Goal: Information Seeking & Learning: Learn about a topic

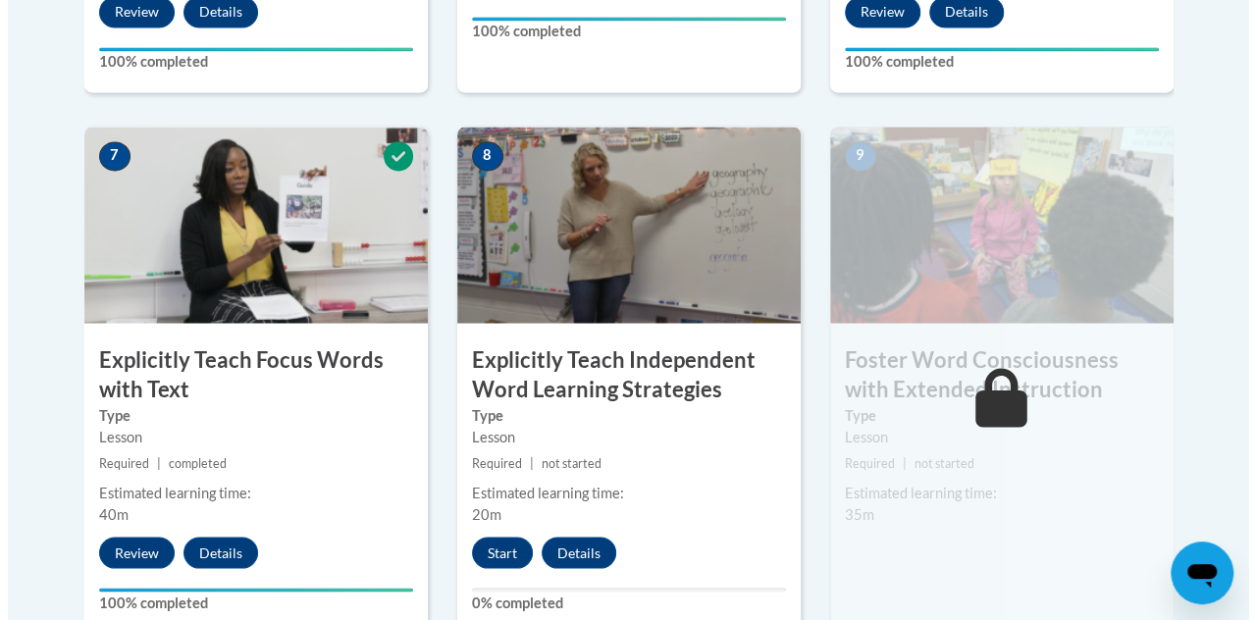
scroll to position [1654, 0]
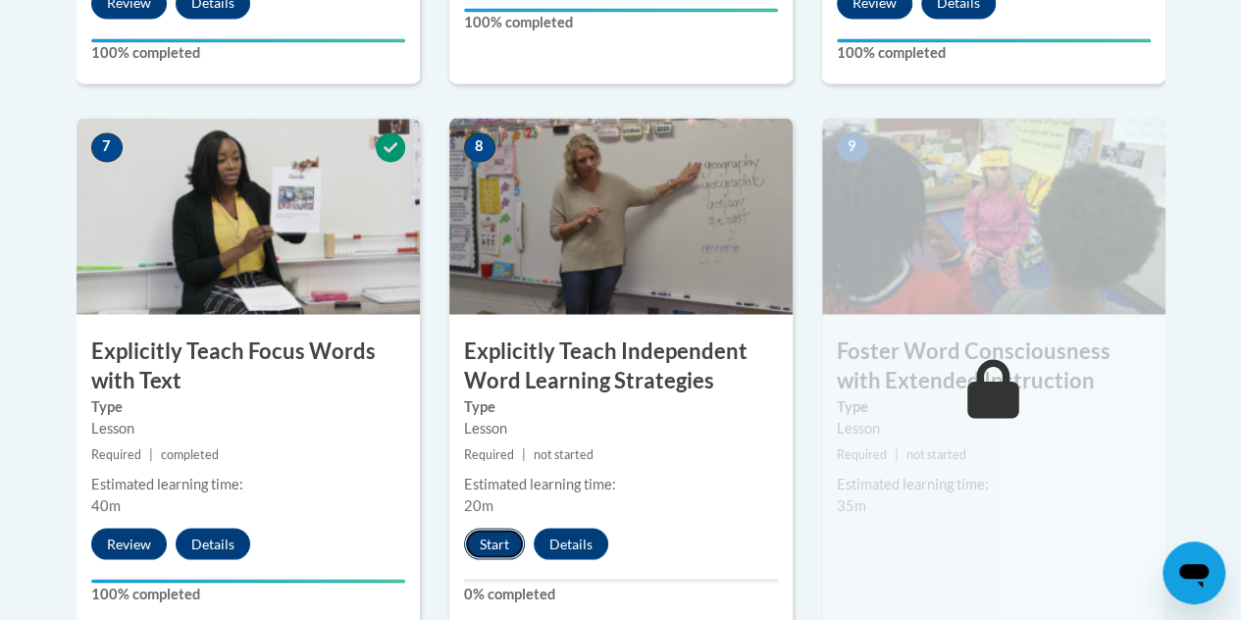
click at [493, 536] on button "Start" at bounding box center [494, 543] width 61 height 31
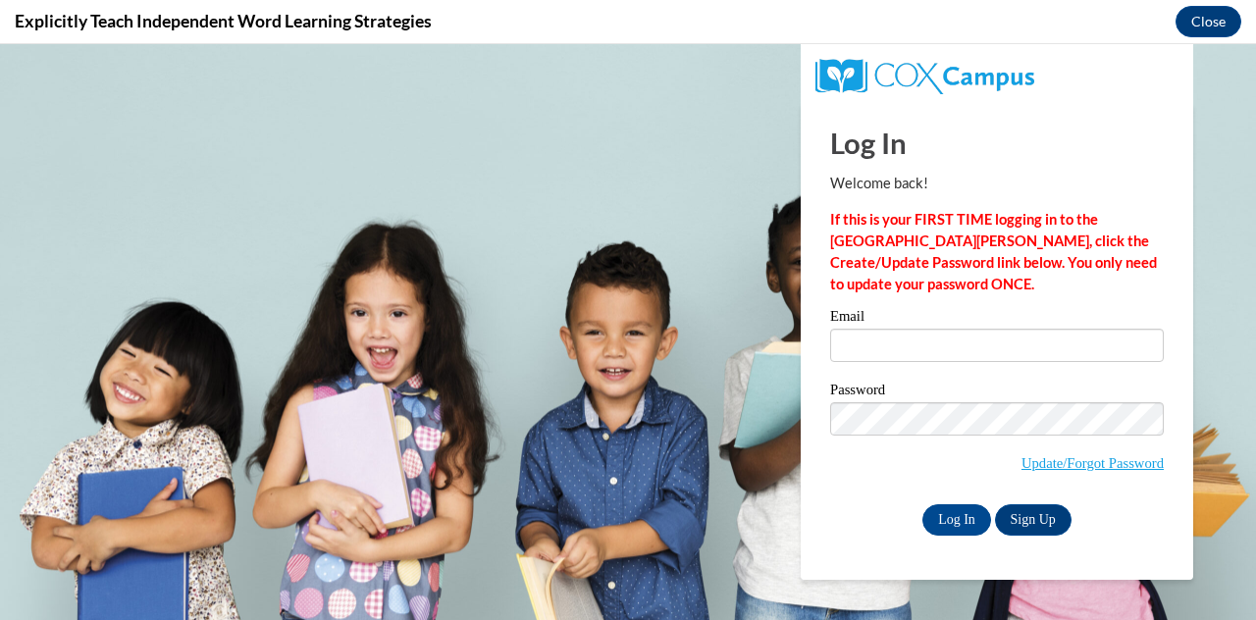
scroll to position [0, 0]
click at [907, 335] on input "Email" at bounding box center [997, 345] width 334 height 33
type input "mhusney@butler.edu"
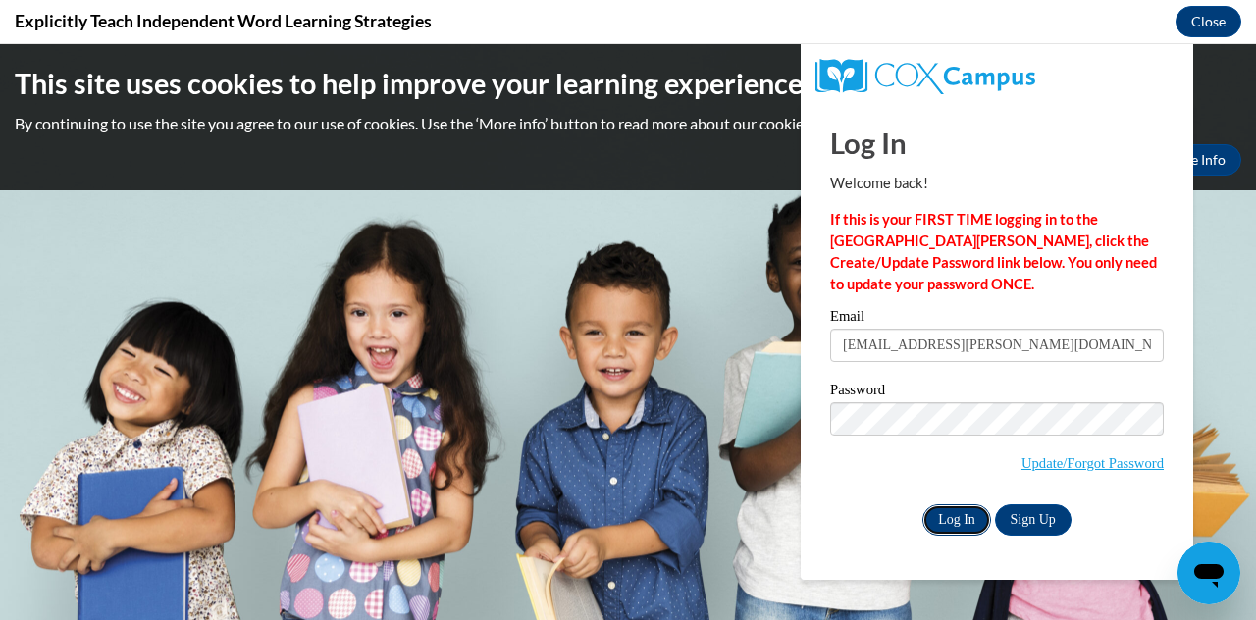
click at [932, 520] on input "Log In" at bounding box center [956, 519] width 69 height 31
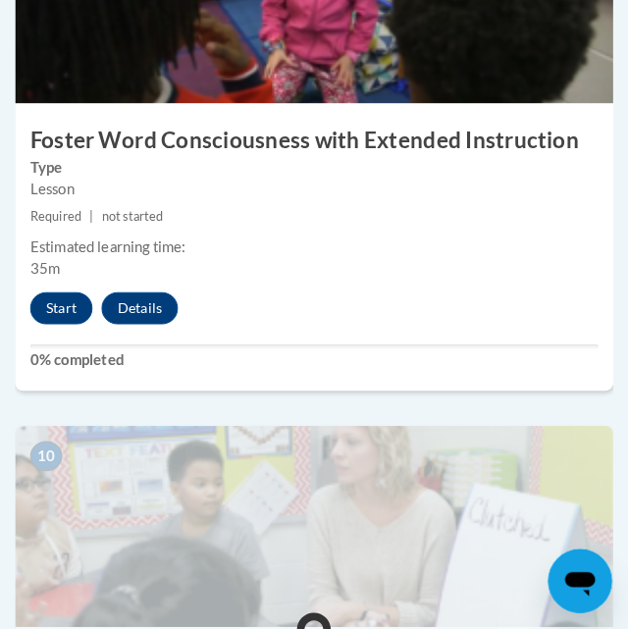
scroll to position [4872, 0]
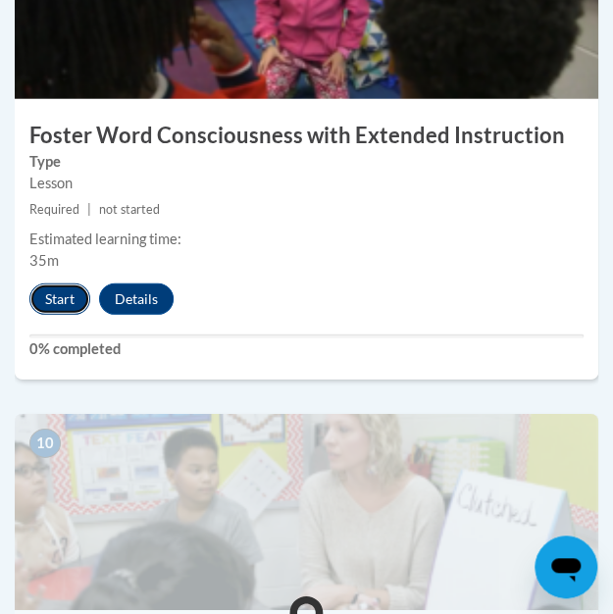
click at [53, 289] on button "Start" at bounding box center [59, 299] width 61 height 31
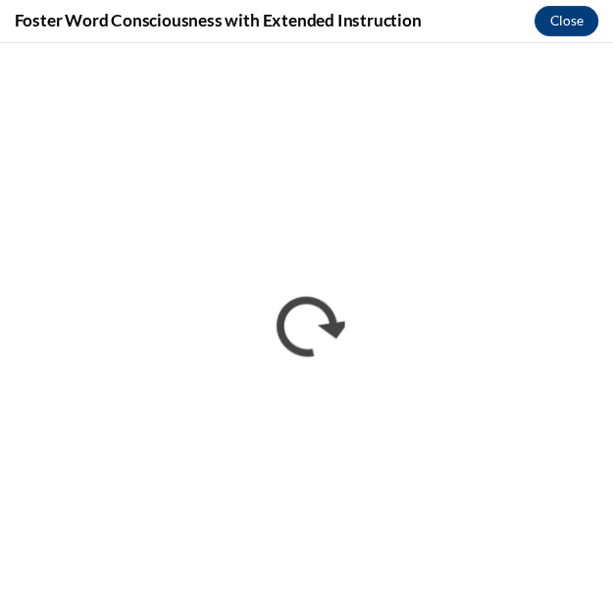
scroll to position [0, 0]
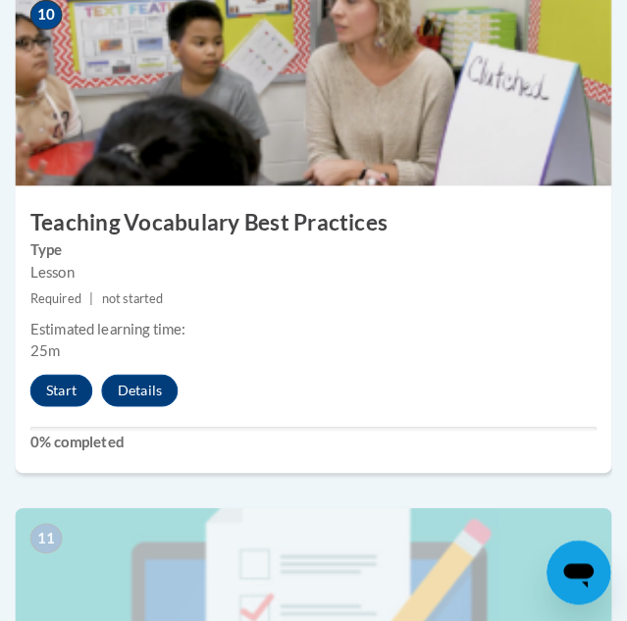
scroll to position [5307, 0]
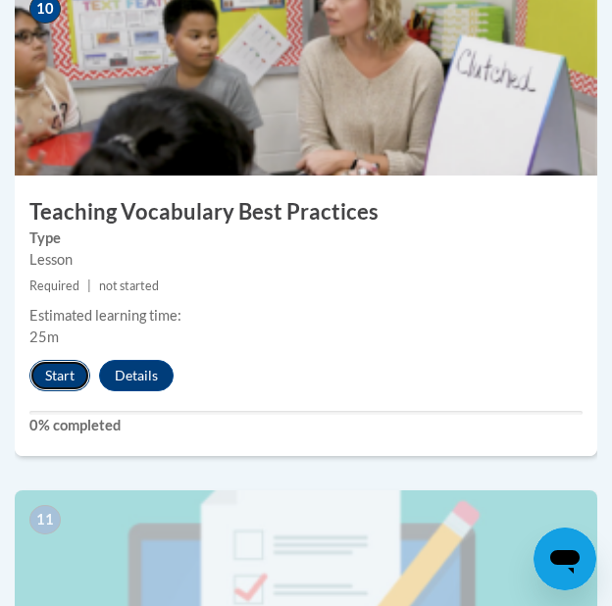
click at [61, 366] on button "Start" at bounding box center [59, 375] width 61 height 31
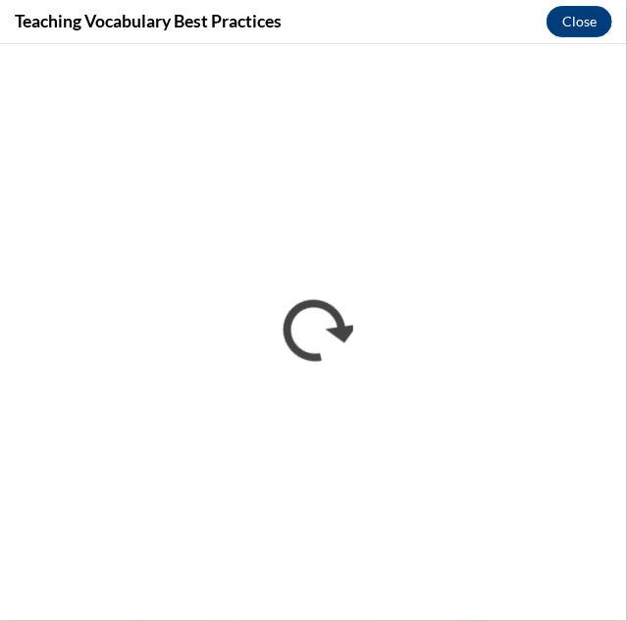
scroll to position [0, 0]
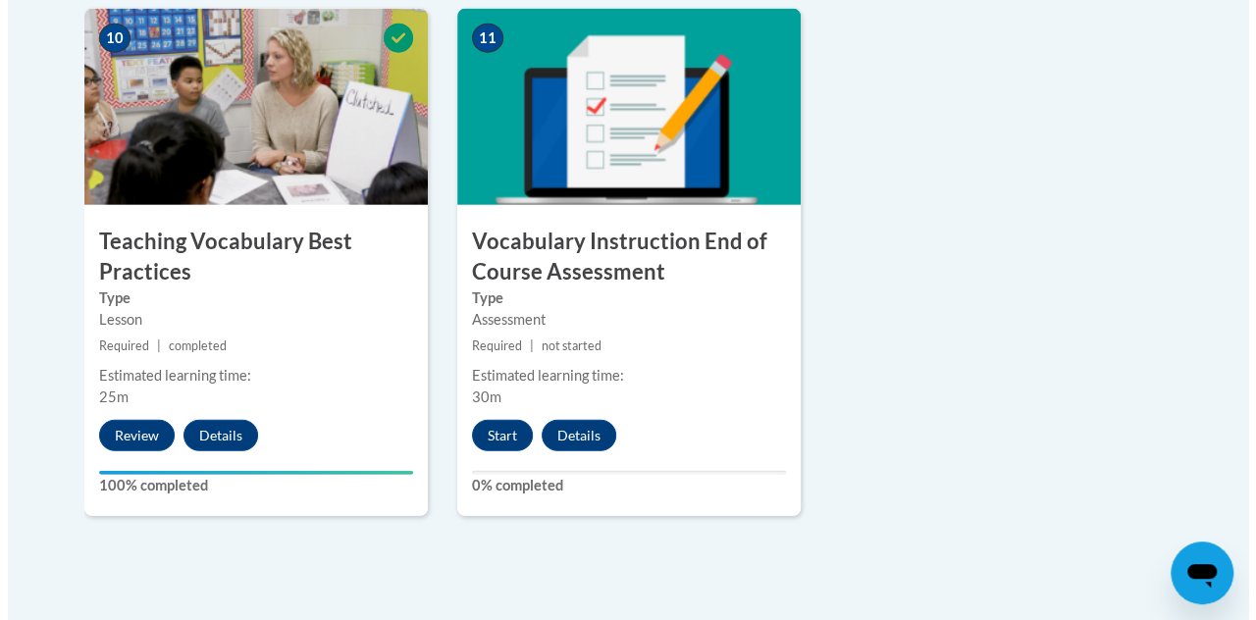
scroll to position [2305, 0]
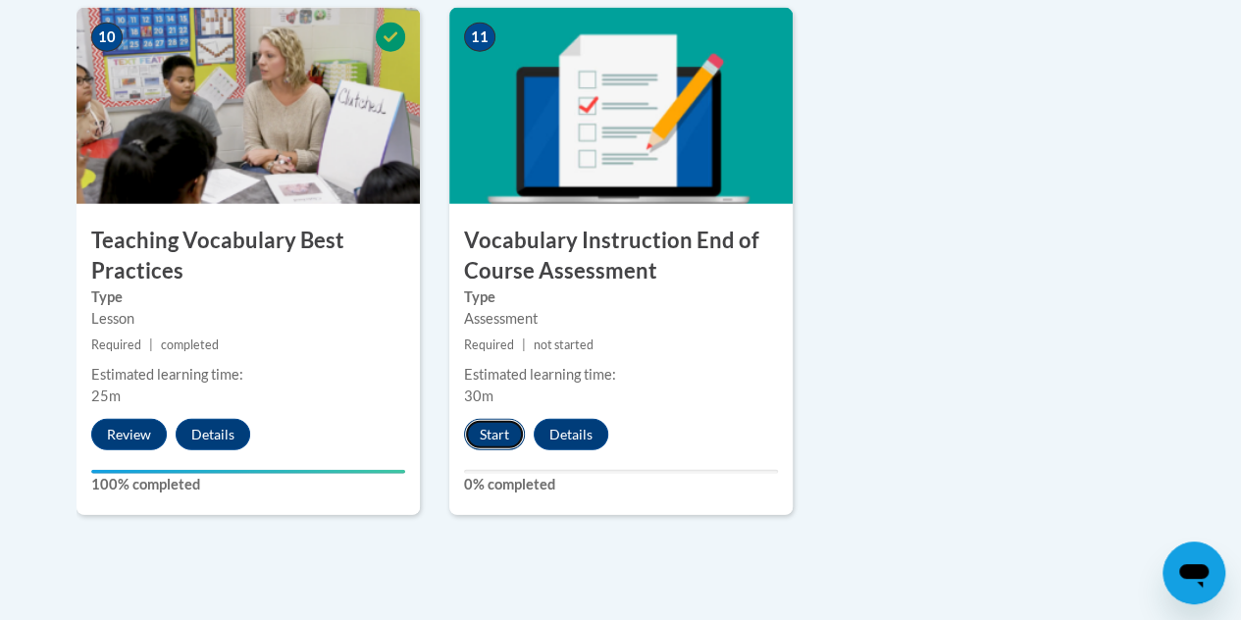
click at [493, 433] on button "Start" at bounding box center [494, 434] width 61 height 31
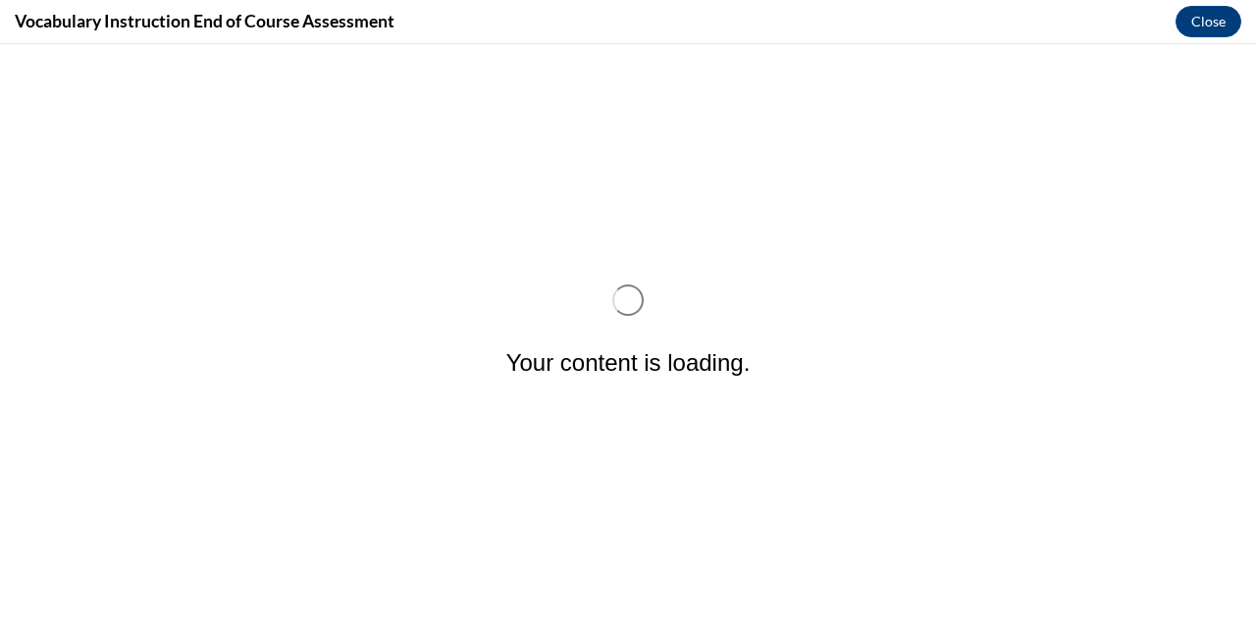
scroll to position [0, 0]
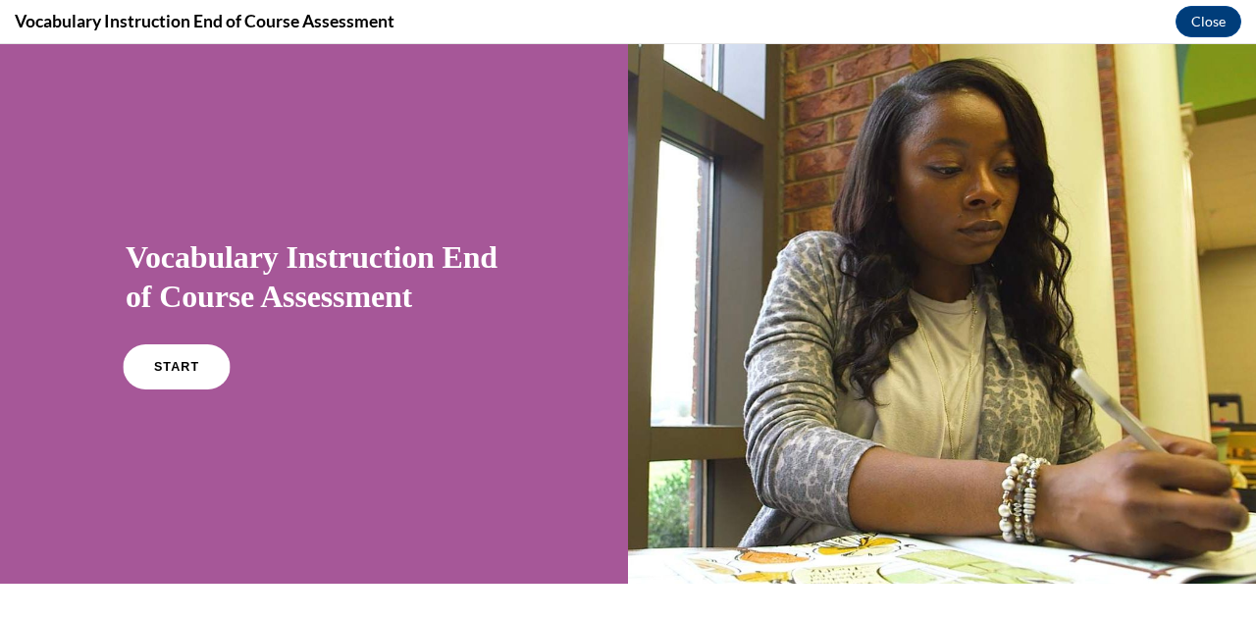
click at [177, 379] on link "START" at bounding box center [176, 366] width 107 height 45
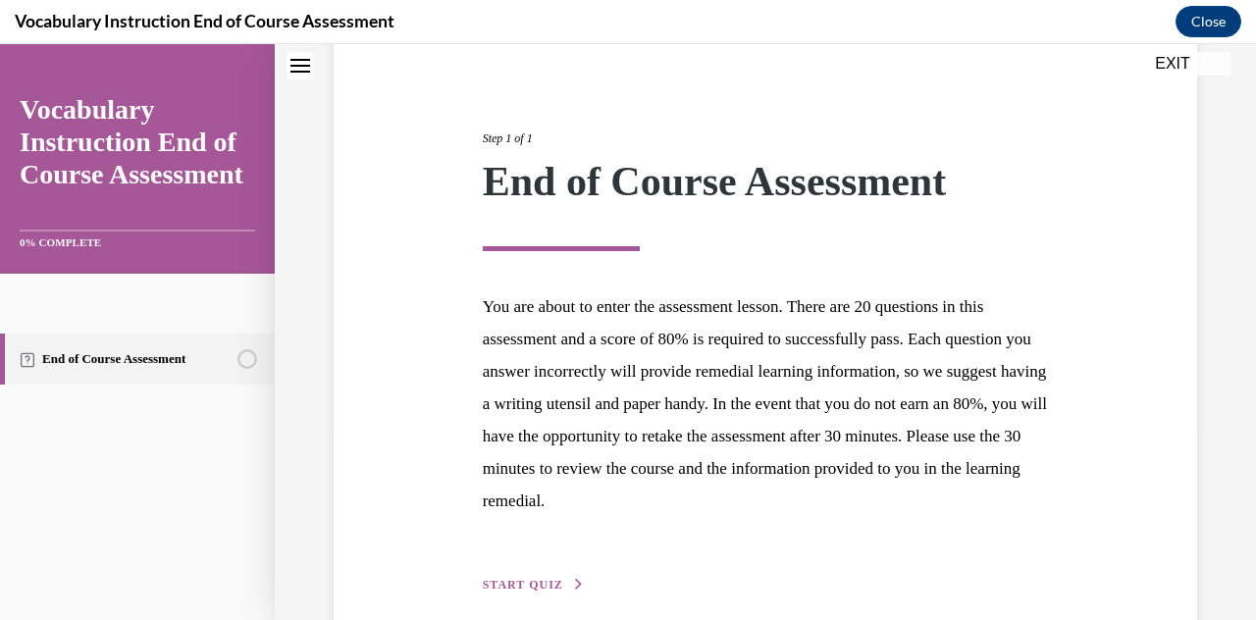
scroll to position [281, 0]
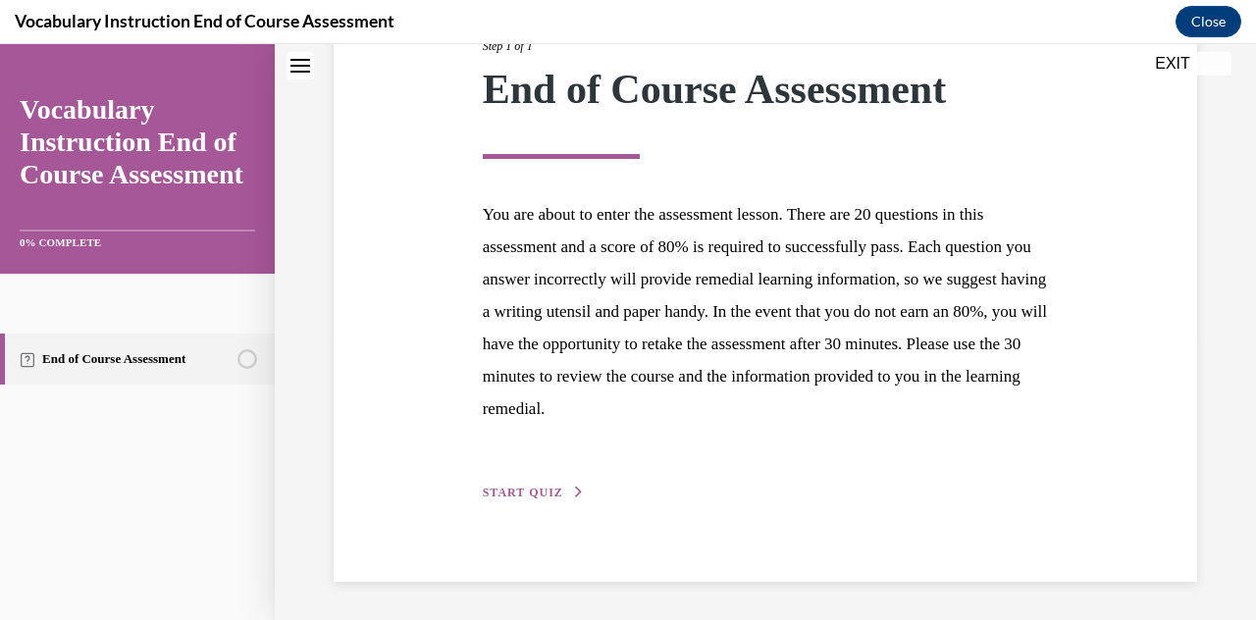
click at [521, 484] on button "START QUIZ" at bounding box center [534, 493] width 102 height 18
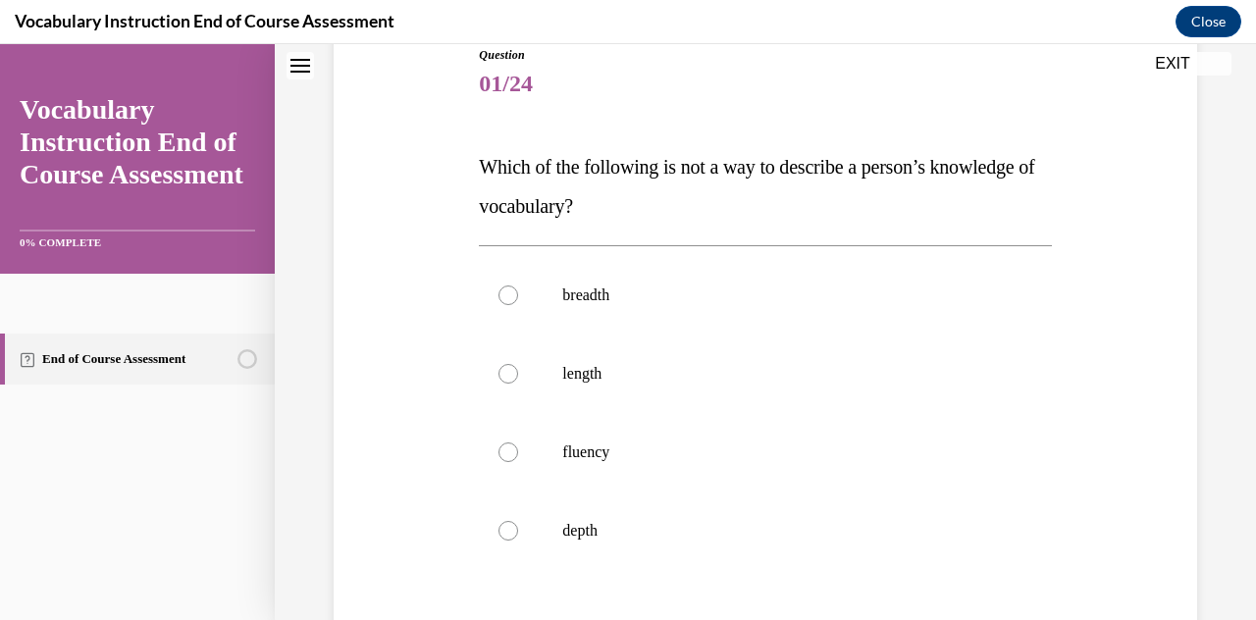
scroll to position [228, 0]
click at [596, 391] on label "length" at bounding box center [765, 373] width 572 height 78
click at [518, 383] on input "length" at bounding box center [508, 373] width 20 height 20
radio input "true"
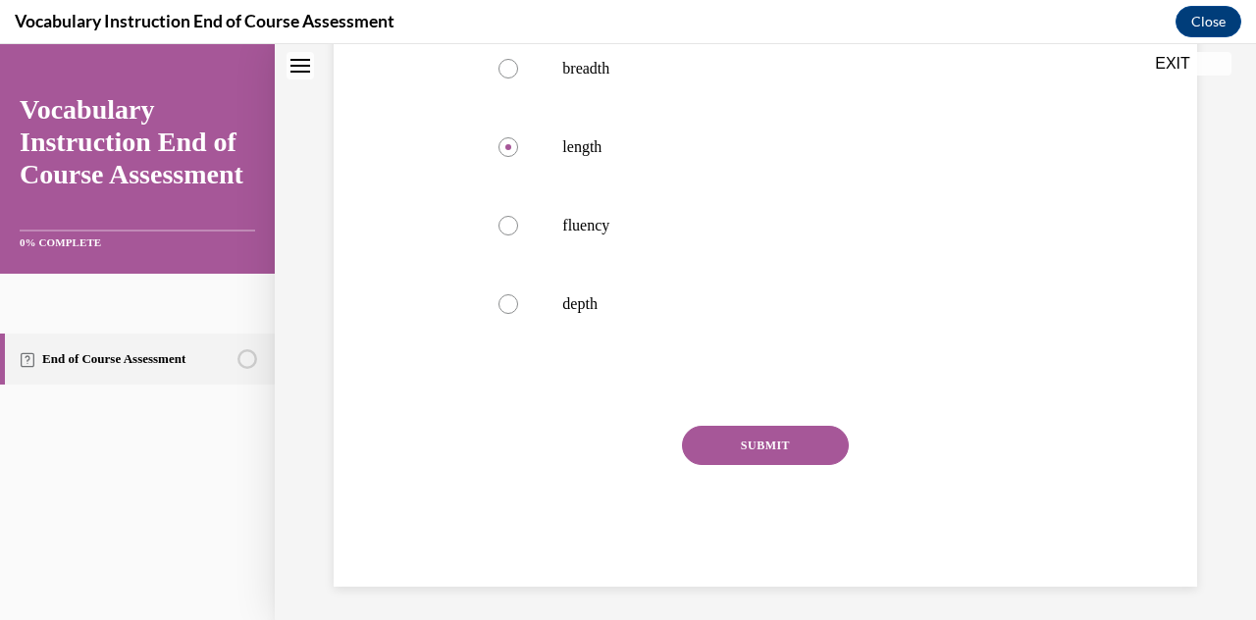
click at [611, 441] on button "SUBMIT" at bounding box center [765, 445] width 167 height 39
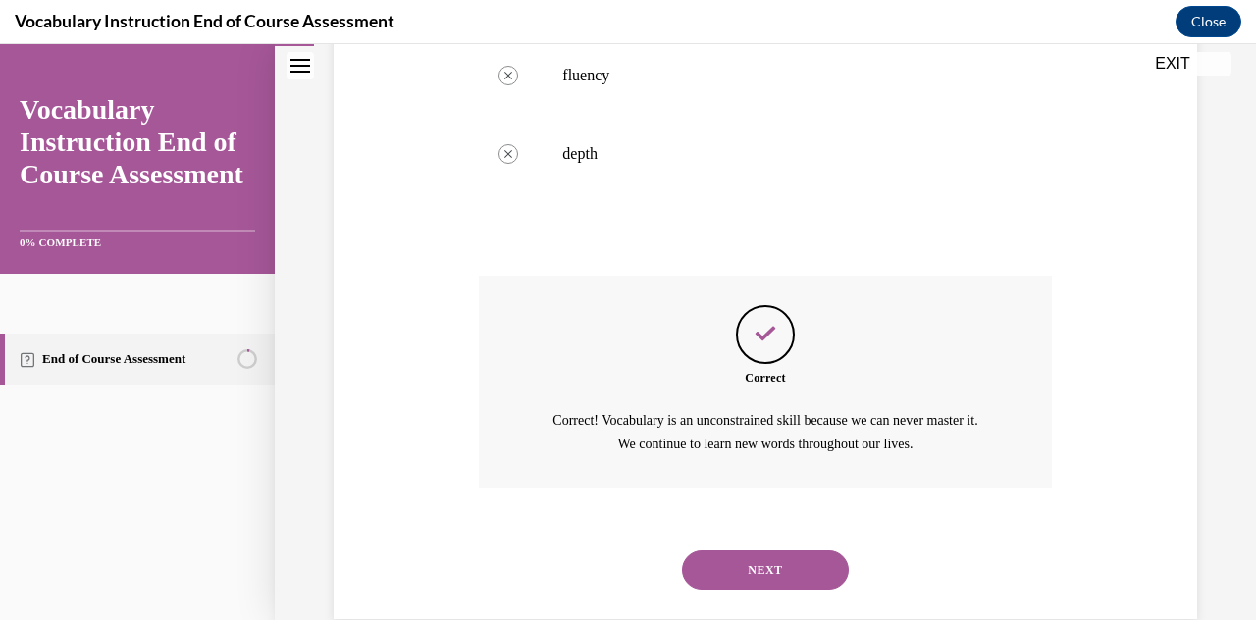
scroll to position [640, 0]
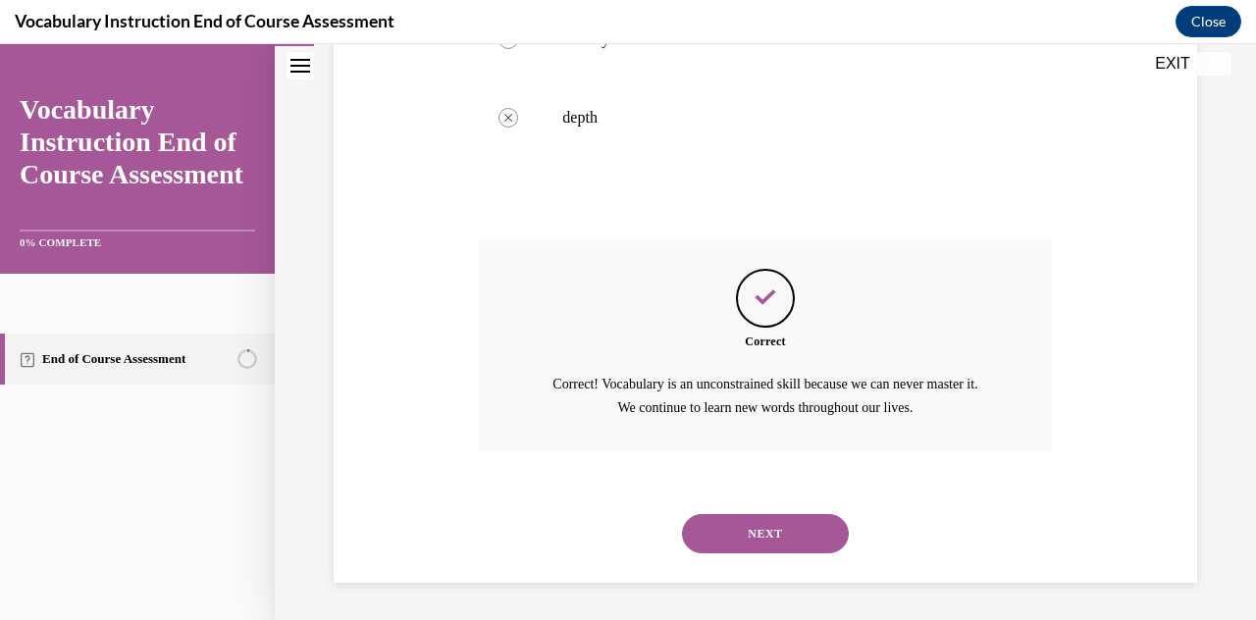
click at [611, 519] on button "NEXT" at bounding box center [765, 533] width 167 height 39
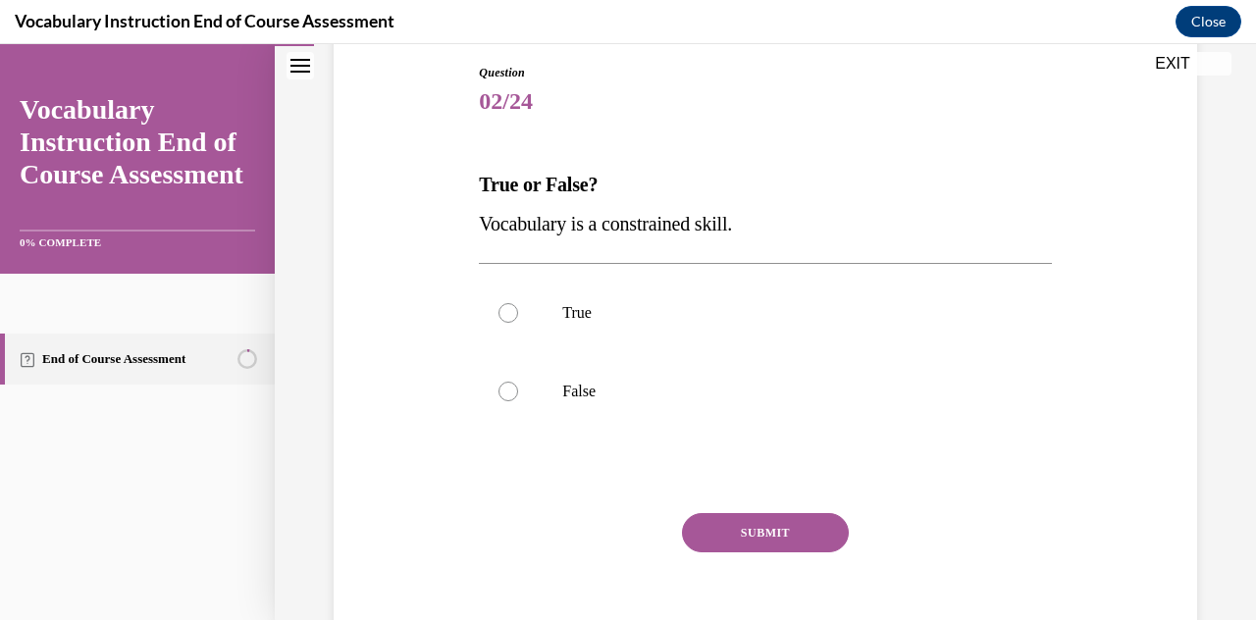
scroll to position [244, 0]
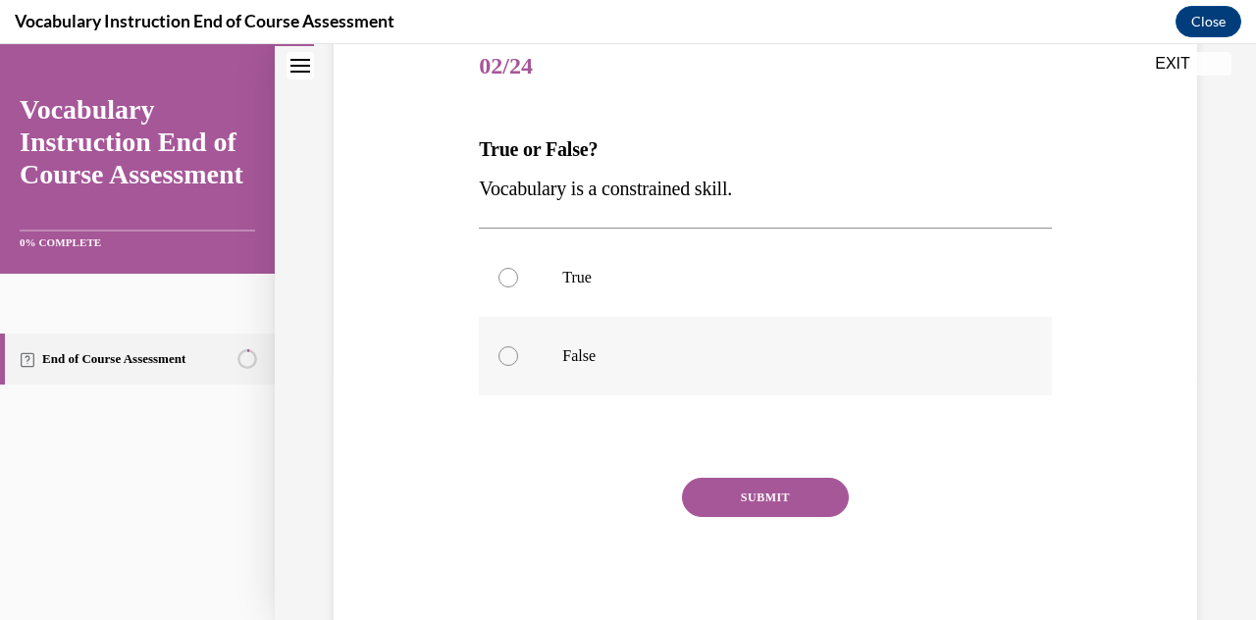
click at [611, 358] on p "False" at bounding box center [782, 356] width 440 height 20
click at [518, 358] on input "False" at bounding box center [508, 356] width 20 height 20
radio input "true"
click at [611, 486] on button "SUBMIT" at bounding box center [765, 497] width 167 height 39
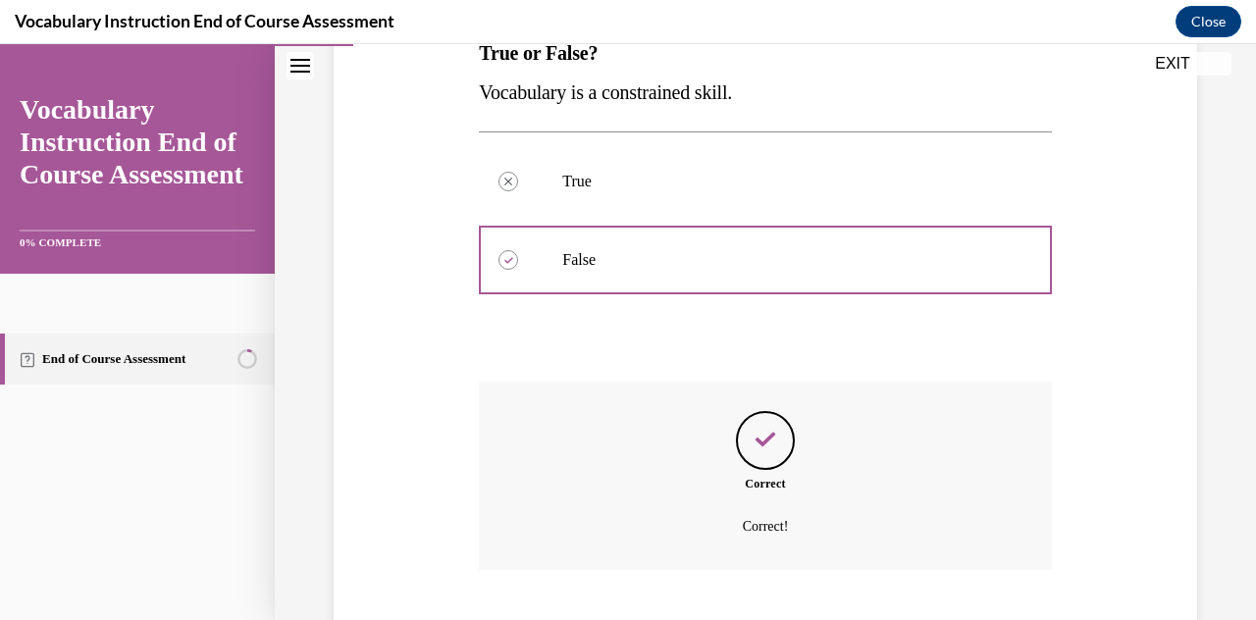
scroll to position [460, 0]
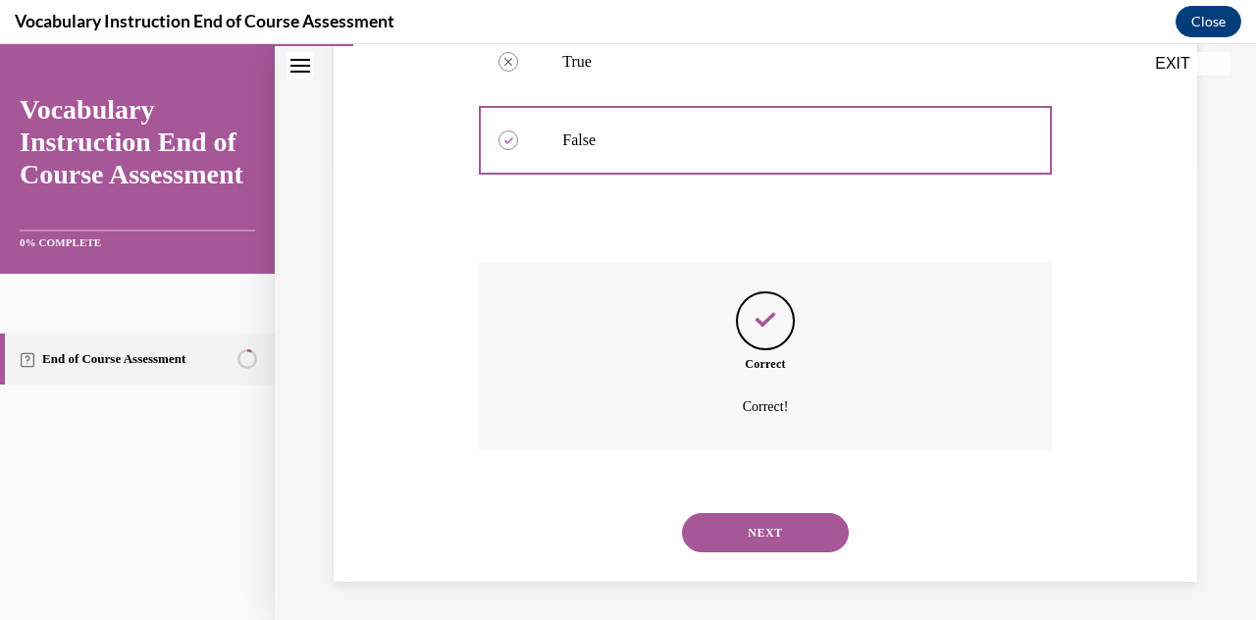
click at [611, 540] on button "NEXT" at bounding box center [765, 532] width 167 height 39
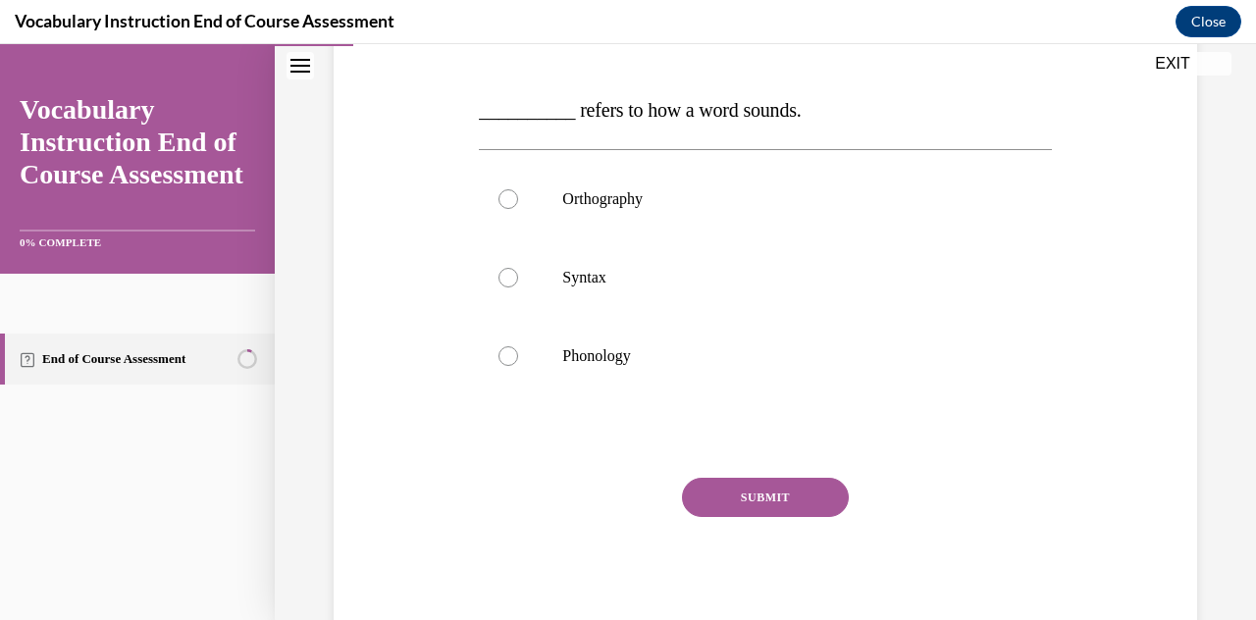
scroll to position [292, 0]
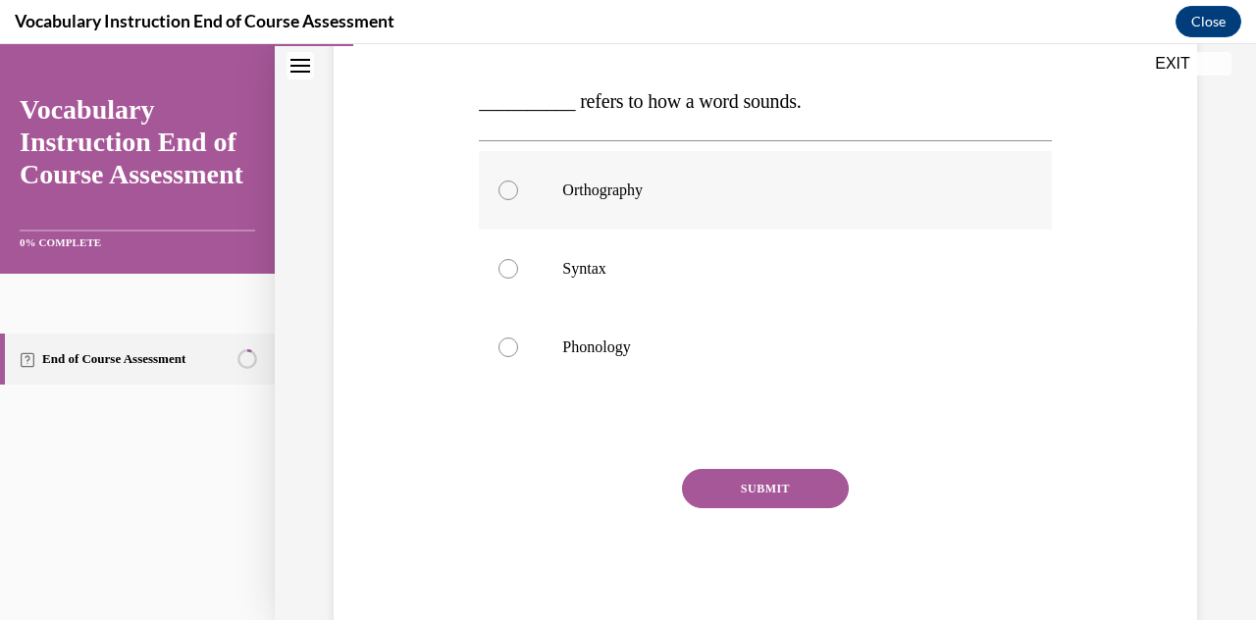
click at [611, 199] on label "Orthography" at bounding box center [765, 190] width 572 height 78
click at [518, 199] on input "Orthography" at bounding box center [508, 191] width 20 height 20
radio input "true"
click at [611, 487] on button "SUBMIT" at bounding box center [765, 488] width 167 height 39
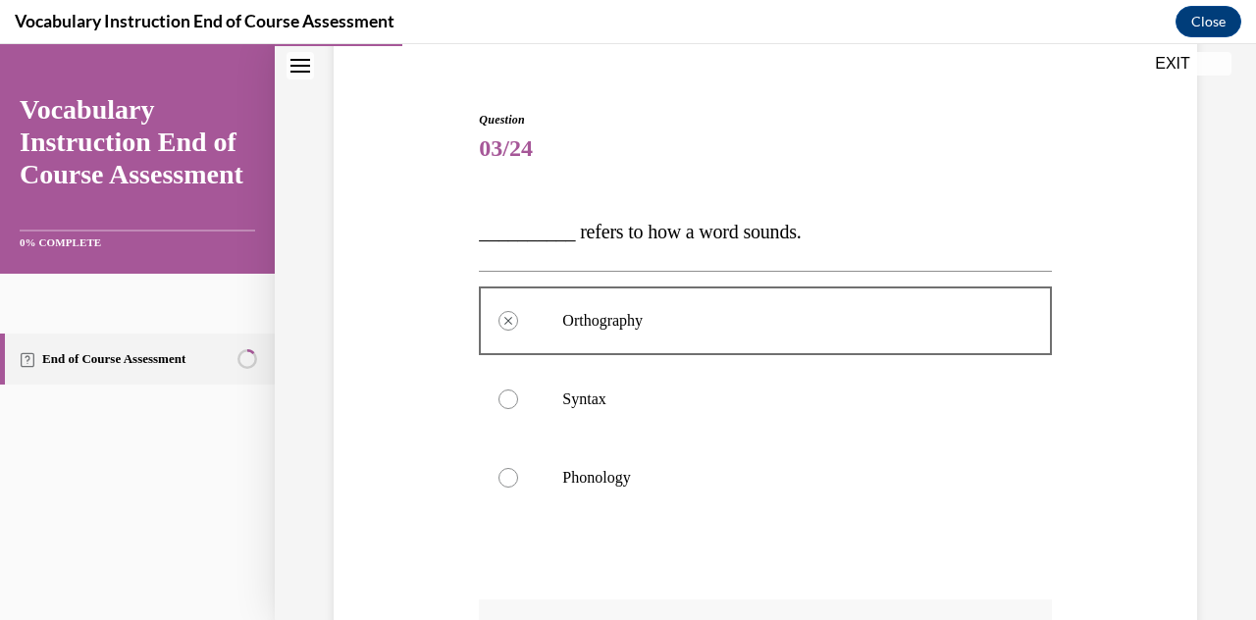
scroll to position [499, 0]
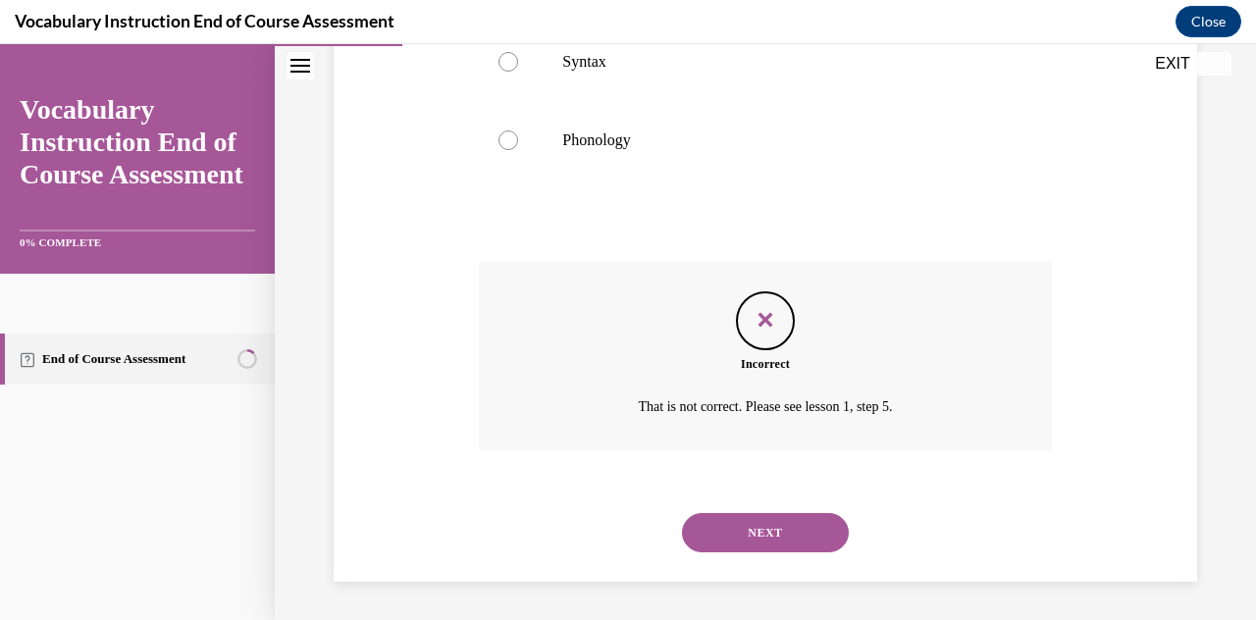
click at [611, 528] on button "NEXT" at bounding box center [765, 532] width 167 height 39
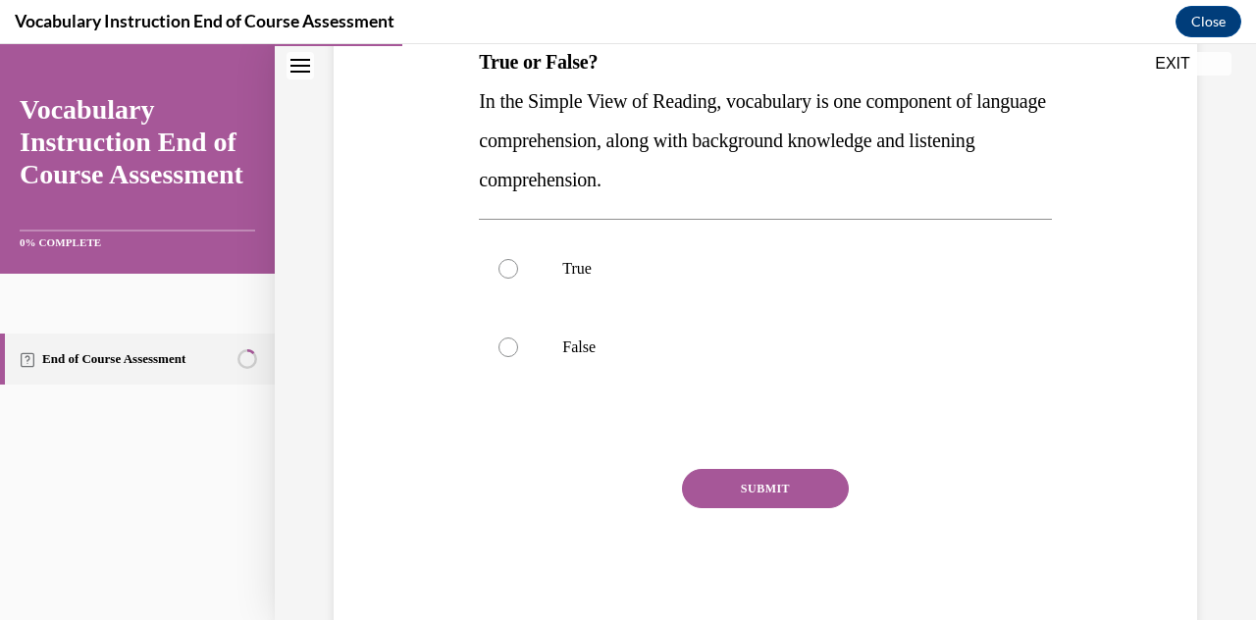
scroll to position [333, 0]
click at [611, 282] on label "True" at bounding box center [765, 268] width 572 height 78
click at [518, 278] on input "True" at bounding box center [508, 268] width 20 height 20
radio input "true"
click at [611, 484] on button "SUBMIT" at bounding box center [765, 487] width 167 height 39
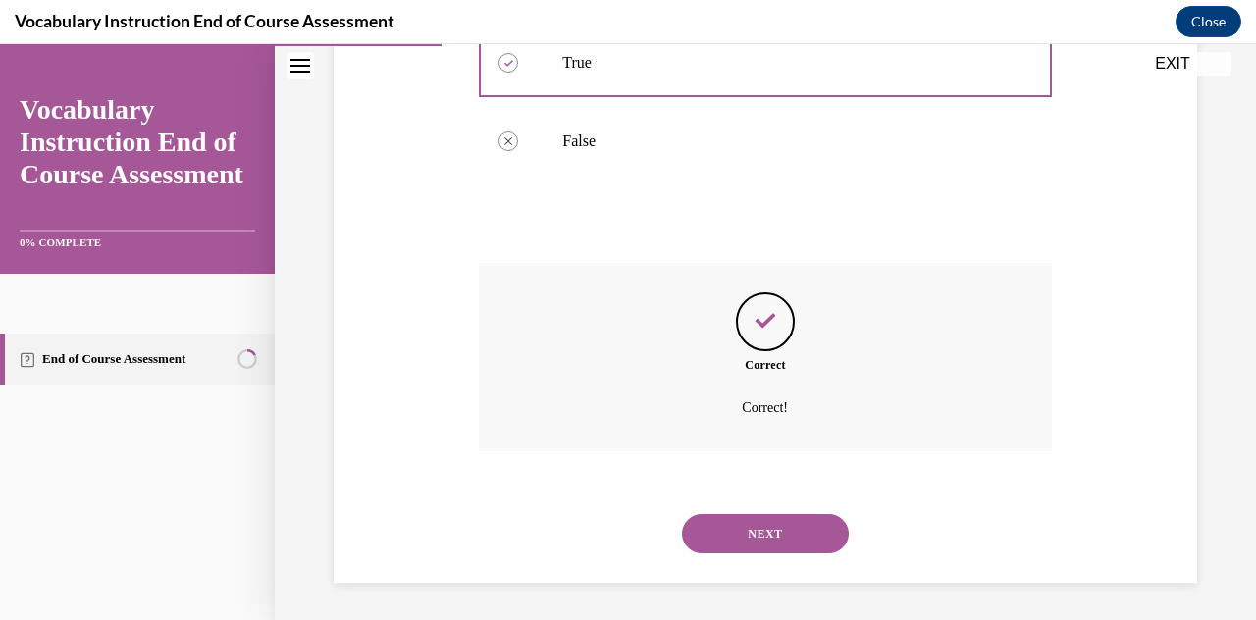
scroll to position [539, 0]
click at [611, 527] on button "NEXT" at bounding box center [765, 532] width 167 height 39
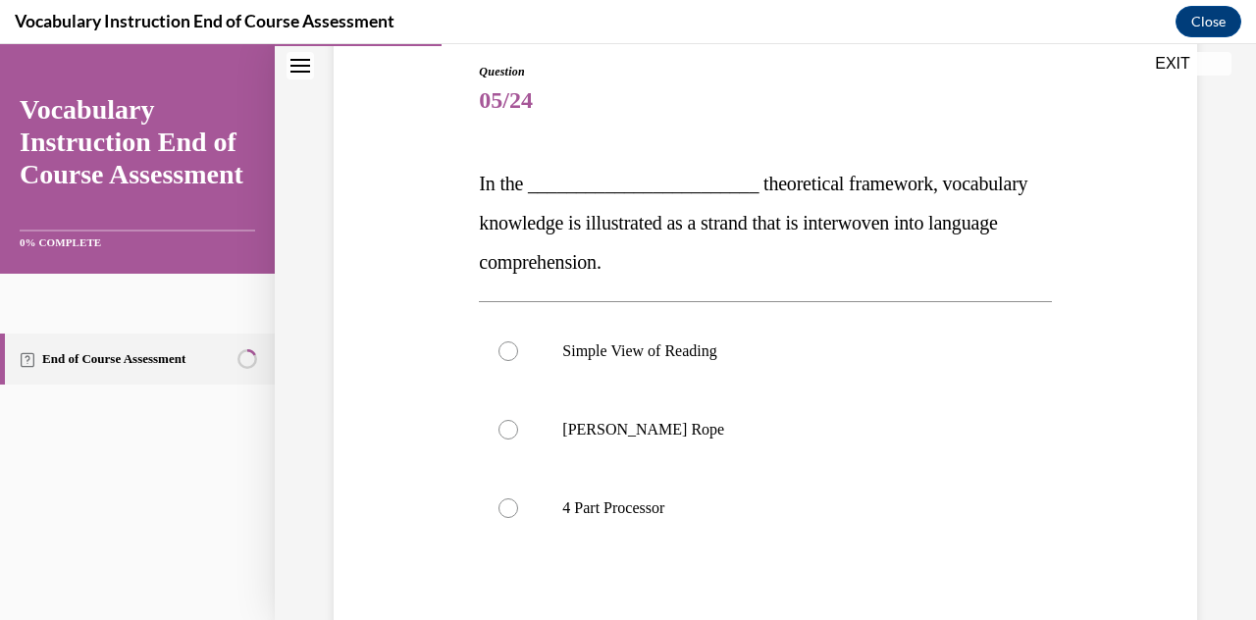
scroll to position [211, 0]
click at [611, 421] on p "[PERSON_NAME] Rope" at bounding box center [782, 429] width 440 height 20
click at [518, 421] on input "[PERSON_NAME] Rope" at bounding box center [508, 429] width 20 height 20
radio input "true"
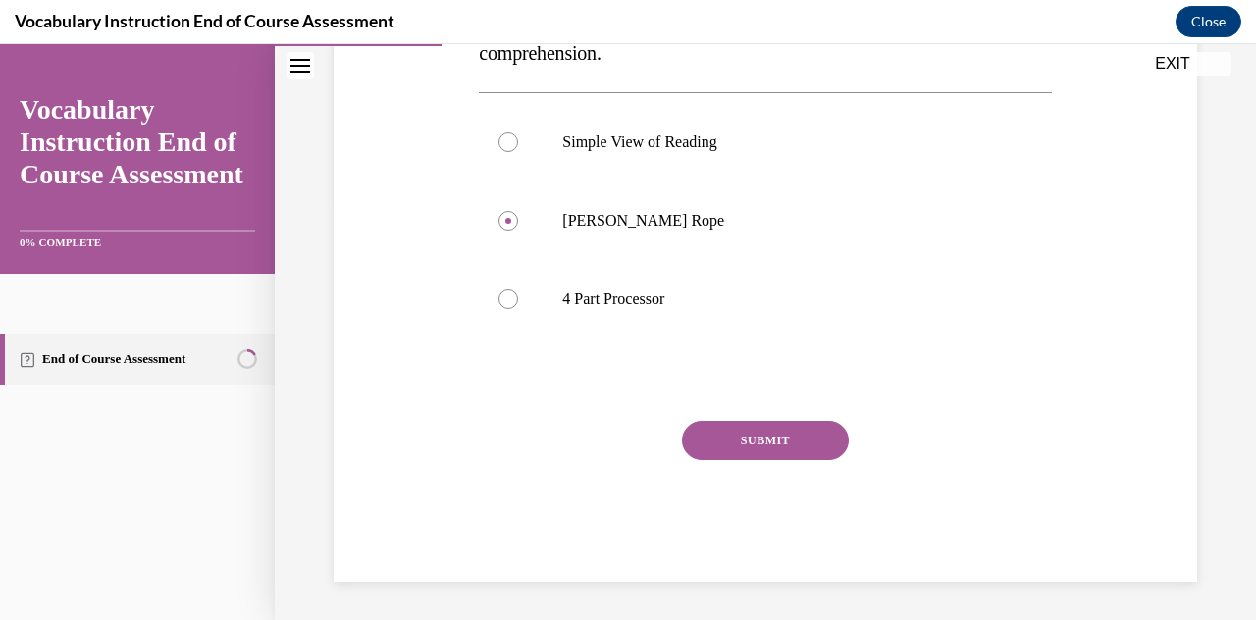
click at [611, 441] on button "SUBMIT" at bounding box center [765, 440] width 167 height 39
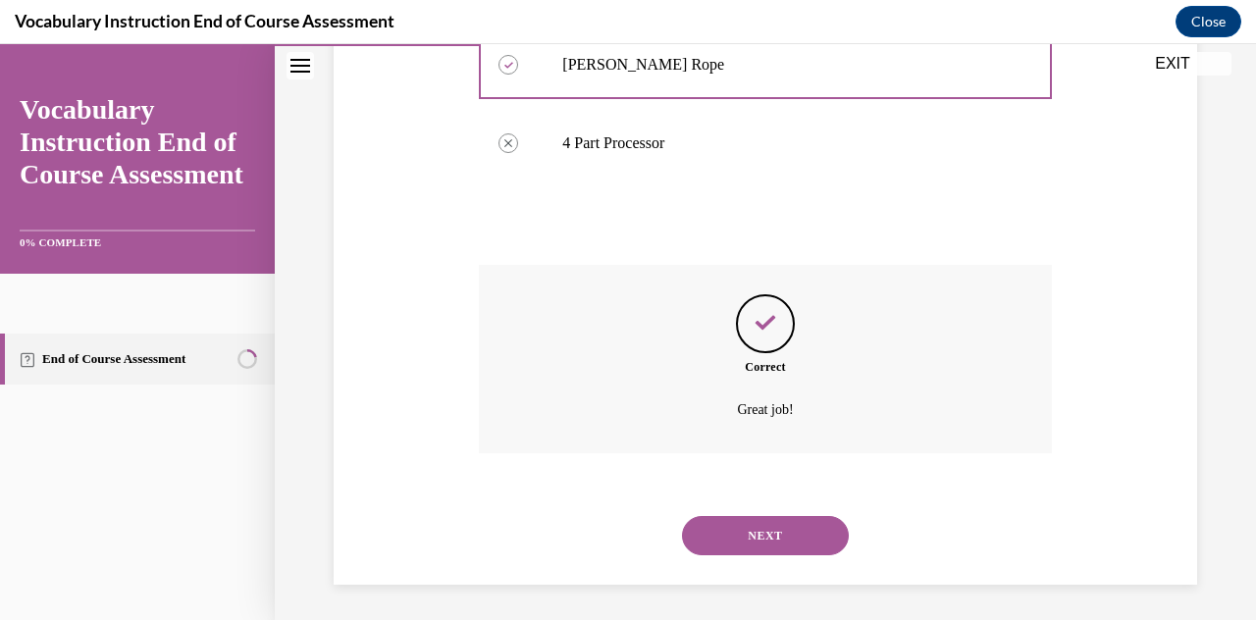
scroll to position [578, 0]
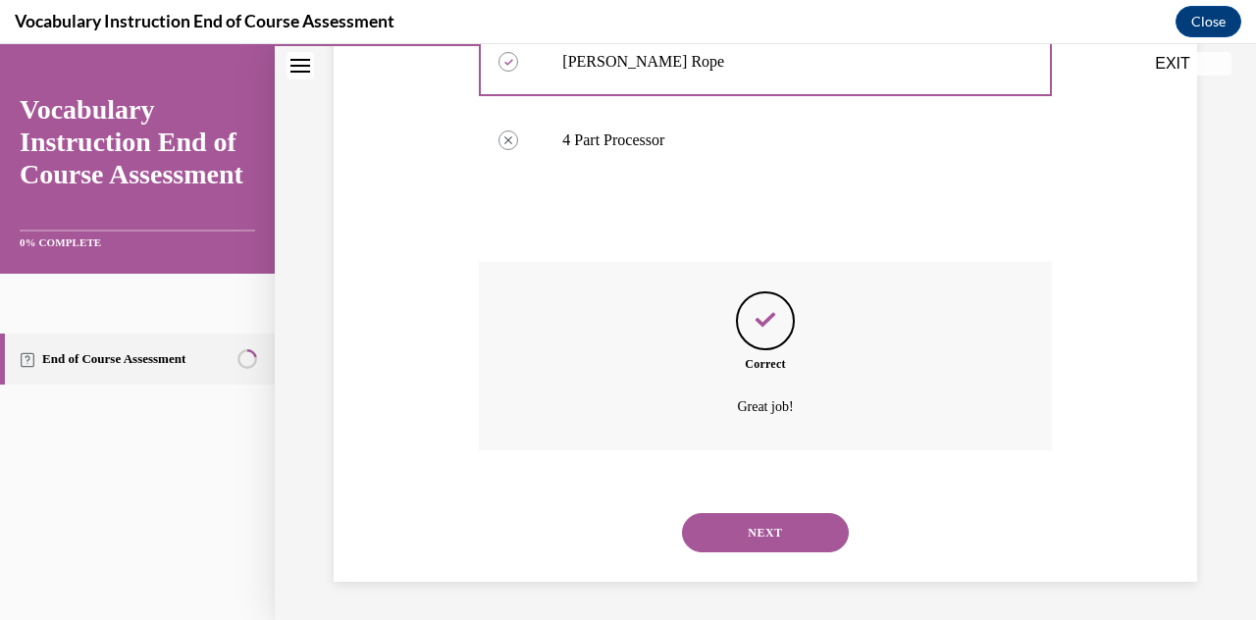
click at [611, 533] on button "NEXT" at bounding box center [765, 532] width 167 height 39
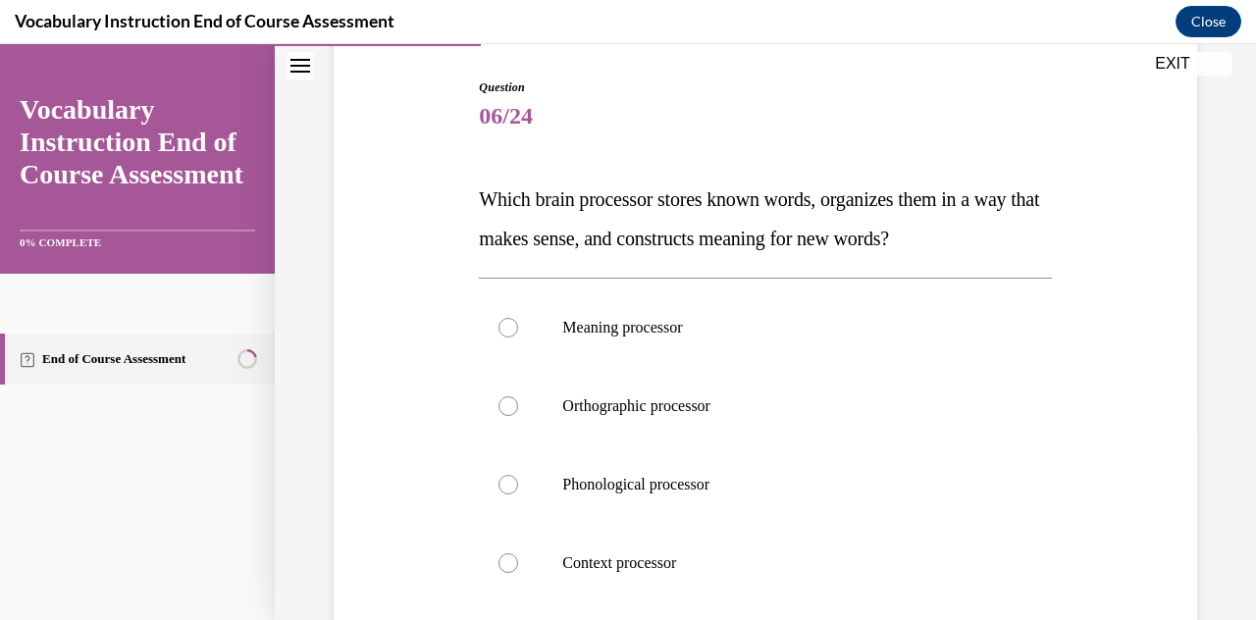
scroll to position [200, 0]
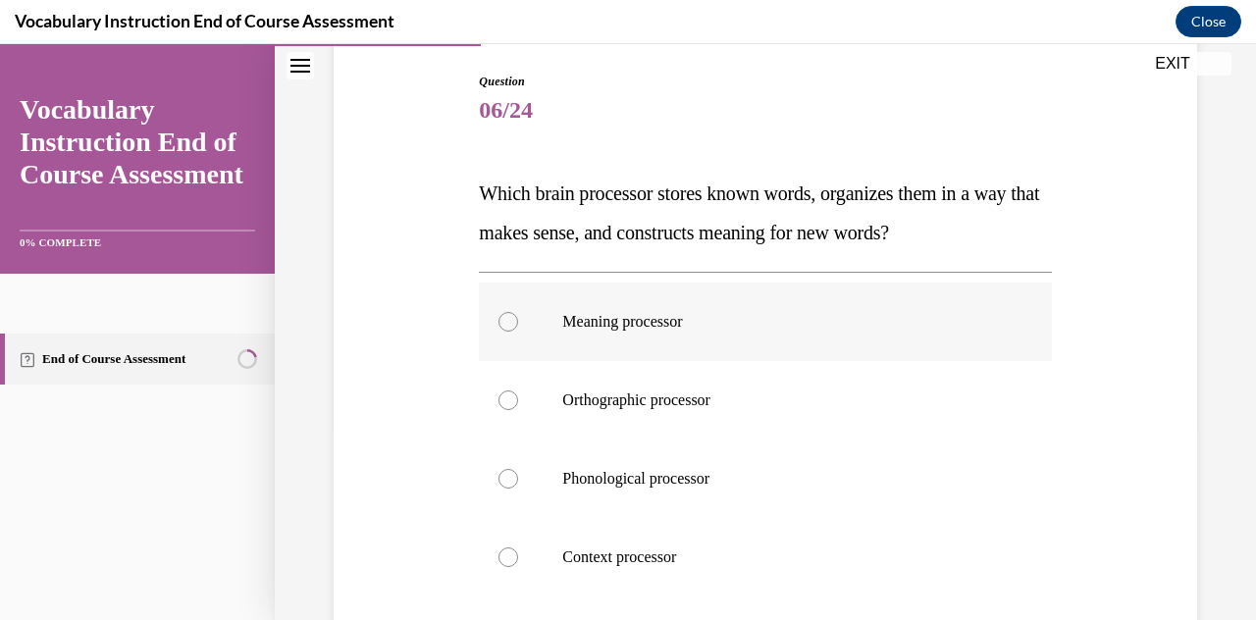
click at [611, 315] on p "Meaning processor" at bounding box center [782, 322] width 440 height 20
click at [518, 315] on input "Meaning processor" at bounding box center [508, 322] width 20 height 20
radio input "true"
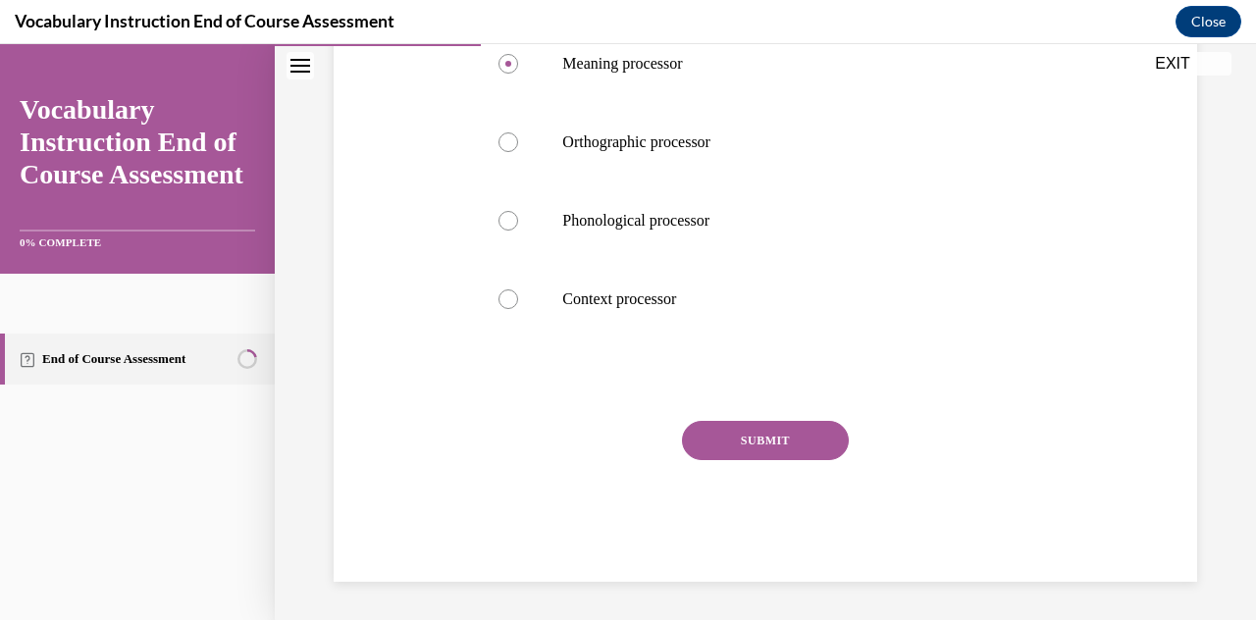
click at [611, 440] on button "SUBMIT" at bounding box center [765, 440] width 167 height 39
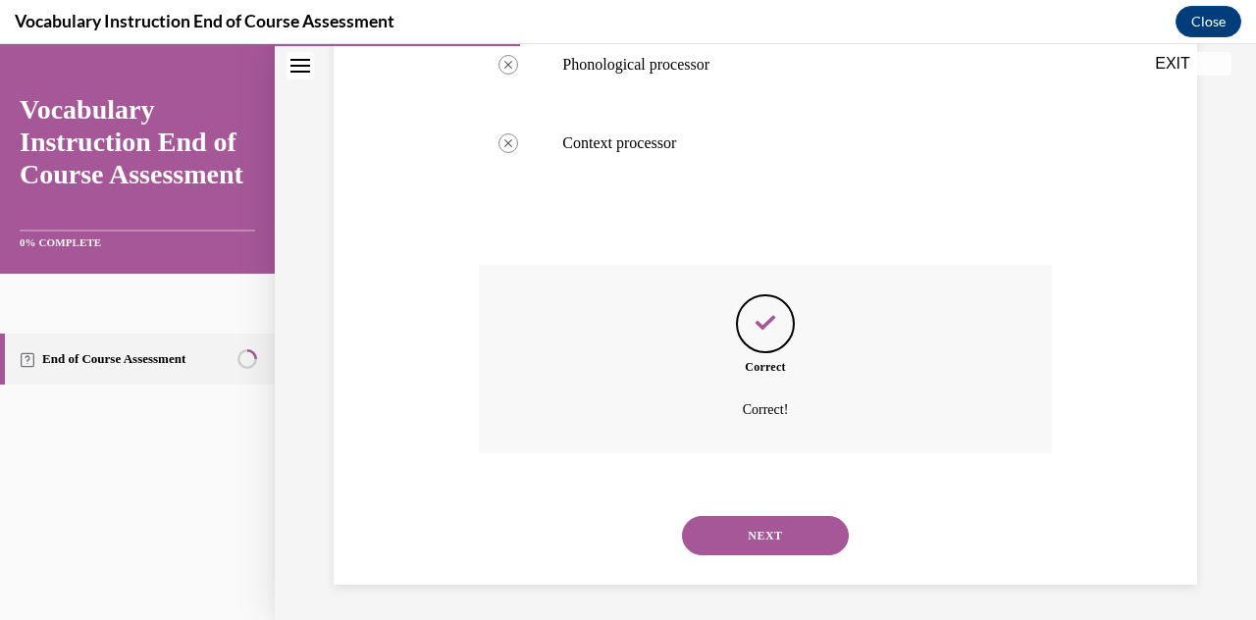
scroll to position [617, 0]
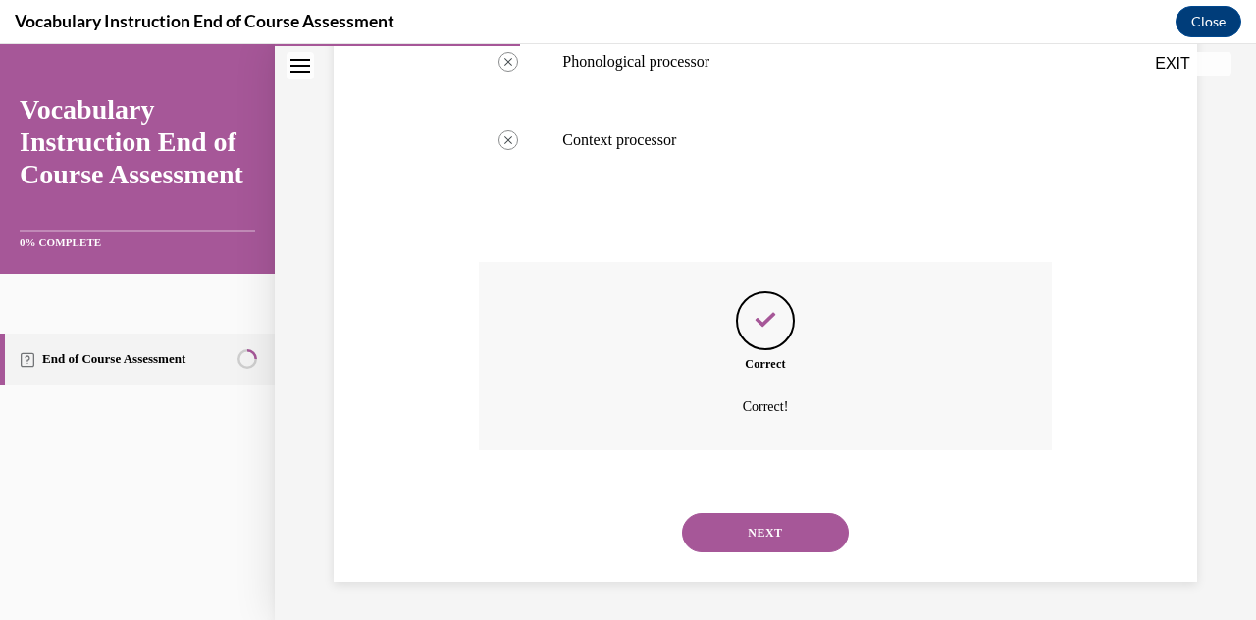
click at [611, 523] on button "NEXT" at bounding box center [765, 532] width 167 height 39
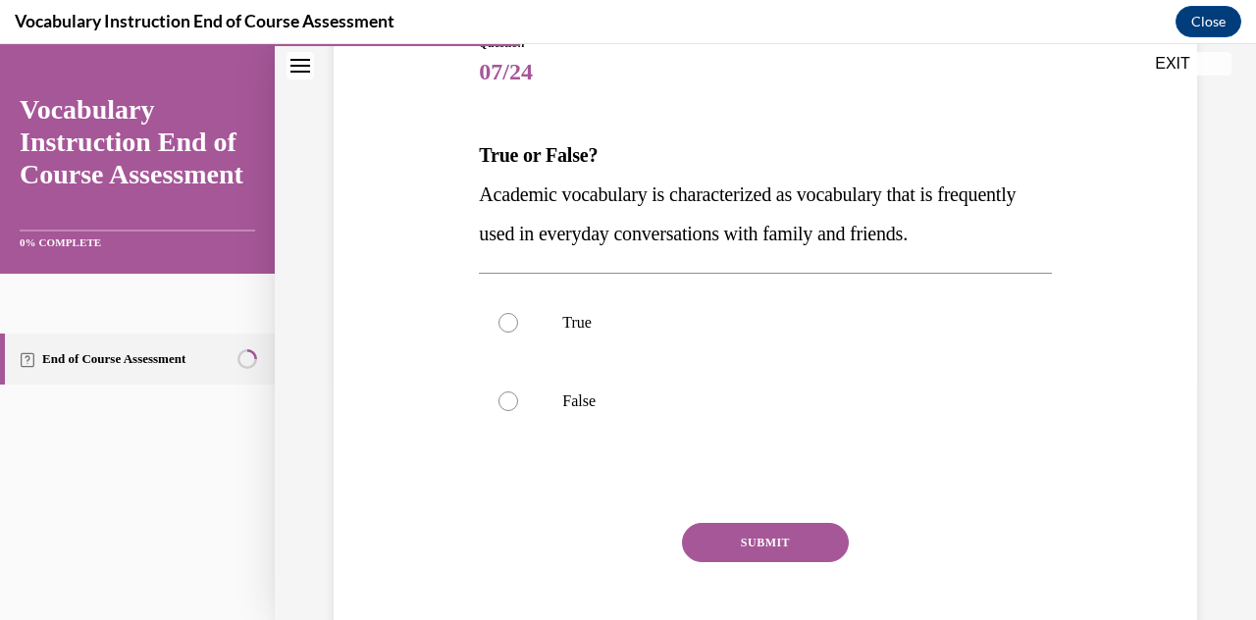
scroll to position [237, 0]
click at [585, 390] on label "False" at bounding box center [765, 402] width 572 height 78
click at [518, 392] on input "False" at bounding box center [508, 402] width 20 height 20
radio input "true"
click at [611, 536] on button "SUBMIT" at bounding box center [765, 543] width 167 height 39
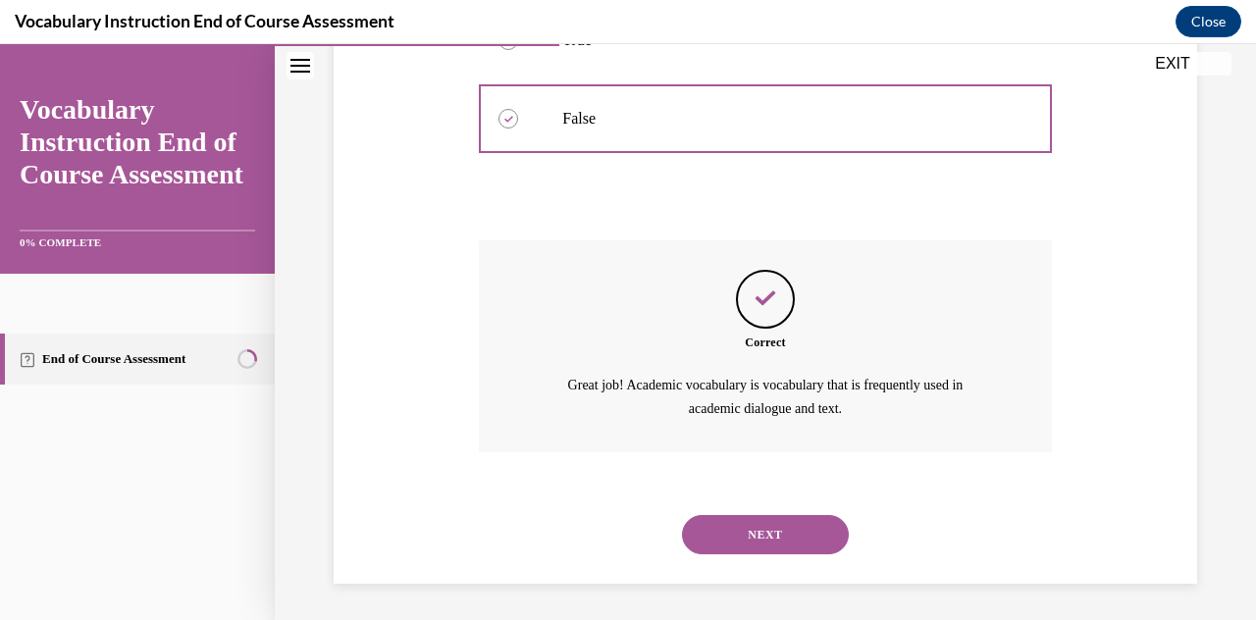
scroll to position [522, 0]
click at [611, 526] on button "NEXT" at bounding box center [765, 533] width 167 height 39
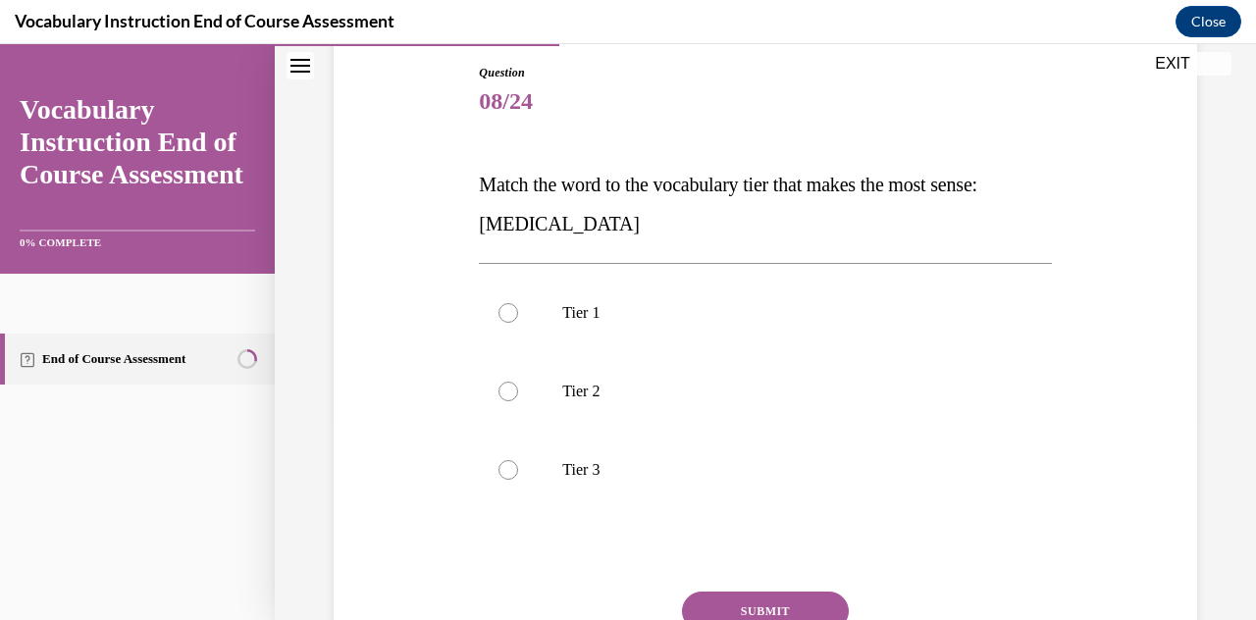
scroll to position [214, 0]
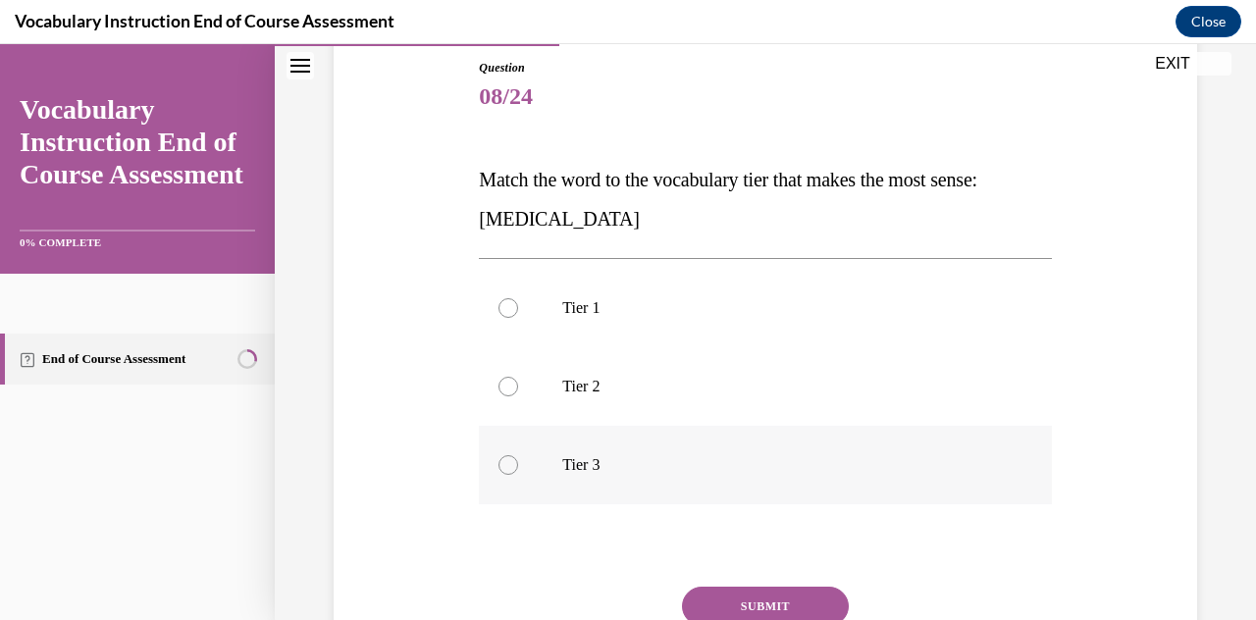
click at [599, 466] on p "Tier 3" at bounding box center [782, 465] width 440 height 20
click at [518, 466] on input "Tier 3" at bounding box center [508, 465] width 20 height 20
radio input "true"
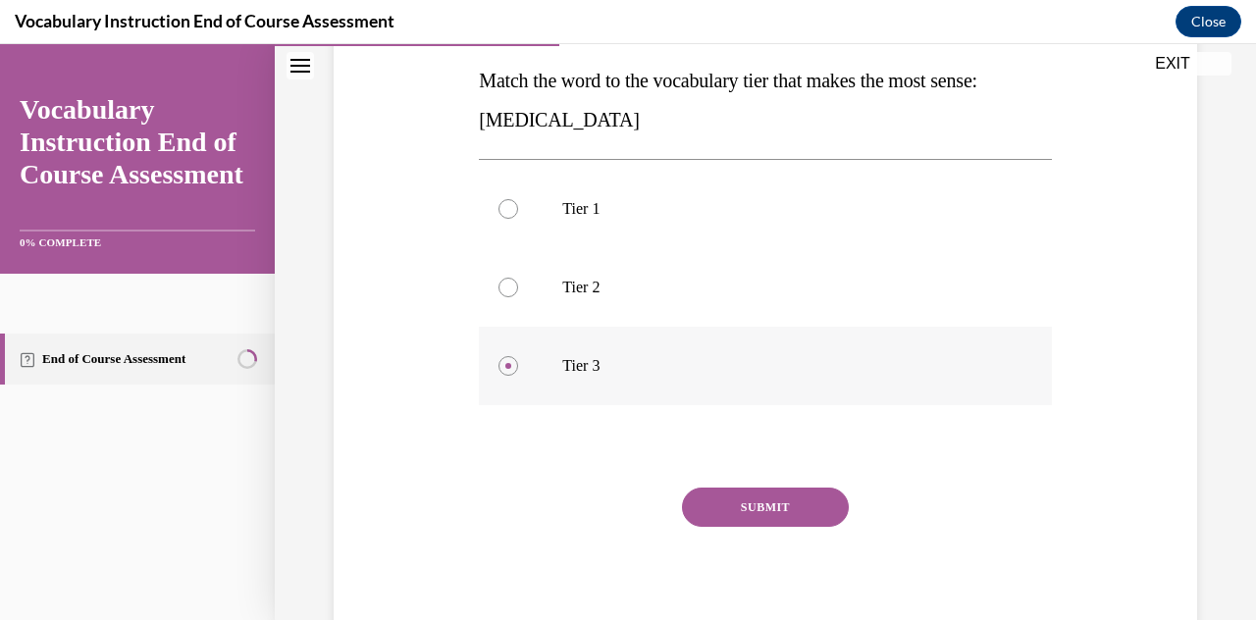
scroll to position [322, 0]
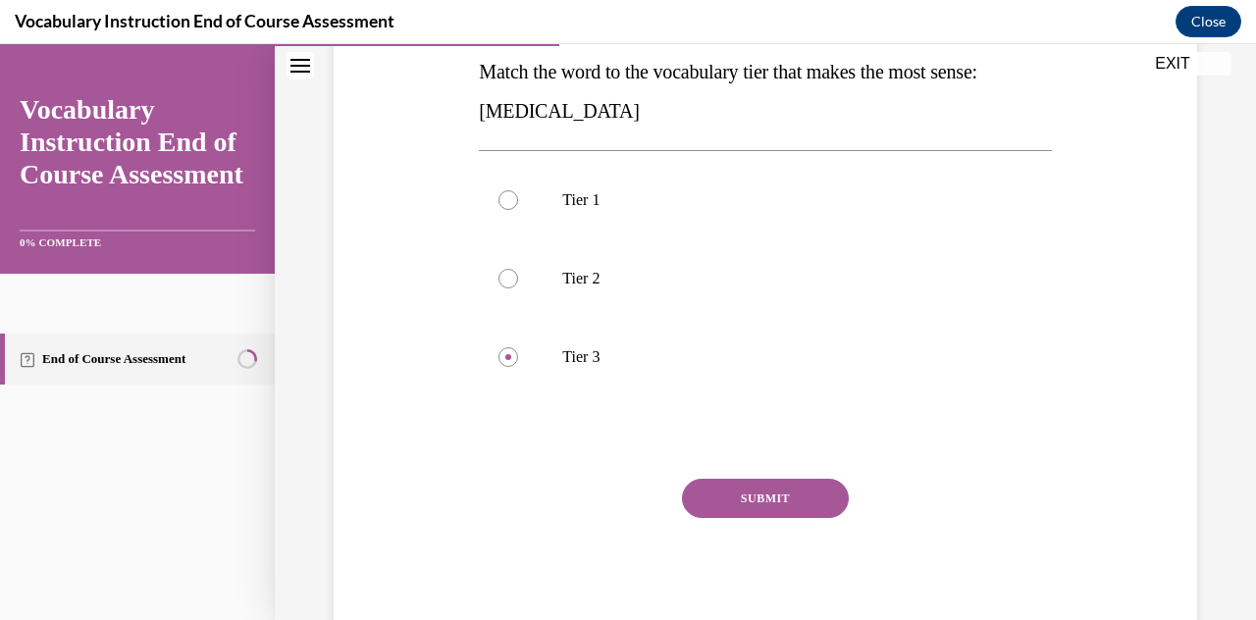
click at [611, 489] on button "SUBMIT" at bounding box center [765, 498] width 167 height 39
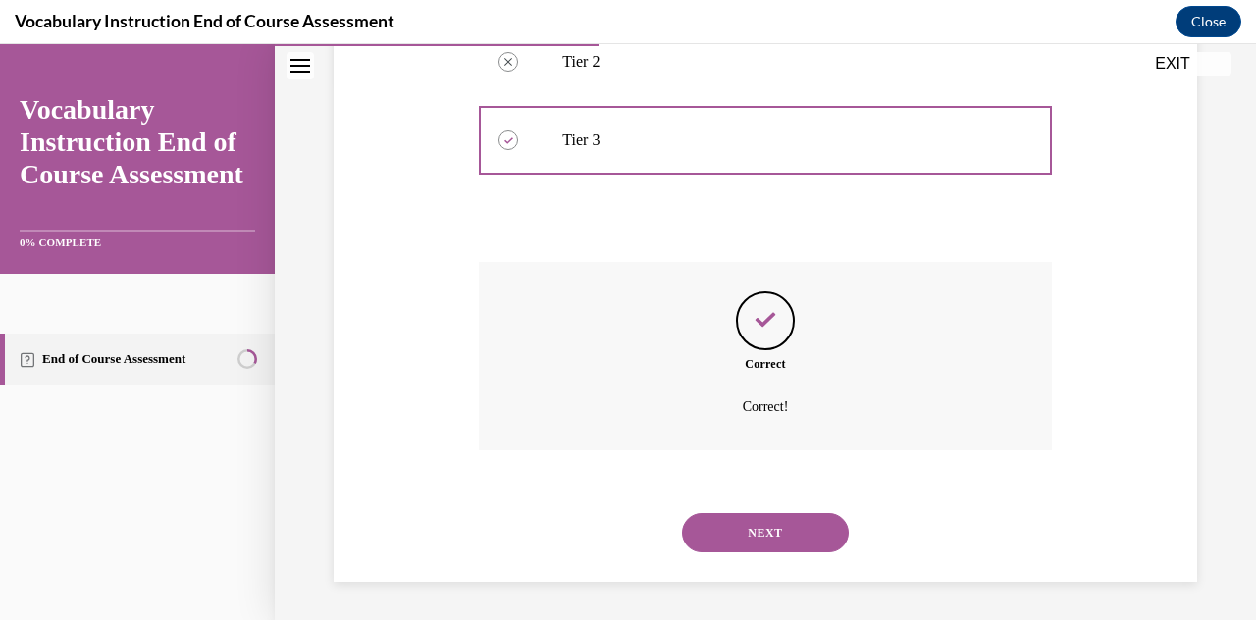
scroll to position [539, 0]
click at [611, 532] on button "NEXT" at bounding box center [765, 532] width 167 height 39
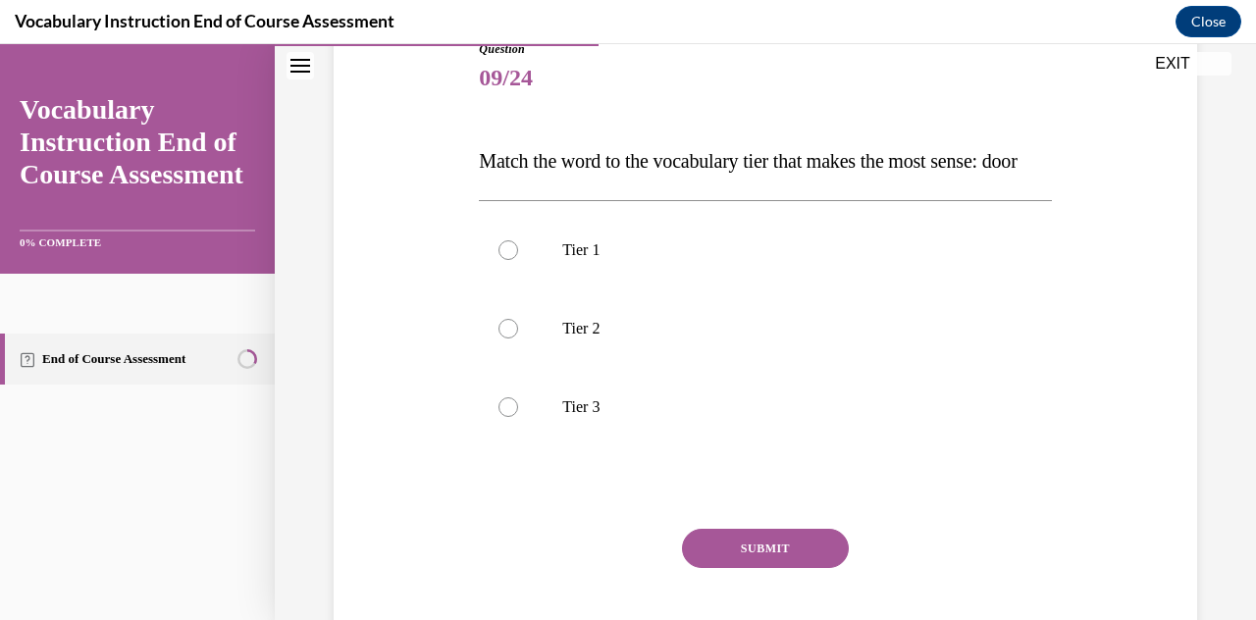
scroll to position [235, 0]
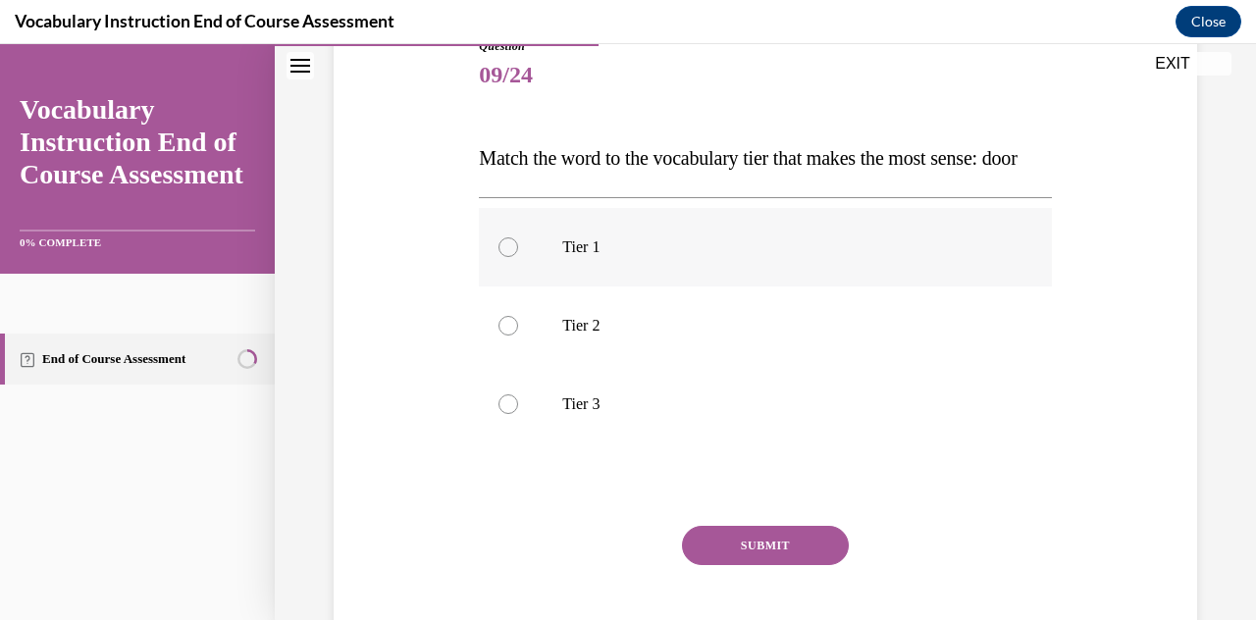
drag, startPoint x: 611, startPoint y: 299, endPoint x: 512, endPoint y: 309, distance: 99.6
click at [512, 286] on label "Tier 1" at bounding box center [765, 247] width 572 height 78
click at [512, 257] on input "Tier 1" at bounding box center [508, 247] width 20 height 20
radio input "true"
click at [611, 565] on button "SUBMIT" at bounding box center [765, 545] width 167 height 39
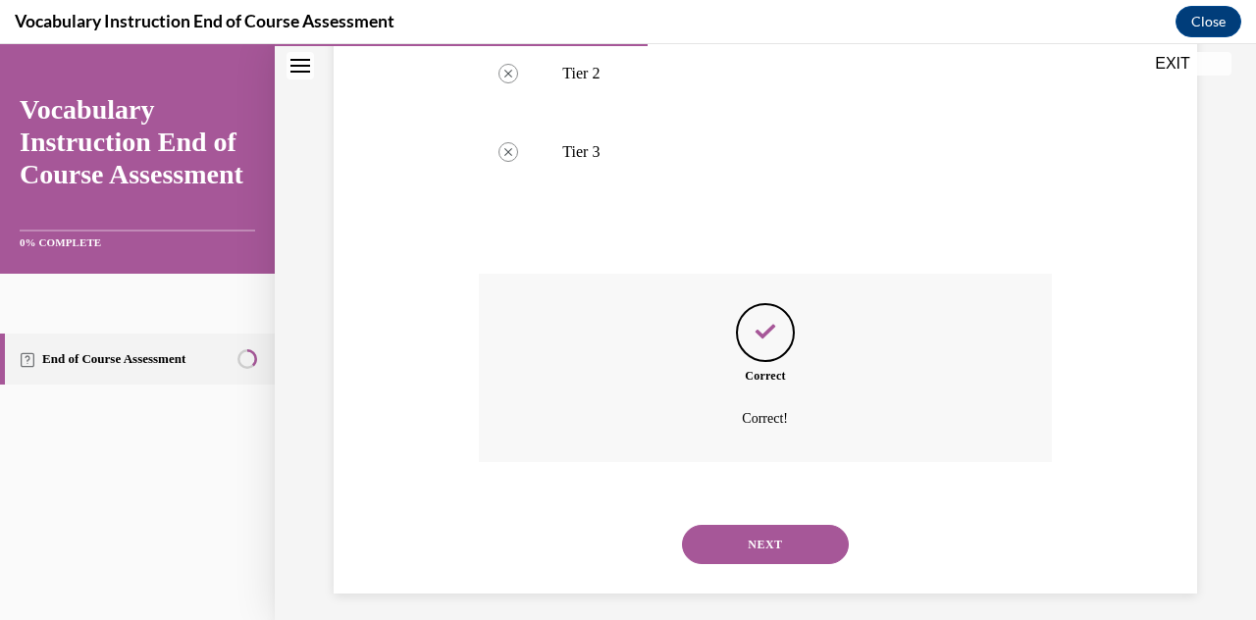
scroll to position [539, 0]
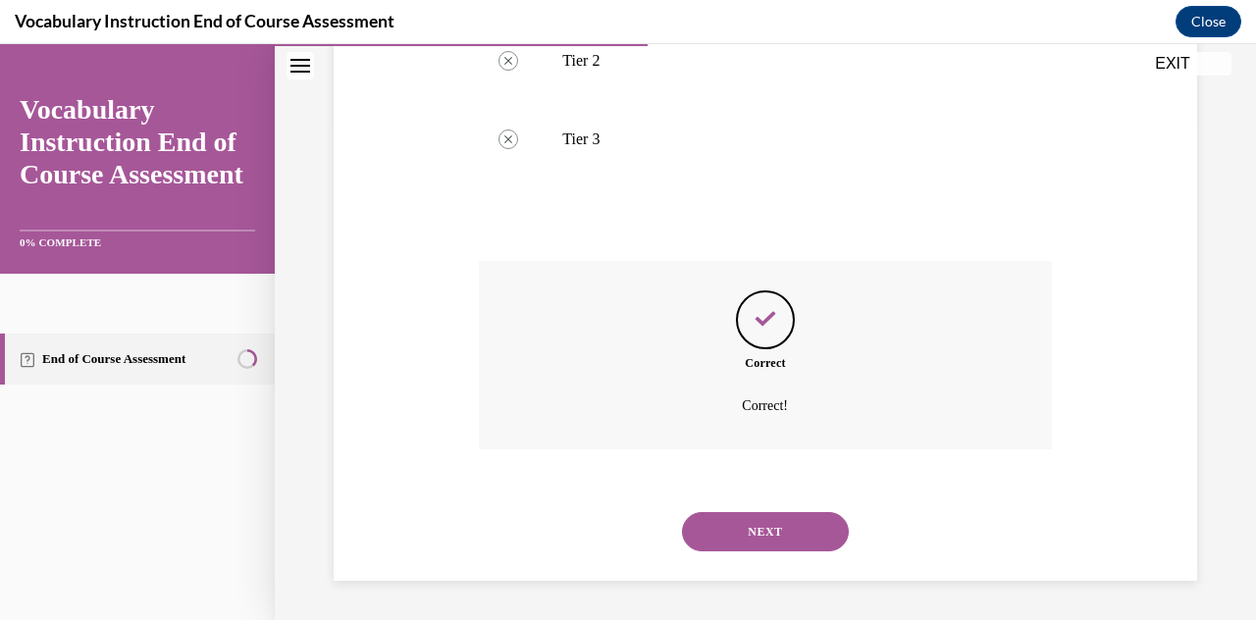
click at [611, 532] on button "NEXT" at bounding box center [765, 531] width 167 height 39
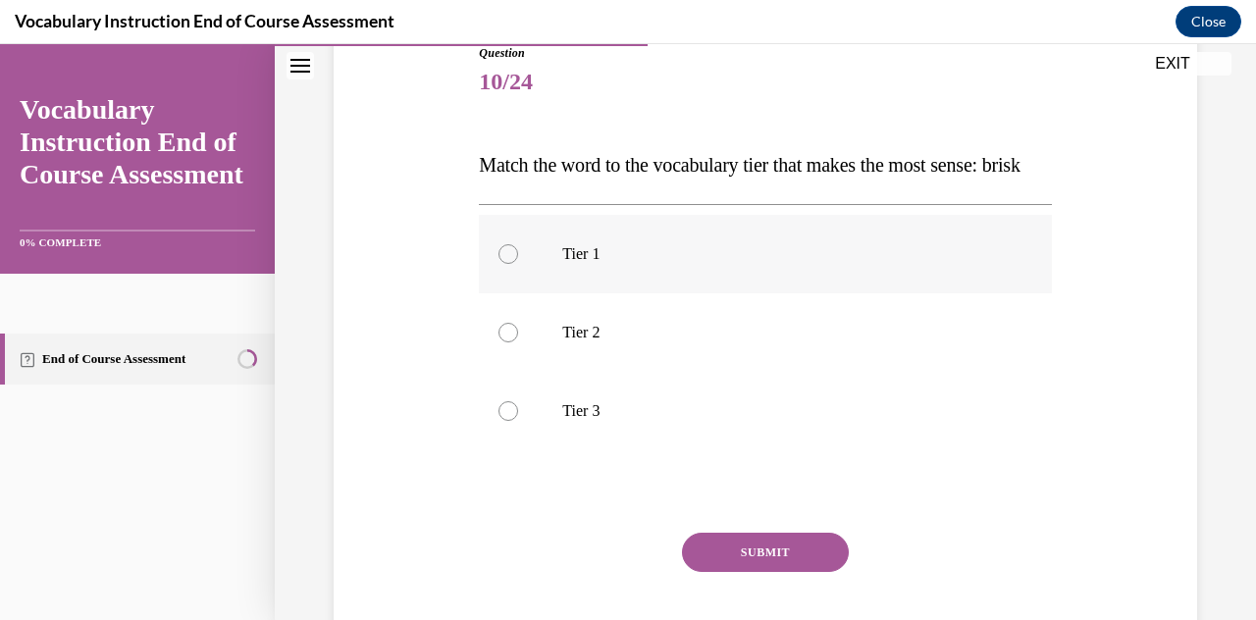
scroll to position [251, 0]
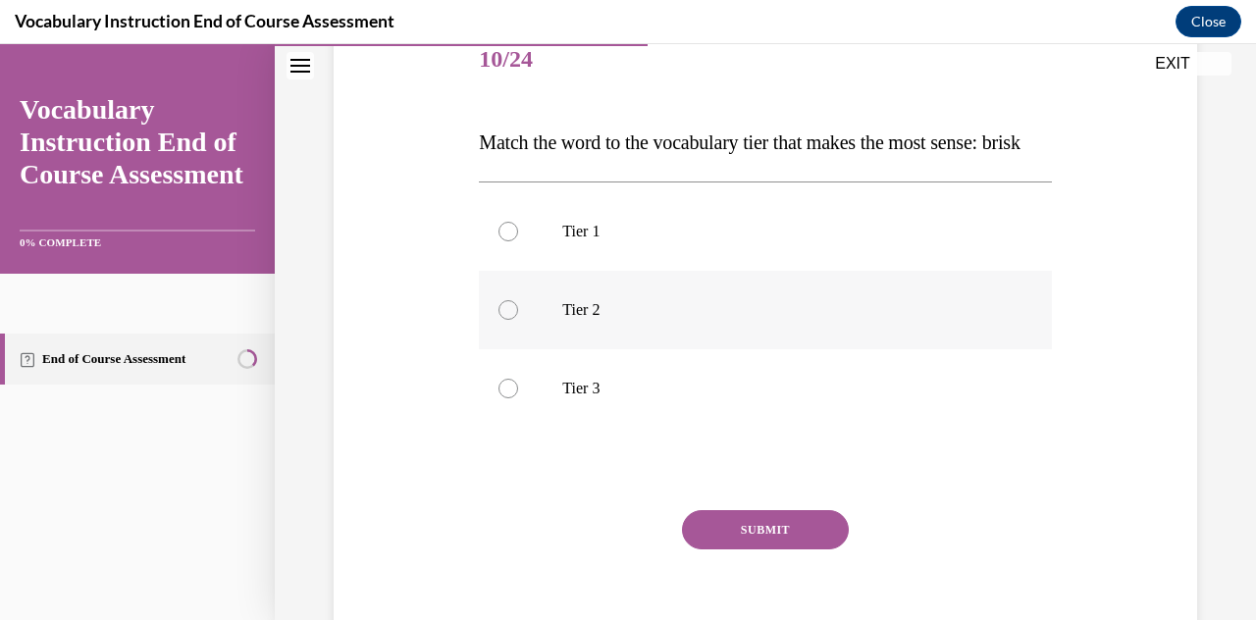
click at [560, 349] on label "Tier 2" at bounding box center [765, 310] width 572 height 78
click at [518, 320] on input "Tier 2" at bounding box center [508, 310] width 20 height 20
radio input "true"
click at [611, 549] on button "SUBMIT" at bounding box center [765, 529] width 167 height 39
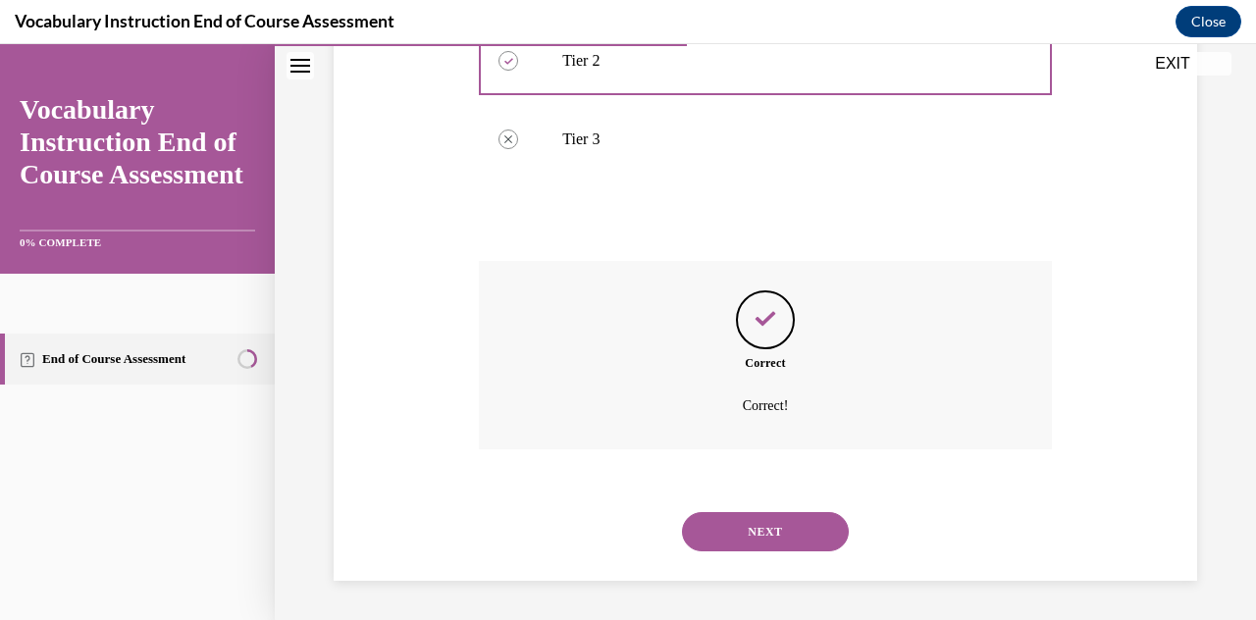
scroll to position [539, 0]
click at [611, 552] on div "NEXT" at bounding box center [765, 532] width 572 height 78
click at [611, 539] on button "NEXT" at bounding box center [765, 531] width 167 height 39
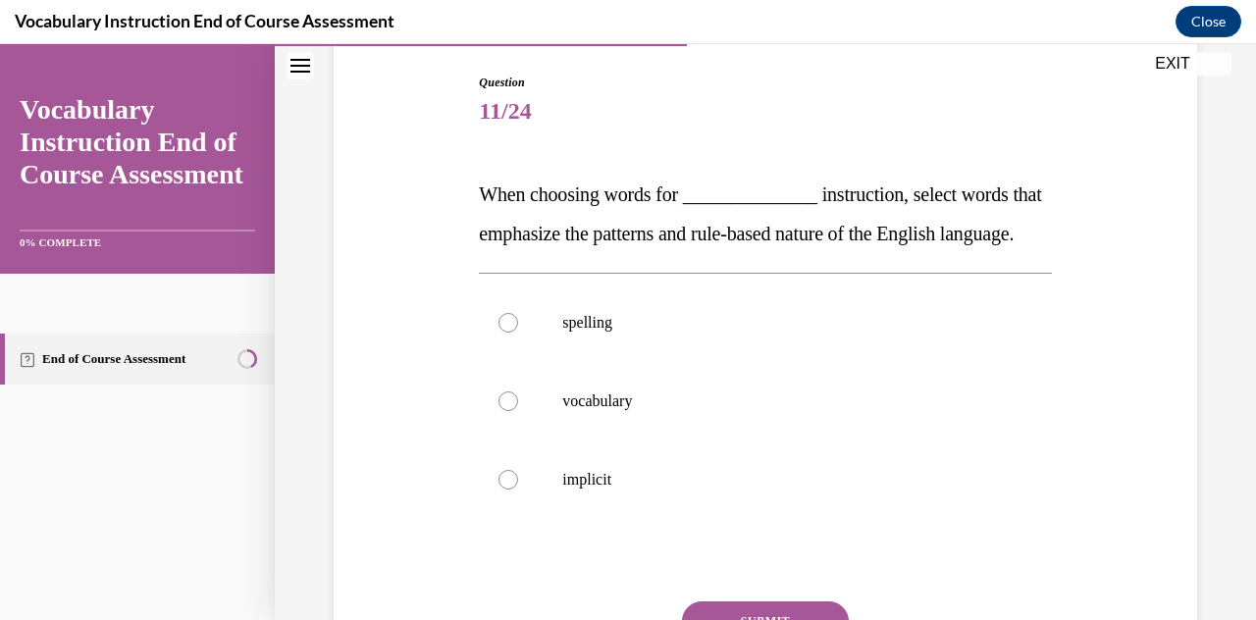
scroll to position [214, 0]
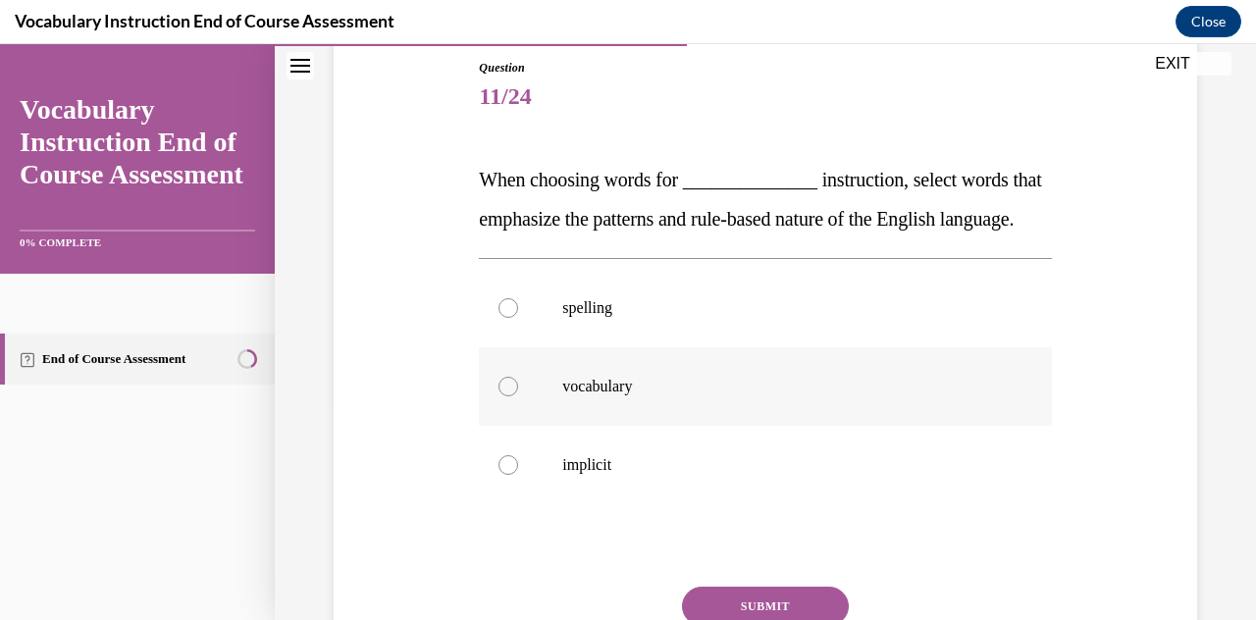
click at [611, 396] on p "vocabulary" at bounding box center [782, 387] width 440 height 20
click at [518, 396] on input "vocabulary" at bounding box center [508, 387] width 20 height 20
radio input "true"
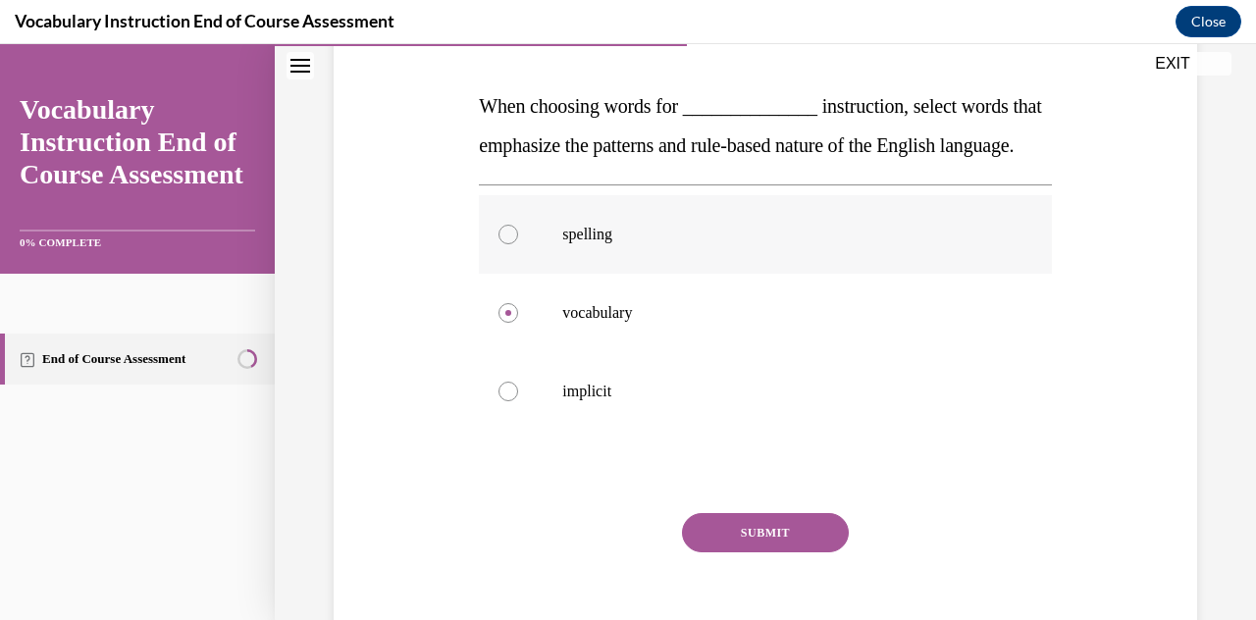
scroll to position [296, 0]
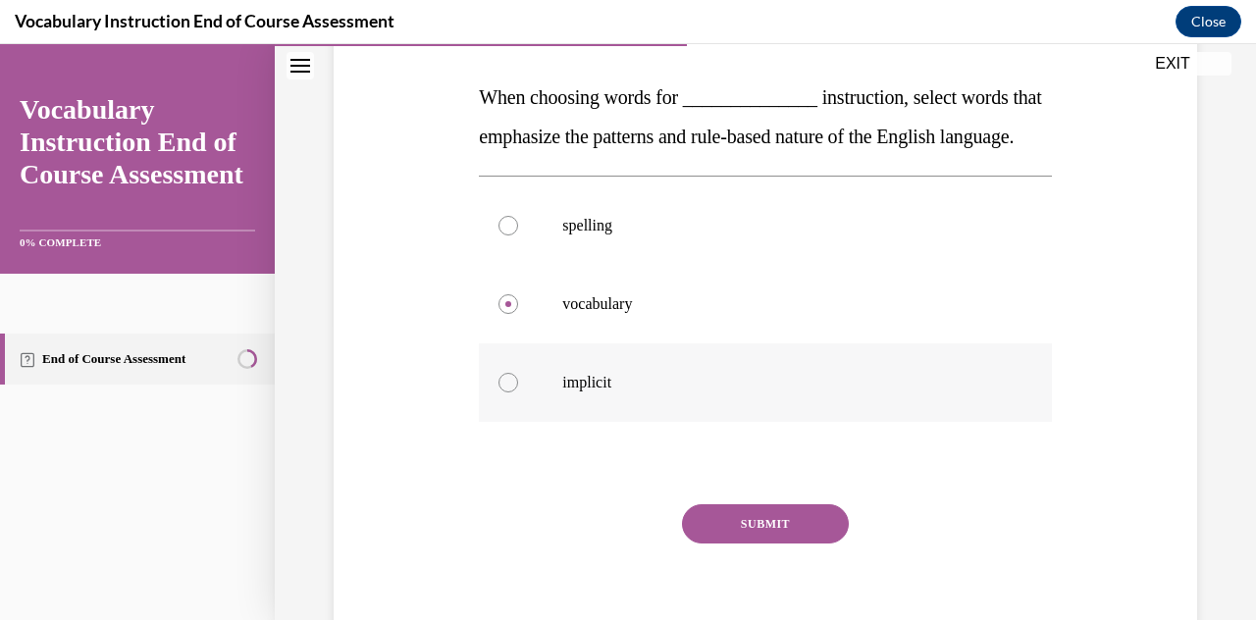
click at [611, 404] on label "implicit" at bounding box center [765, 382] width 572 height 78
click at [518, 392] on input "implicit" at bounding box center [508, 383] width 20 height 20
radio input "true"
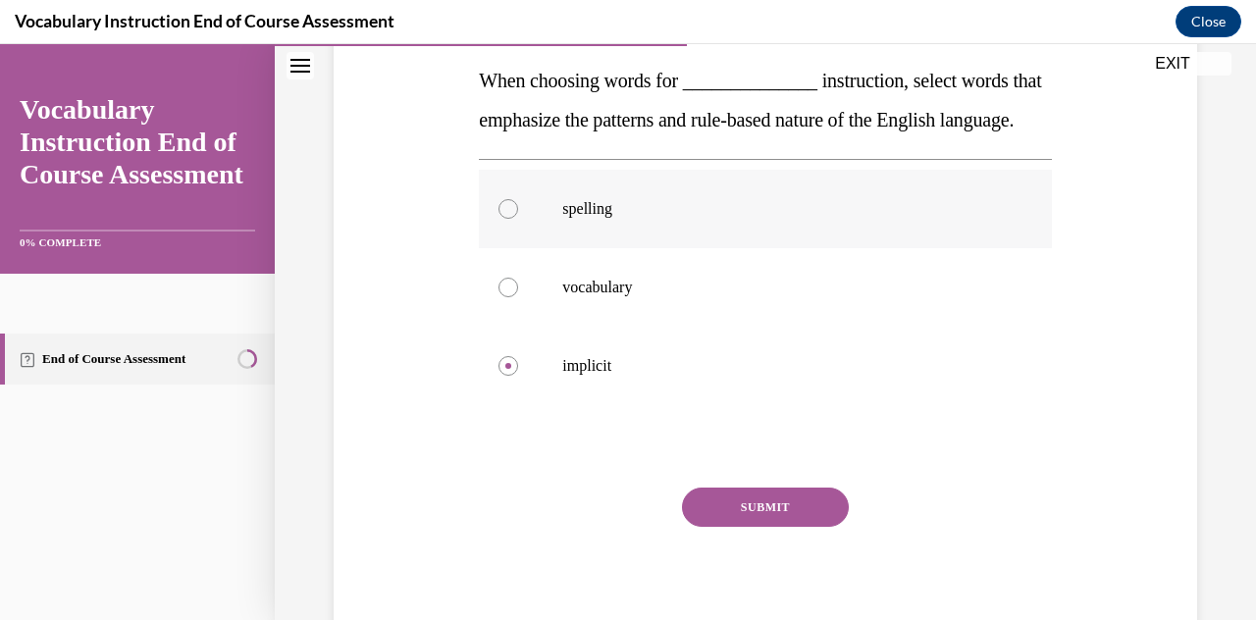
scroll to position [315, 0]
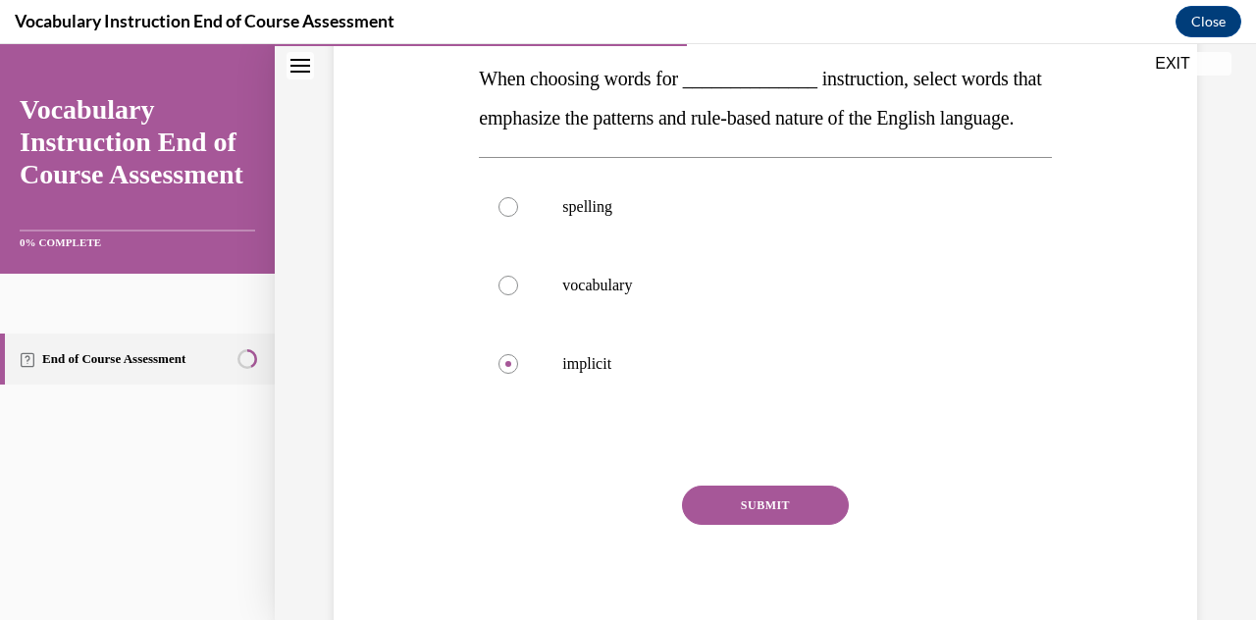
click at [611, 525] on button "SUBMIT" at bounding box center [765, 505] width 167 height 39
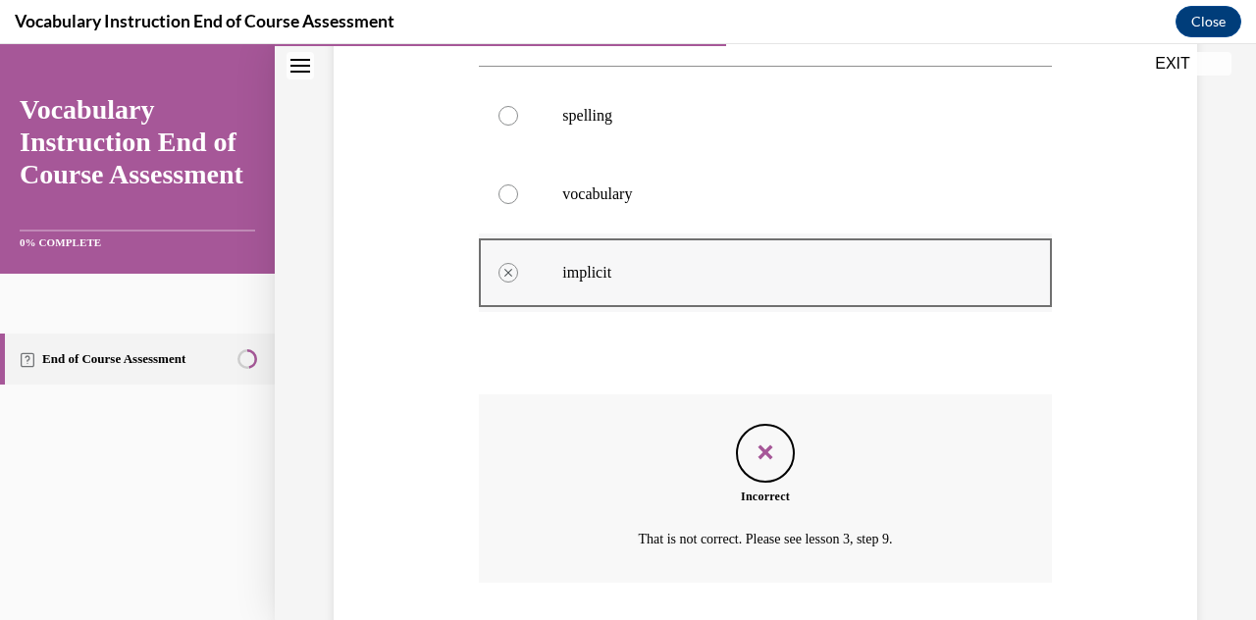
scroll to position [578, 0]
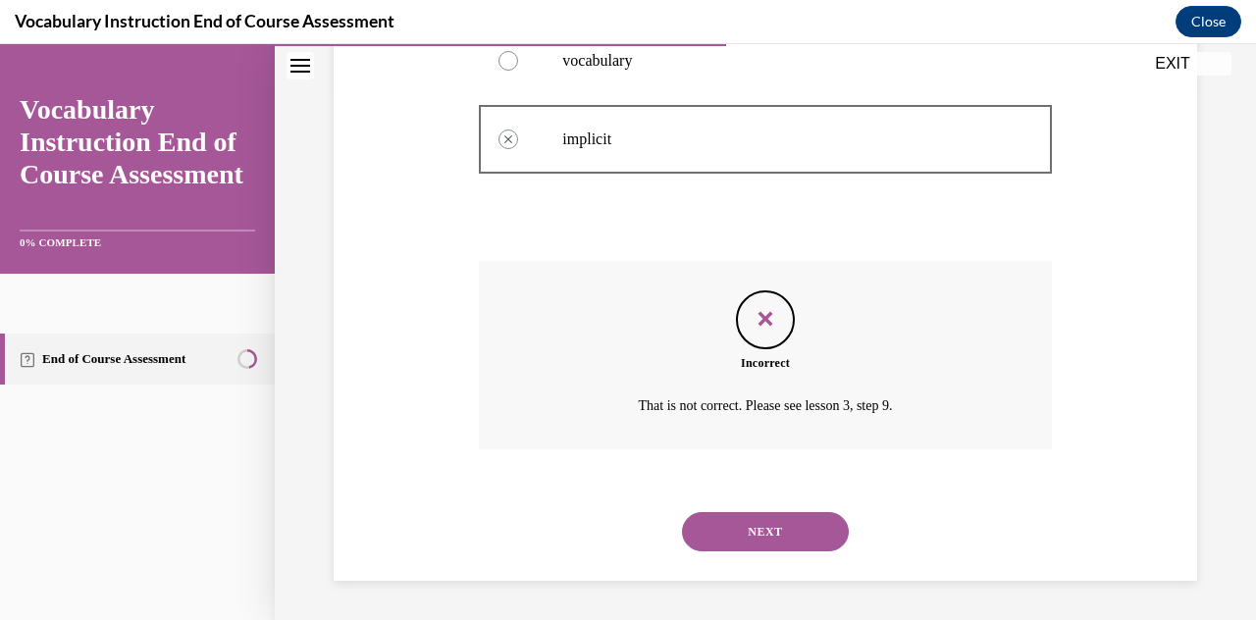
click at [611, 535] on button "NEXT" at bounding box center [765, 531] width 167 height 39
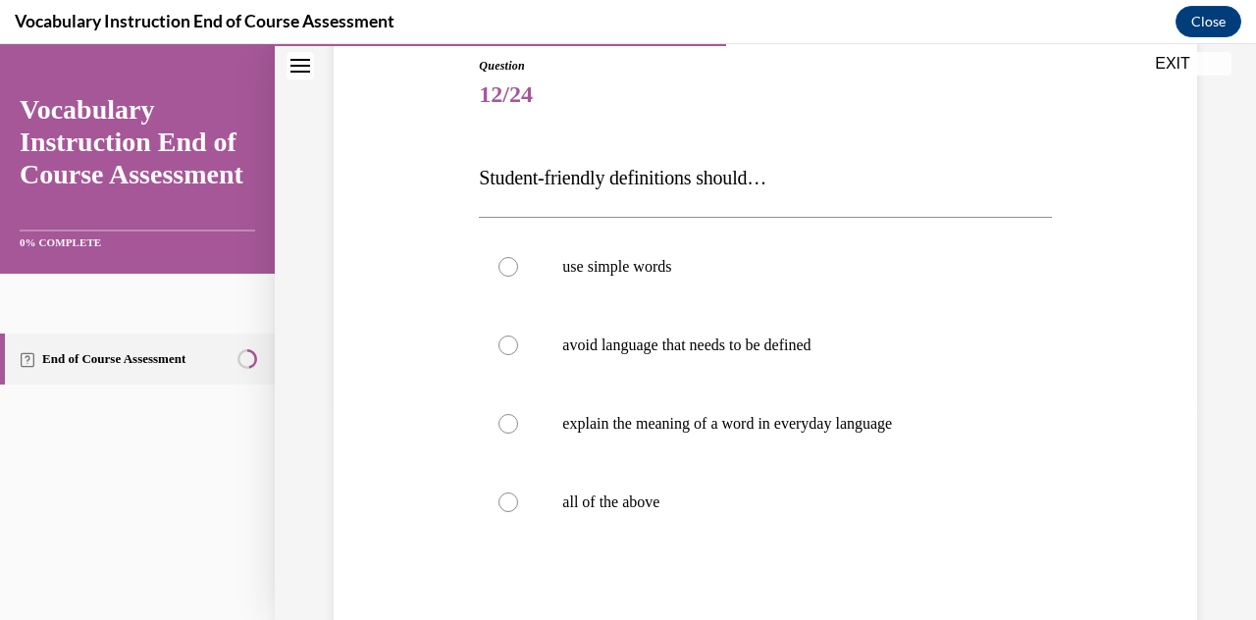
scroll to position [218, 0]
click at [611, 505] on p "all of the above" at bounding box center [782, 501] width 440 height 20
click at [518, 505] on input "all of the above" at bounding box center [508, 501] width 20 height 20
radio input "true"
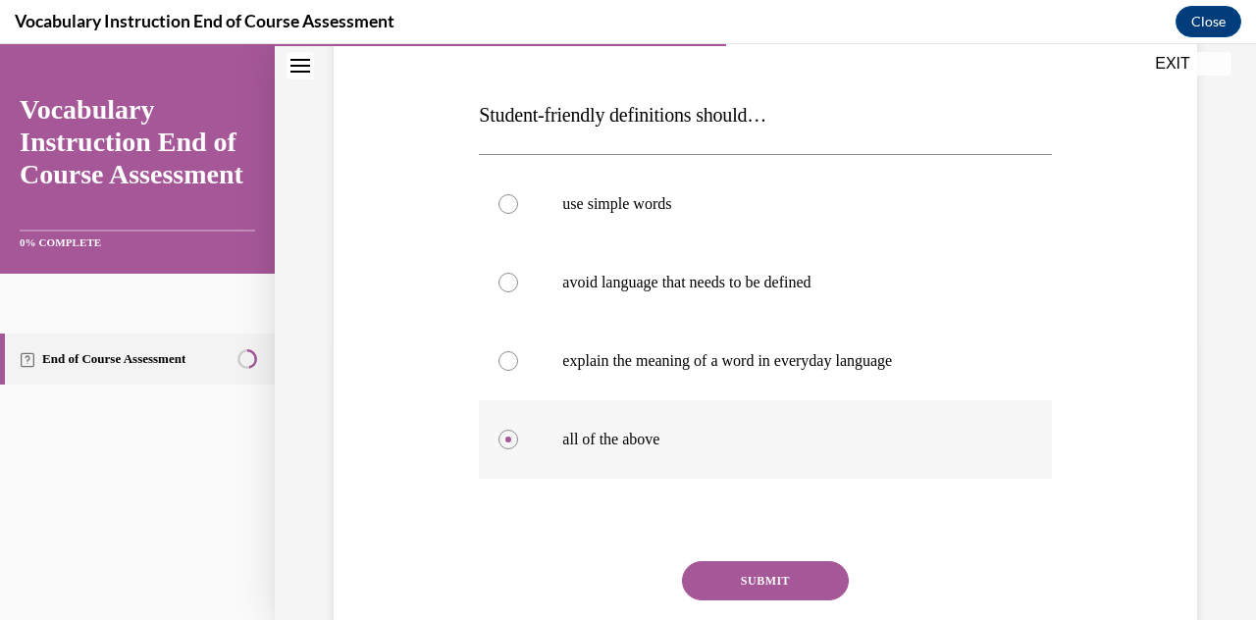
scroll to position [298, 0]
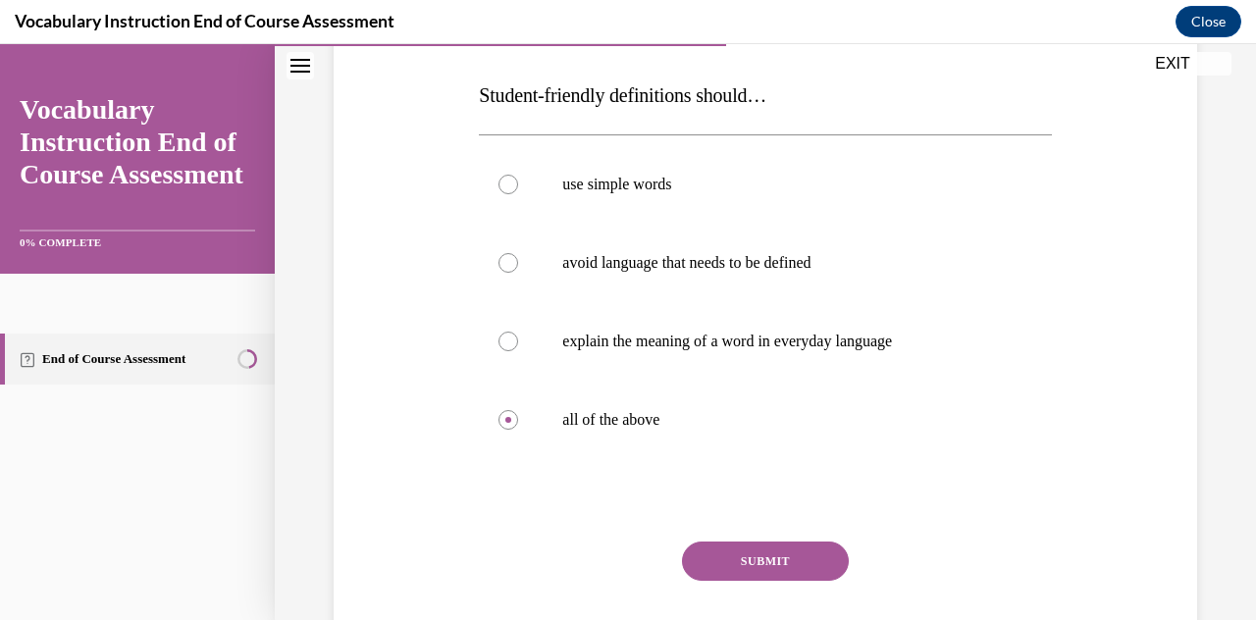
click at [611, 559] on button "SUBMIT" at bounding box center [765, 561] width 167 height 39
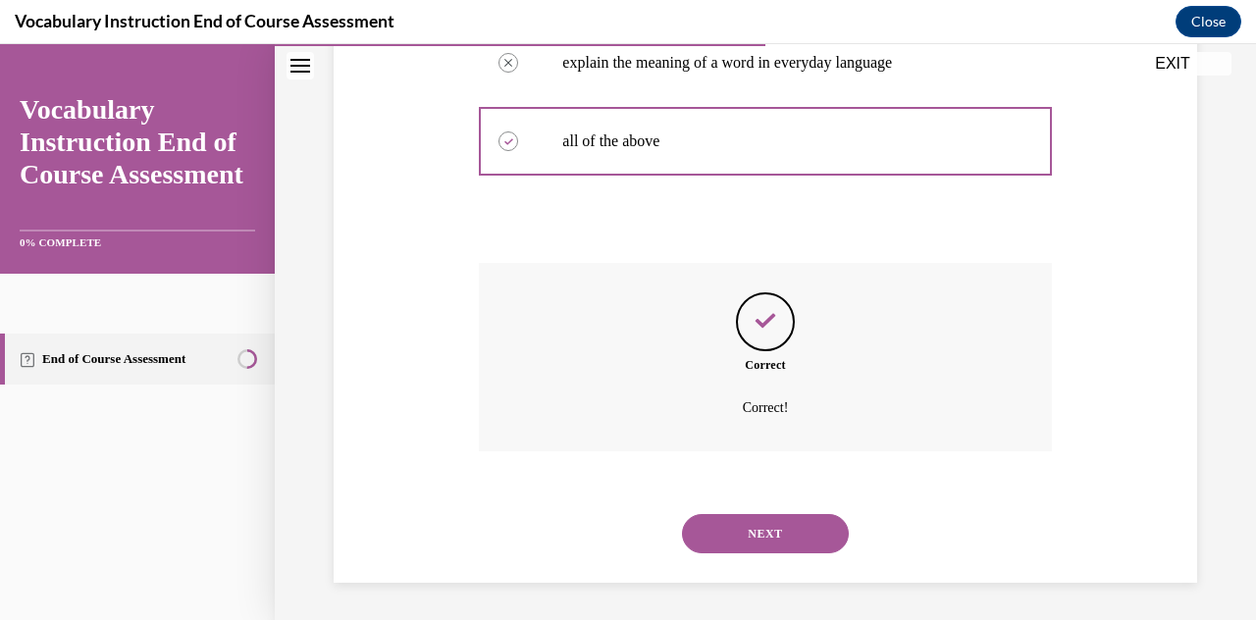
scroll to position [578, 0]
click at [611, 535] on button "NEXT" at bounding box center [765, 532] width 167 height 39
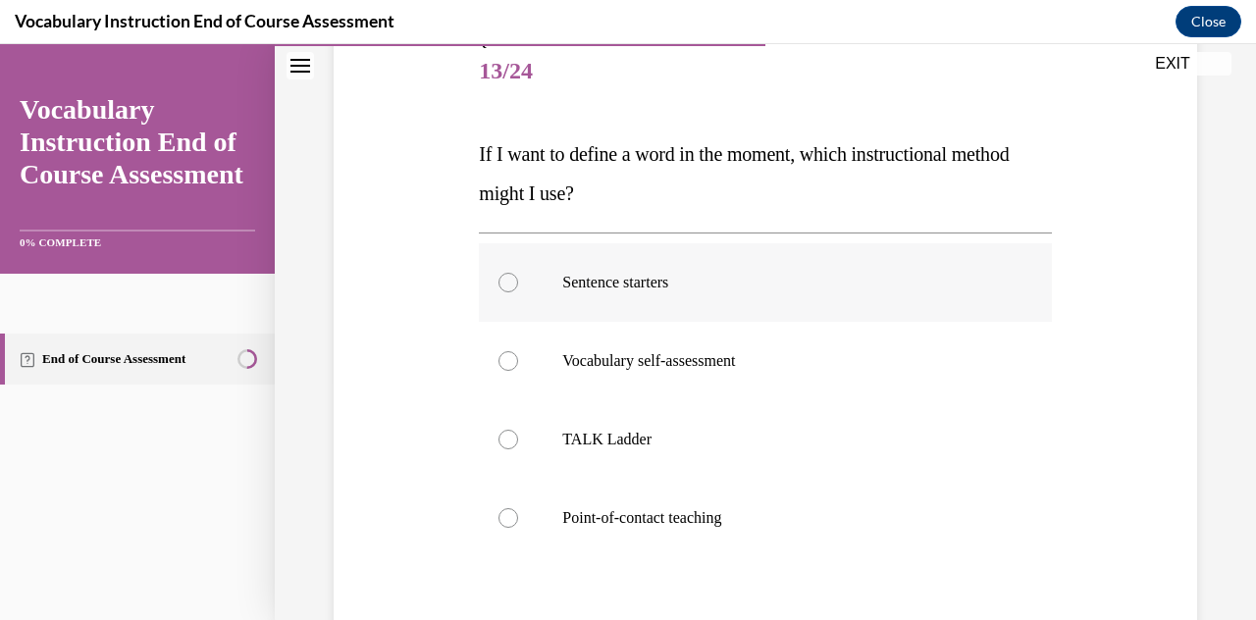
scroll to position [241, 0]
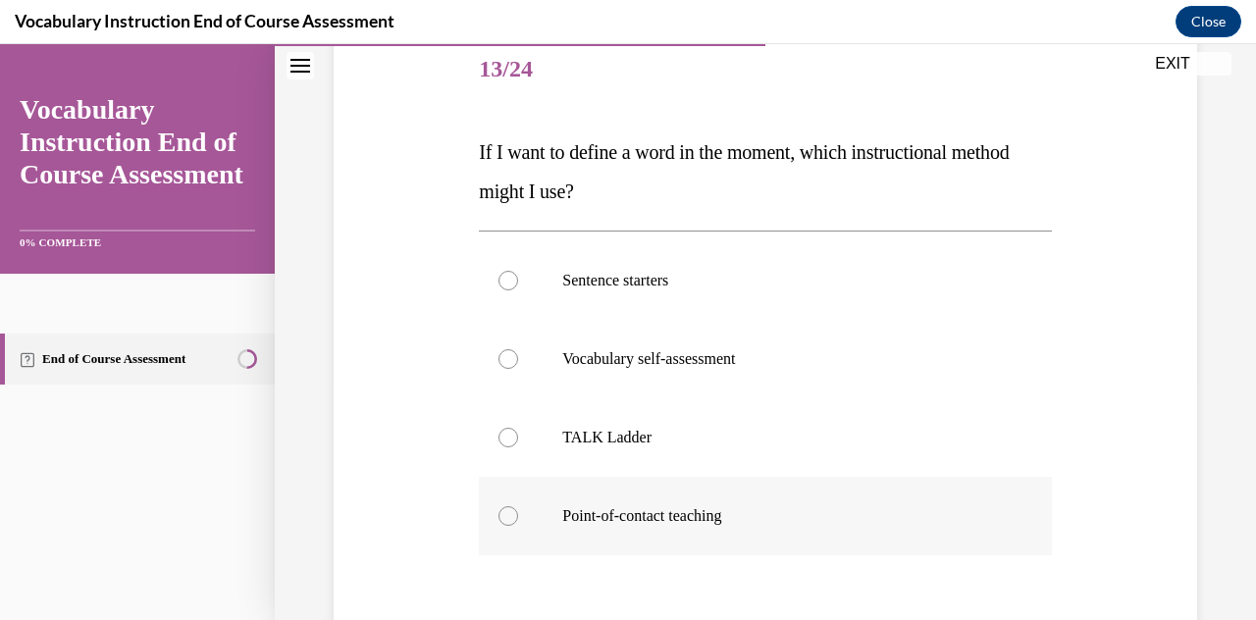
click at [586, 509] on p "Point-of-contact teaching" at bounding box center [782, 516] width 440 height 20
click at [518, 509] on input "Point-of-contact teaching" at bounding box center [508, 516] width 20 height 20
radio input "true"
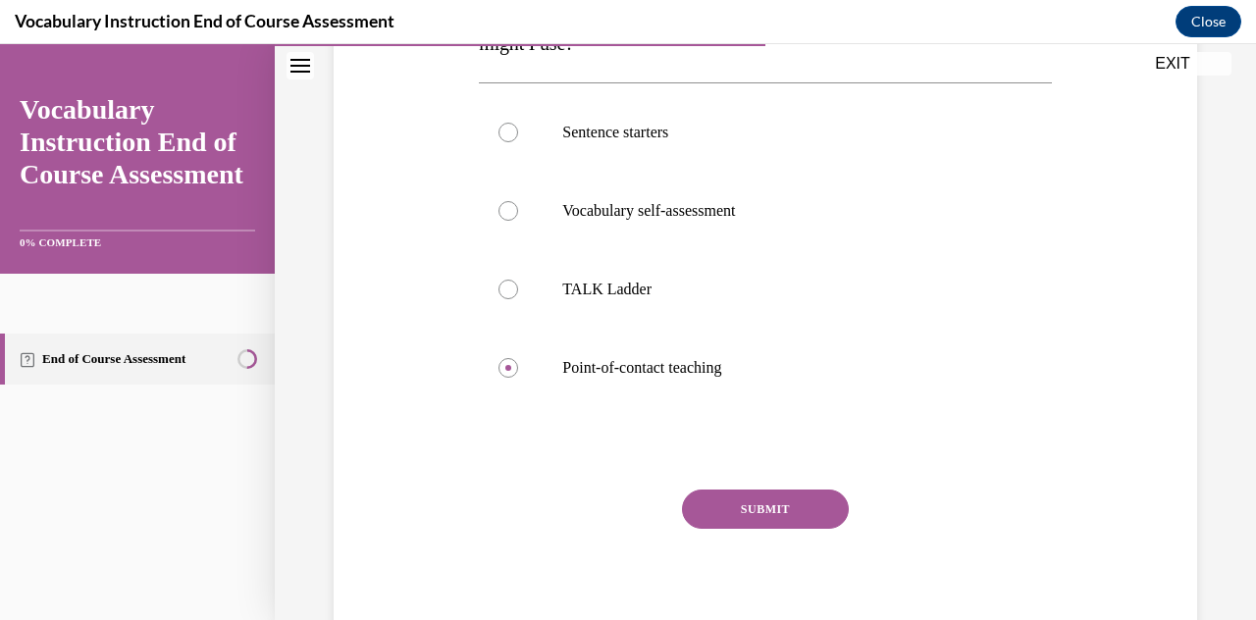
click at [611, 510] on button "SUBMIT" at bounding box center [765, 509] width 167 height 39
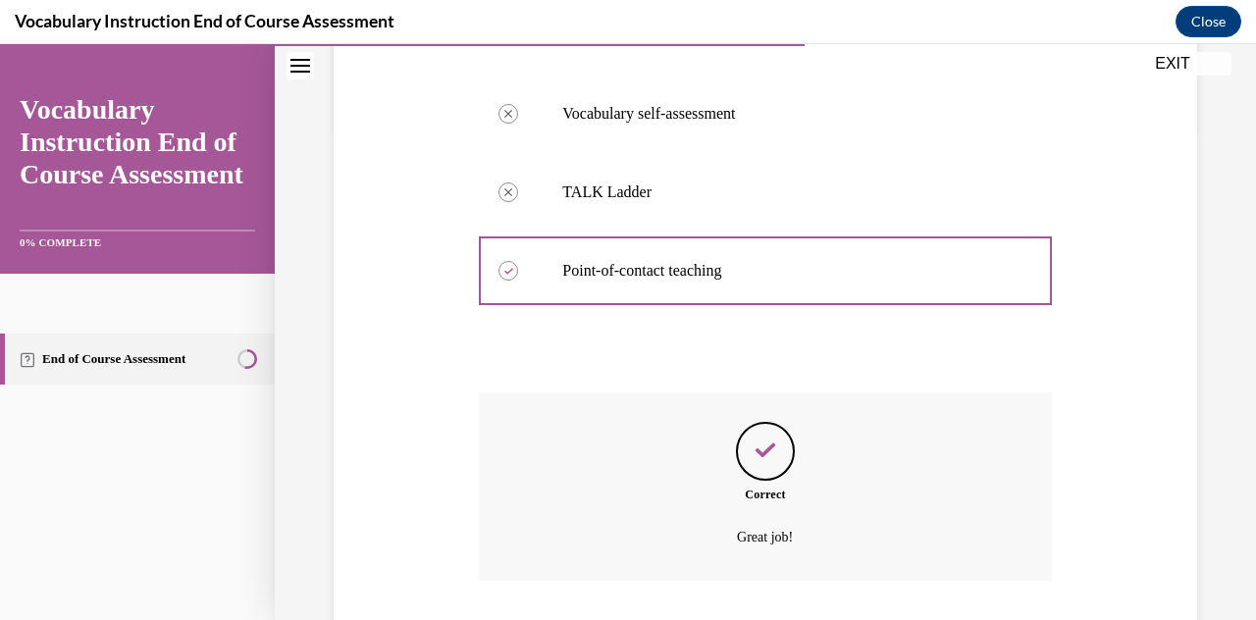
scroll to position [617, 0]
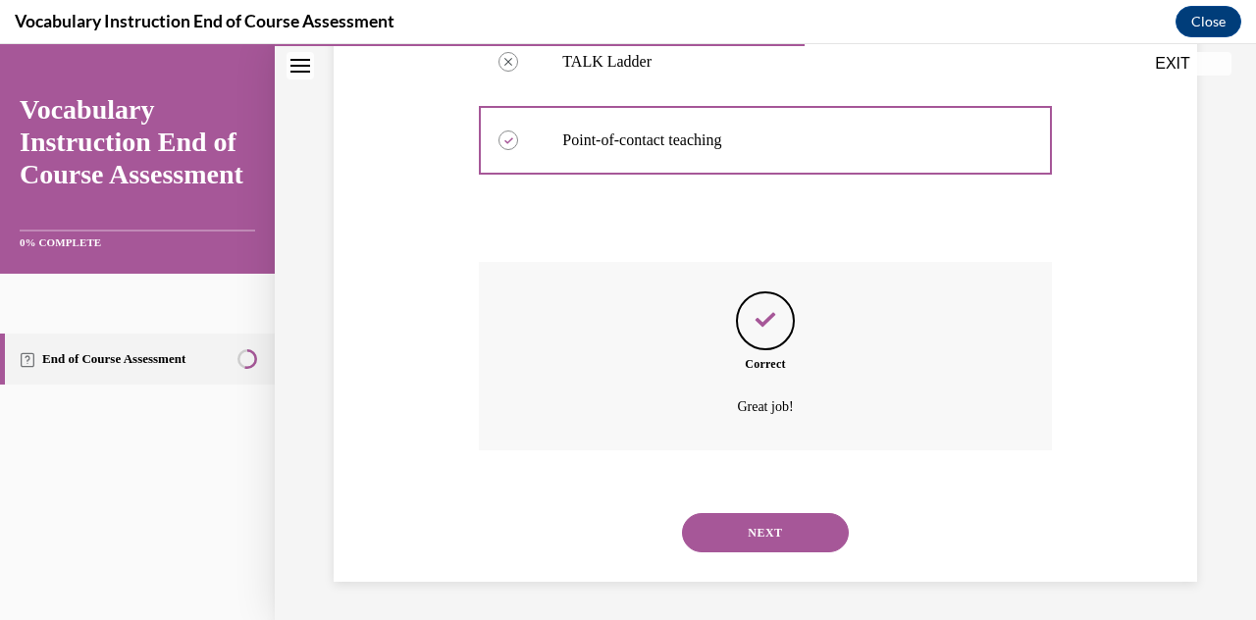
click at [611, 532] on button "NEXT" at bounding box center [765, 532] width 167 height 39
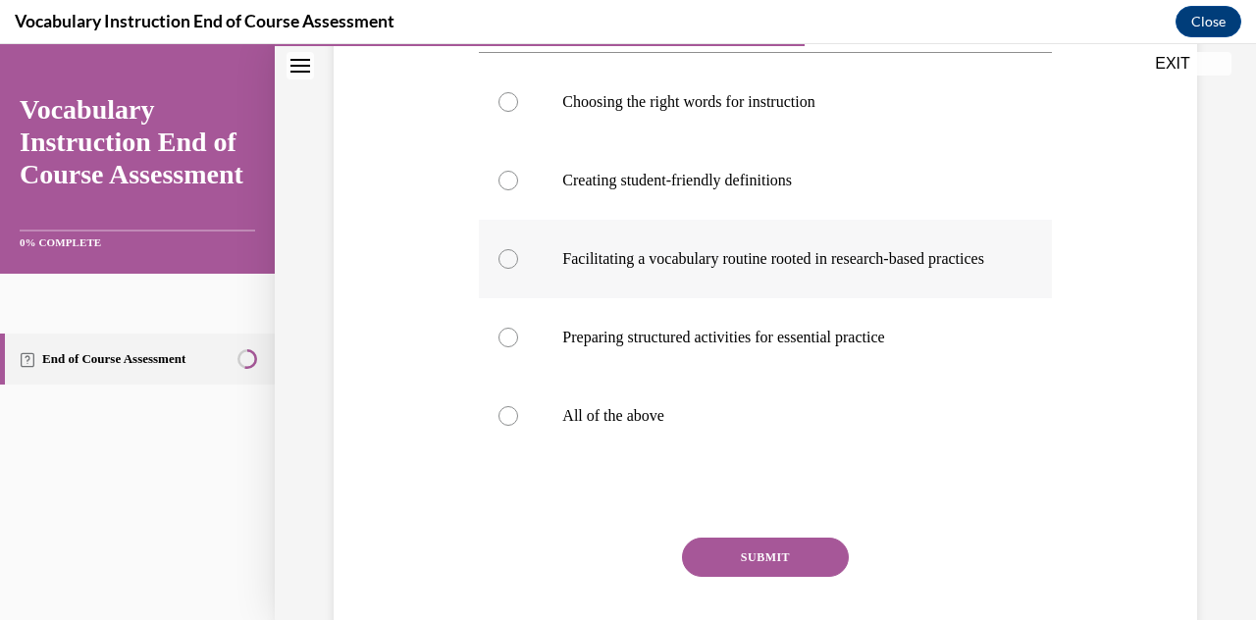
scroll to position [386, 0]
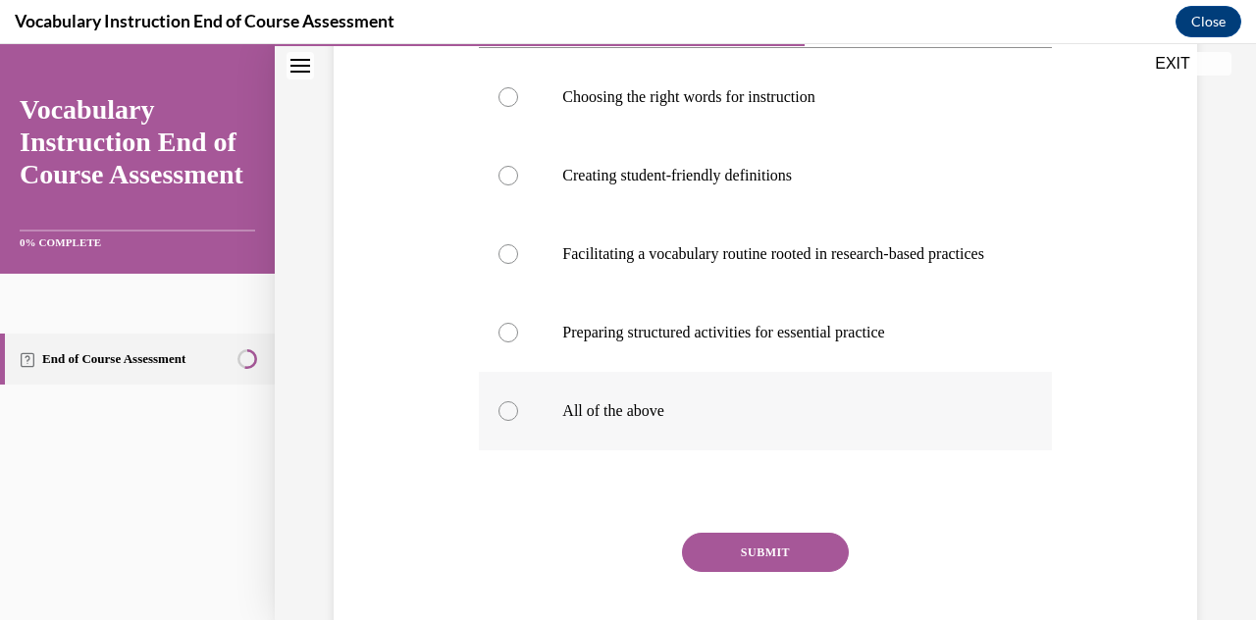
click at [611, 421] on p "All of the above" at bounding box center [782, 411] width 440 height 20
click at [518, 421] on input "All of the above" at bounding box center [508, 411] width 20 height 20
radio input "true"
click at [611, 572] on button "SUBMIT" at bounding box center [765, 552] width 167 height 39
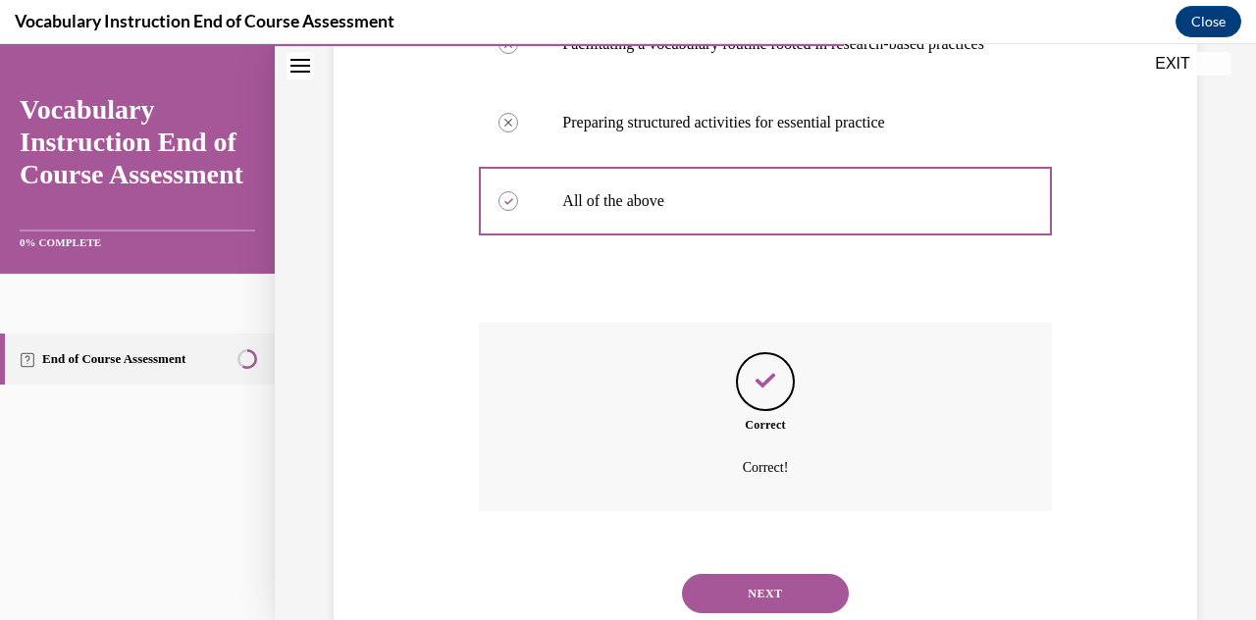
scroll to position [715, 0]
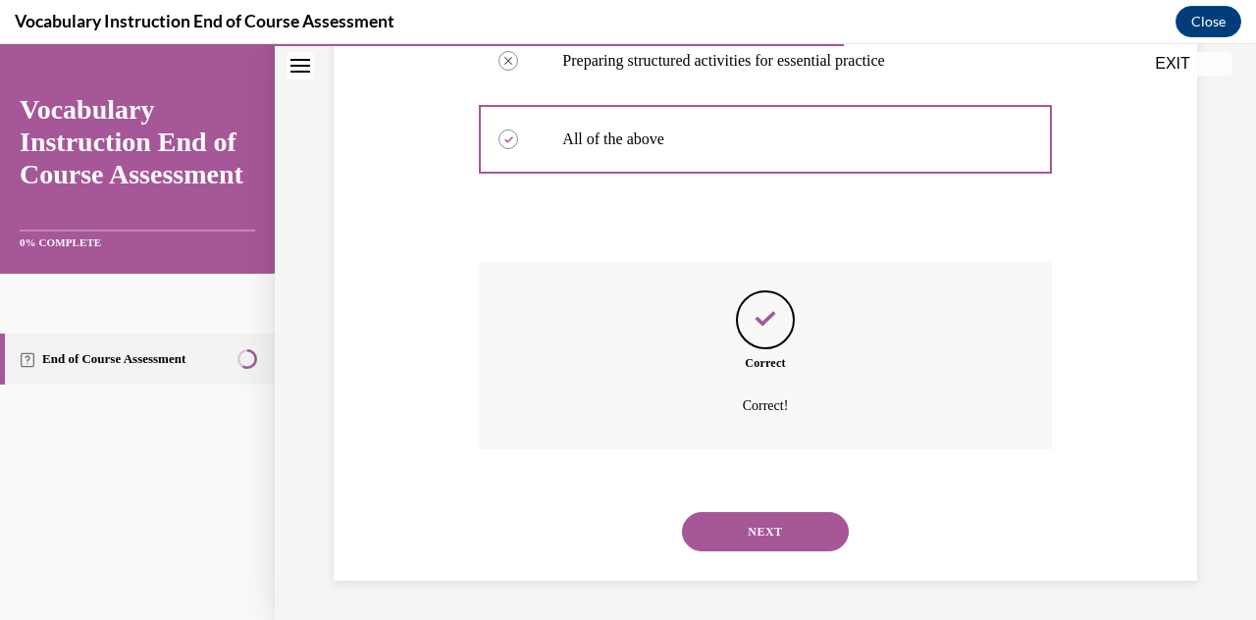
click at [611, 530] on button "NEXT" at bounding box center [765, 531] width 167 height 39
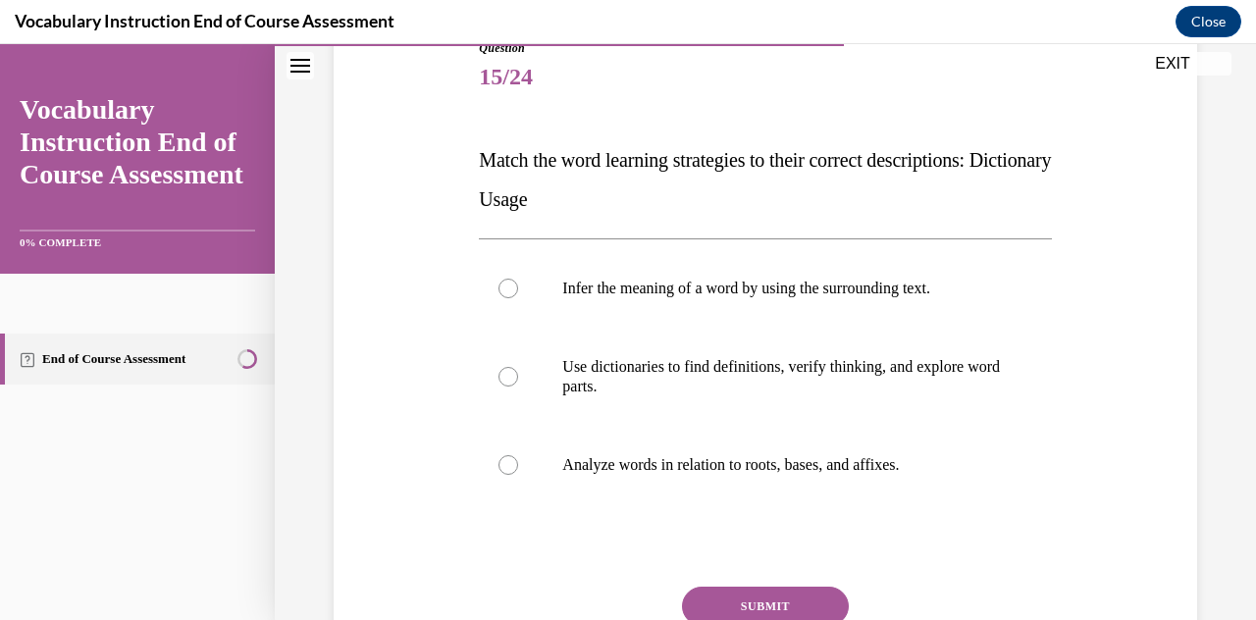
scroll to position [237, 0]
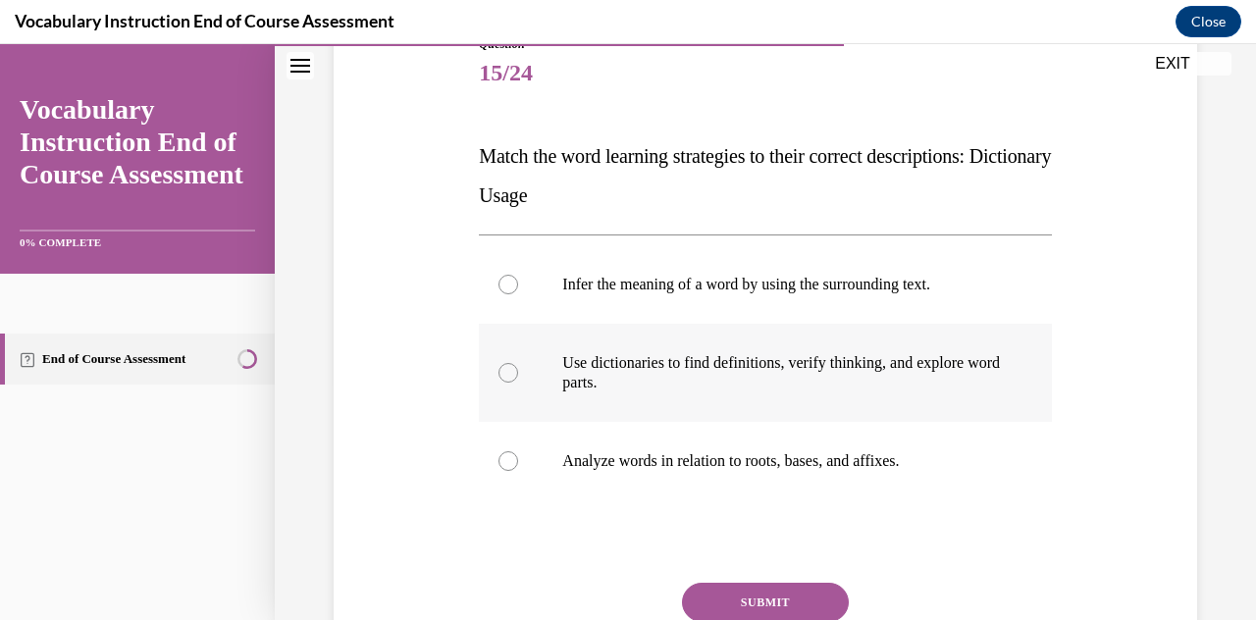
click at [611, 379] on p "Use dictionaries to find definitions, verify thinking, and explore word parts." at bounding box center [782, 372] width 440 height 39
click at [518, 379] on input "Use dictionaries to find definitions, verify thinking, and explore word parts." at bounding box center [508, 373] width 20 height 20
radio input "true"
click at [611, 589] on button "SUBMIT" at bounding box center [765, 602] width 167 height 39
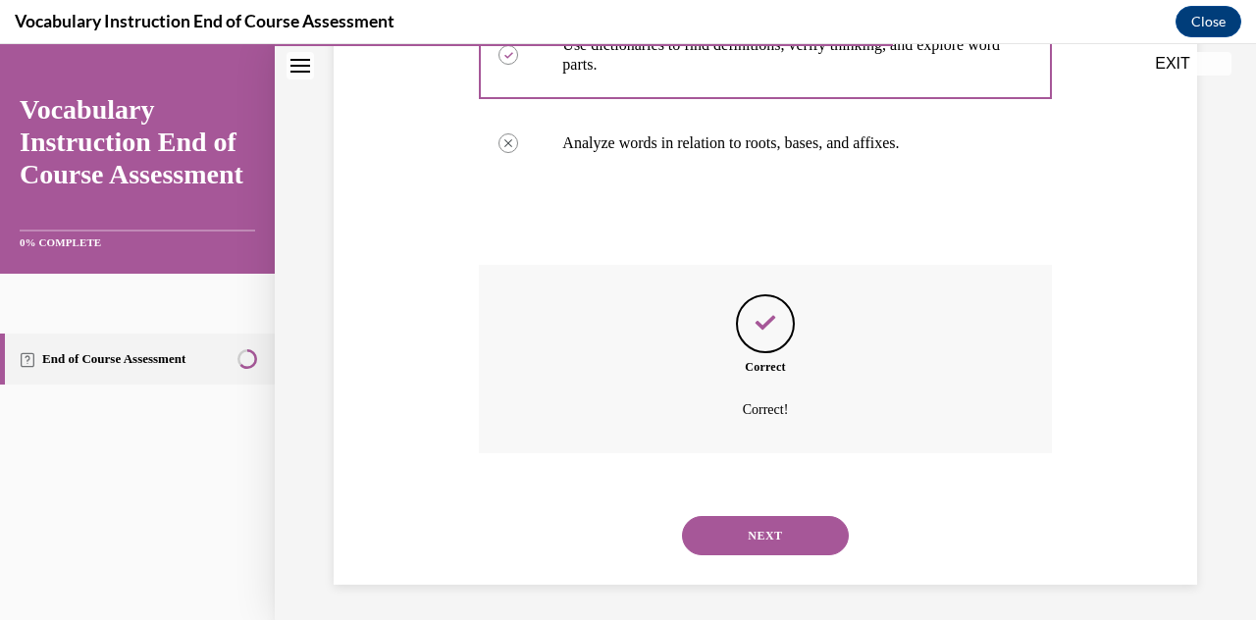
scroll to position [558, 0]
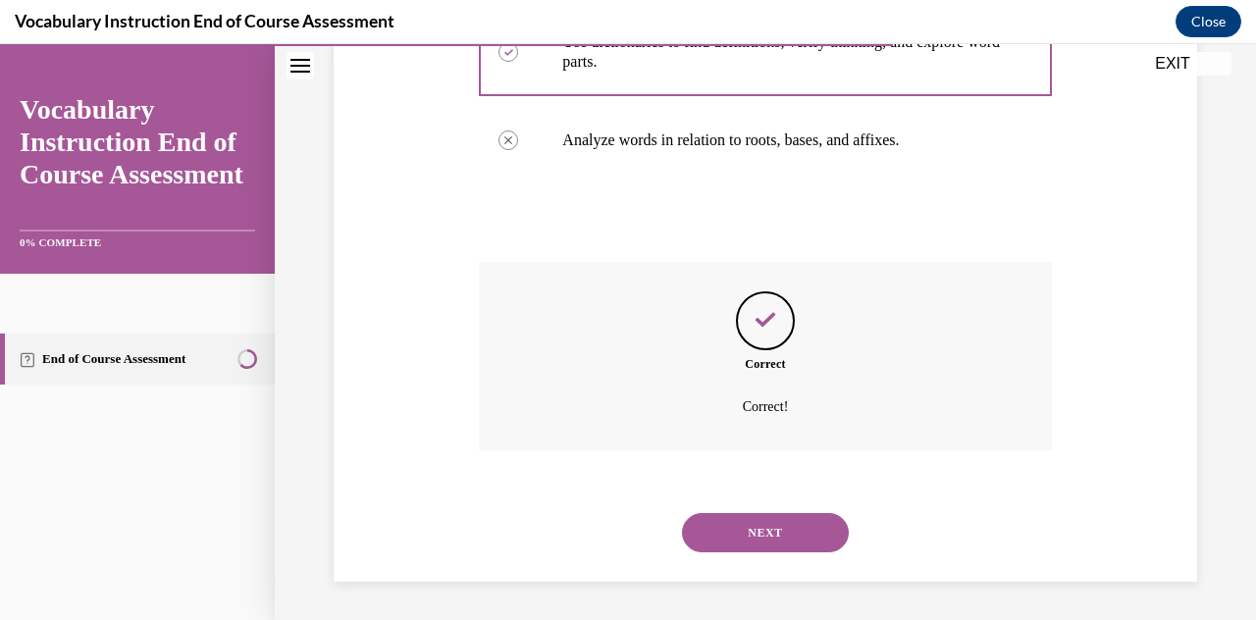
click at [611, 531] on button "NEXT" at bounding box center [765, 532] width 167 height 39
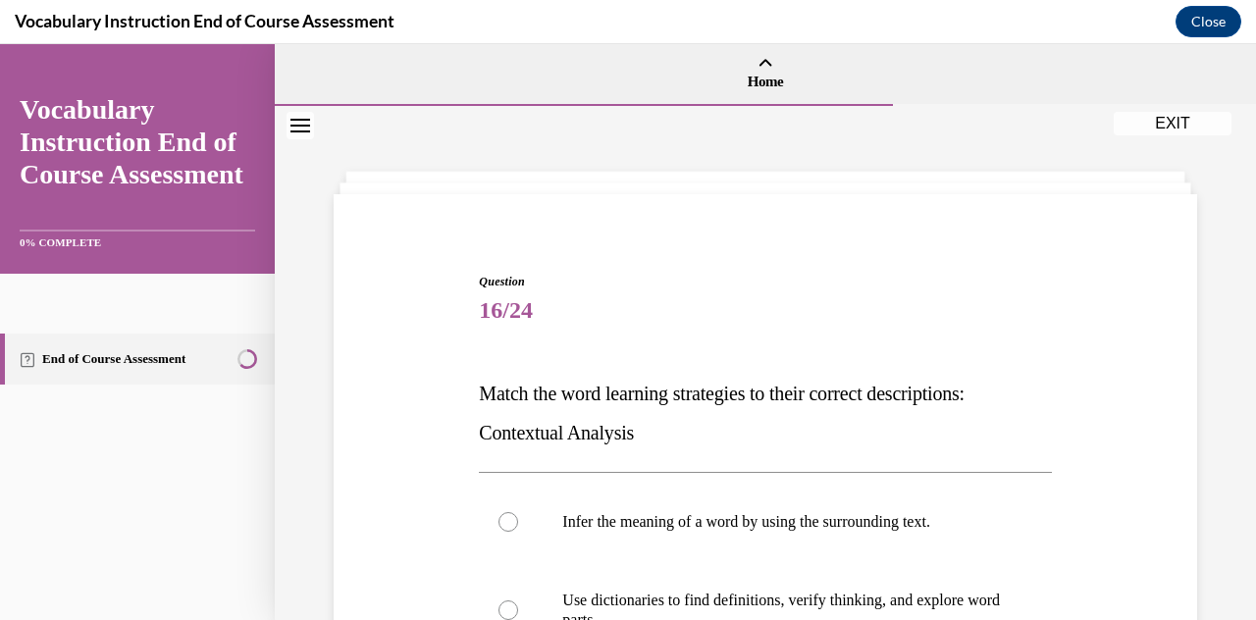
click at [611, 311] on span "16/24" at bounding box center [765, 309] width 572 height 39
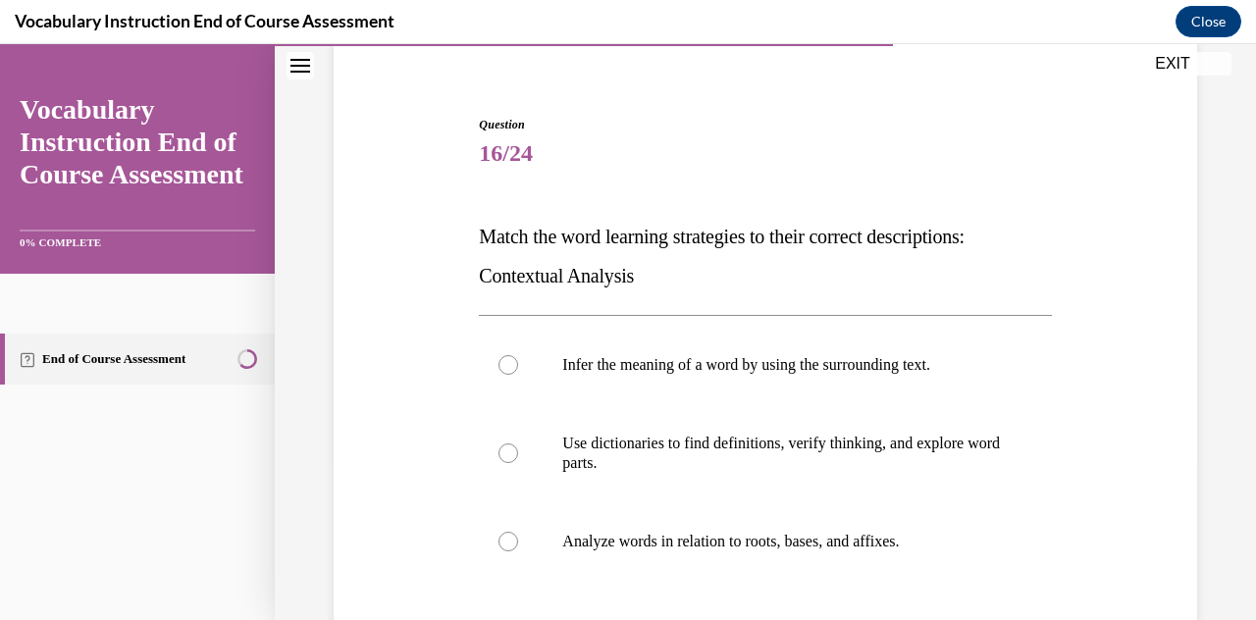
scroll to position [175, 0]
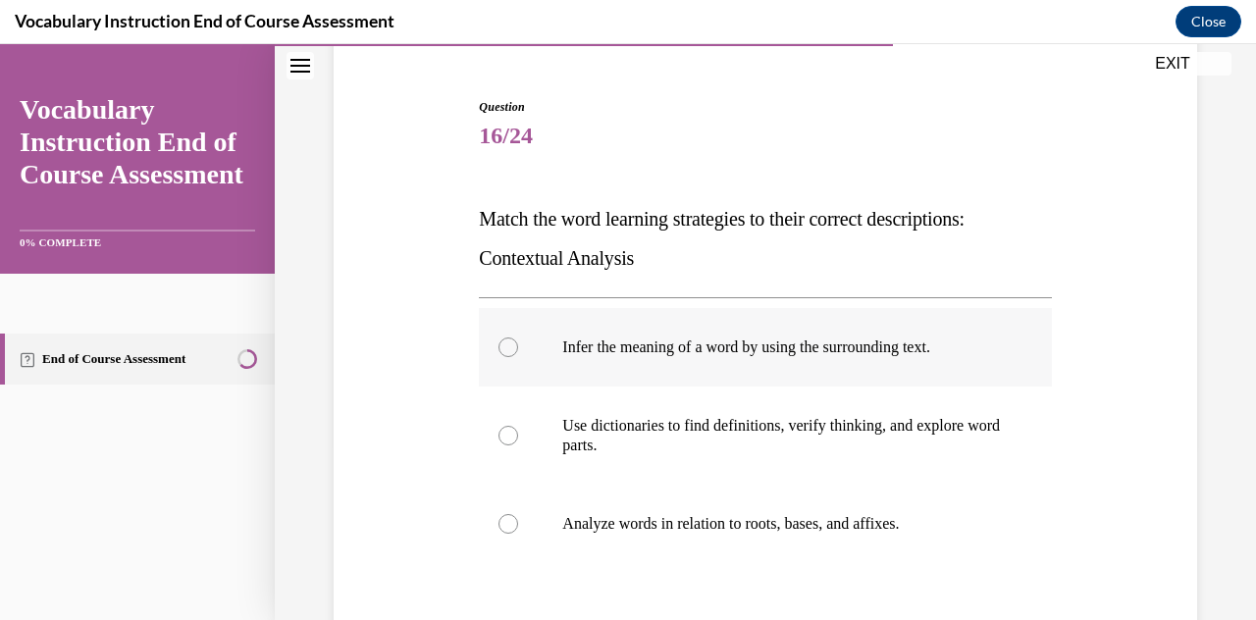
click at [611, 350] on p "Infer the meaning of a word by using the surrounding text." at bounding box center [782, 347] width 440 height 20
click at [518, 350] on input "Infer the meaning of a word by using the surrounding text." at bounding box center [508, 347] width 20 height 20
radio input "true"
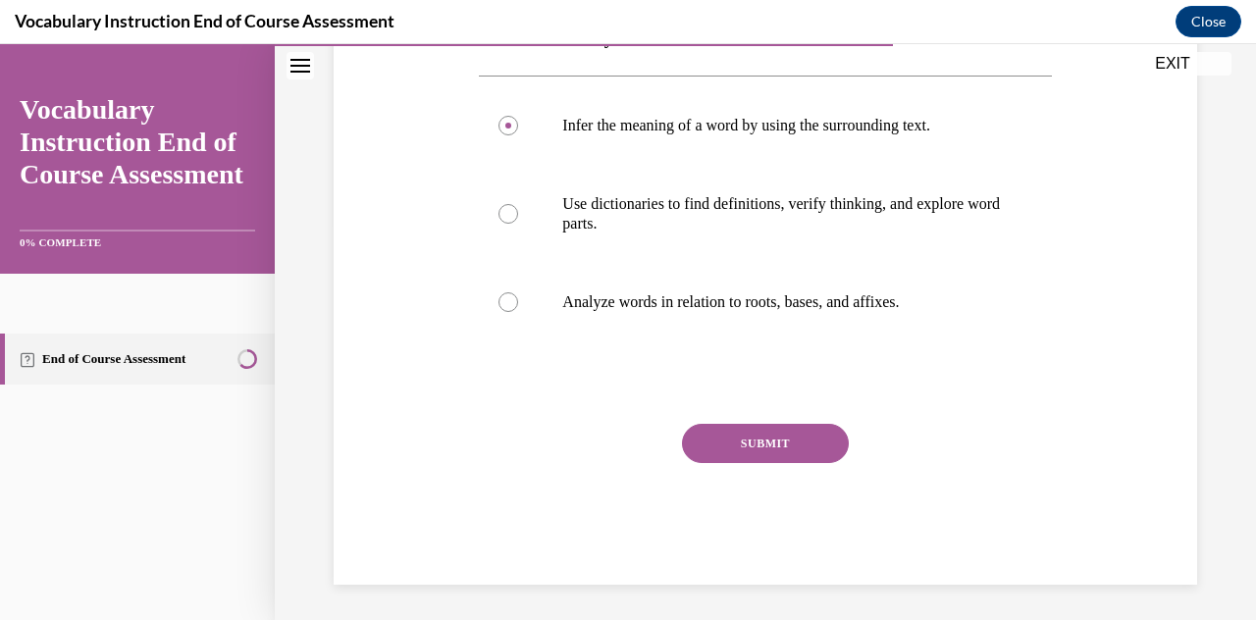
click at [611, 435] on button "SUBMIT" at bounding box center [765, 443] width 167 height 39
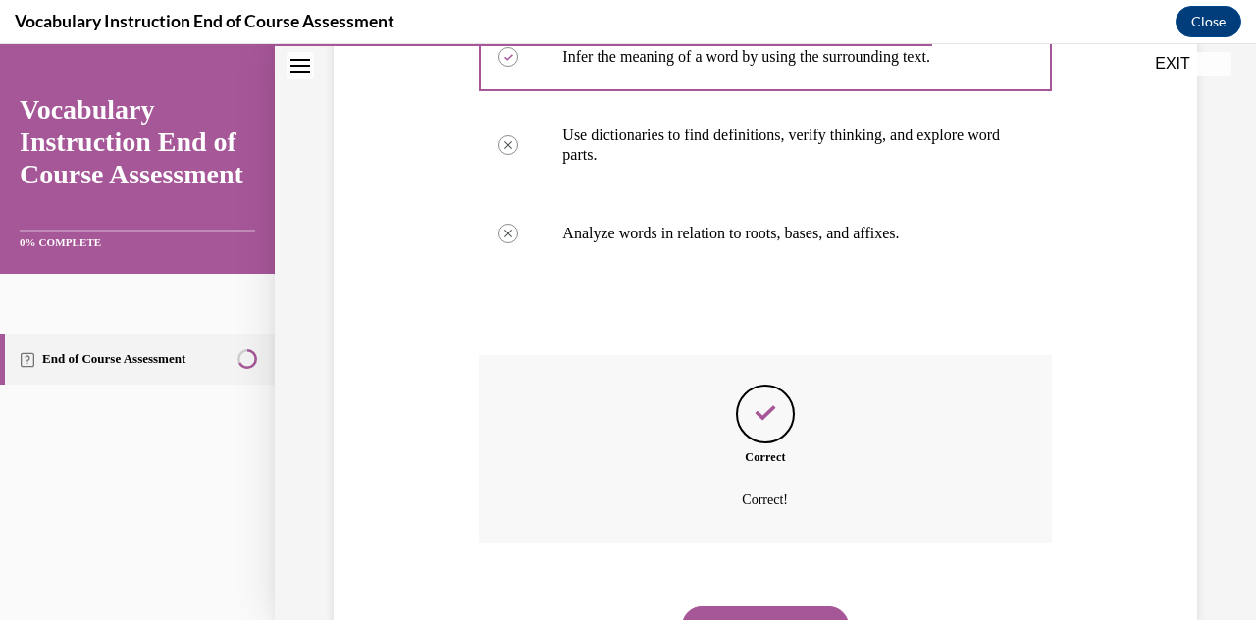
scroll to position [558, 0]
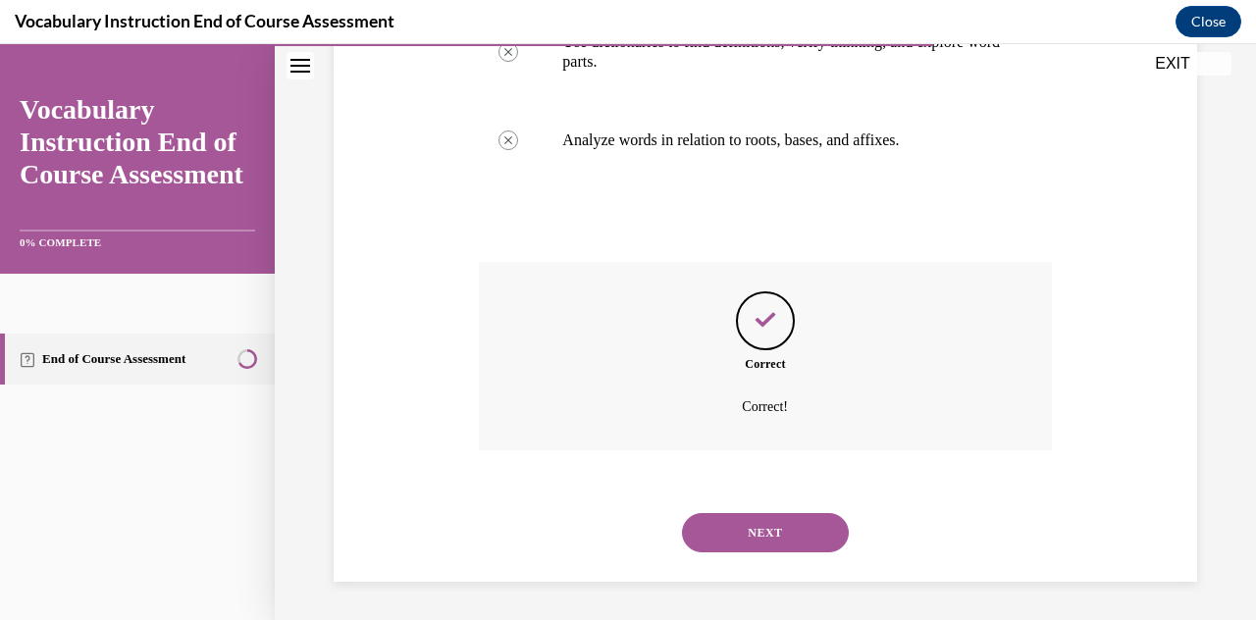
click at [611, 523] on button "NEXT" at bounding box center [765, 532] width 167 height 39
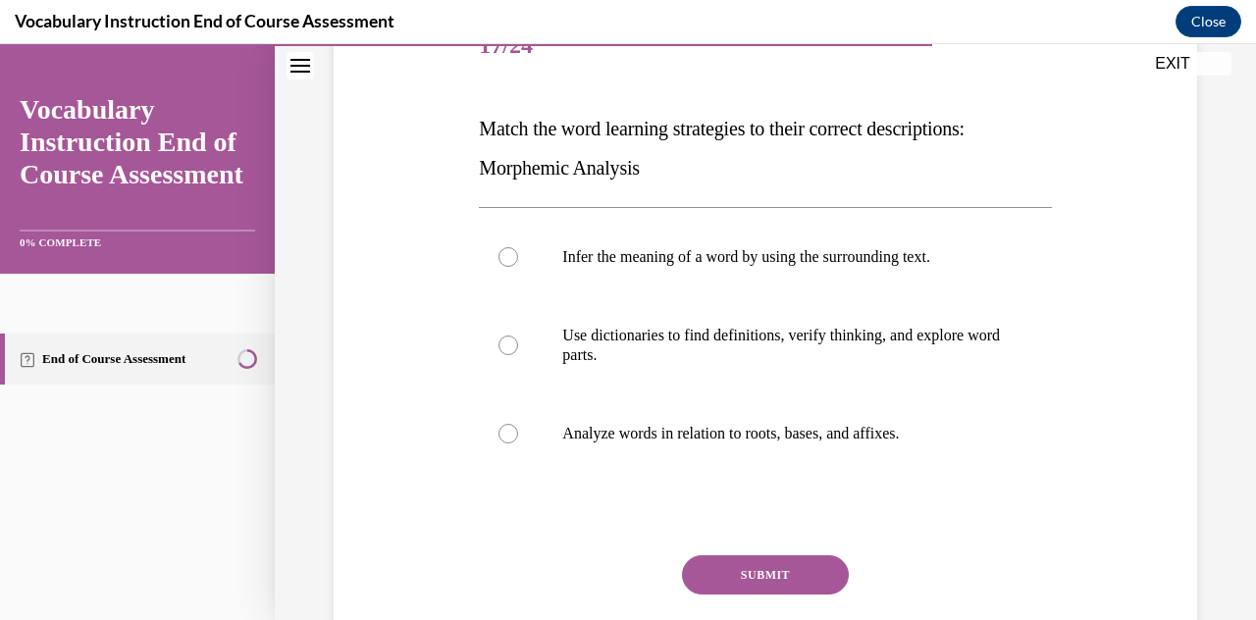
scroll to position [282, 0]
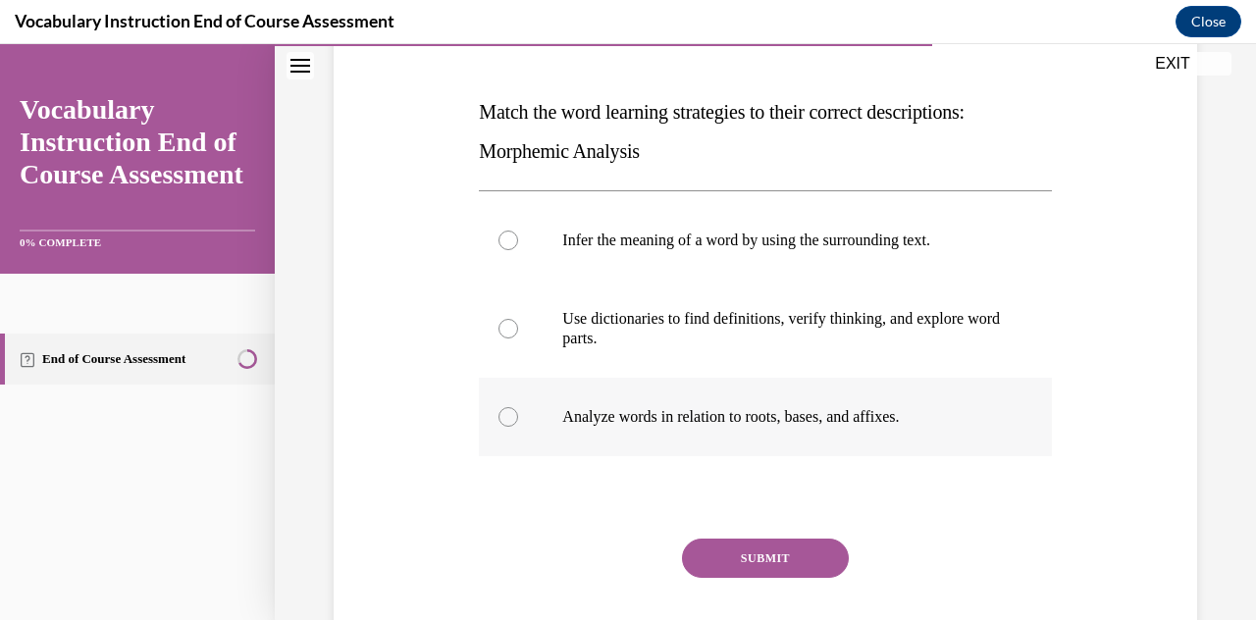
click at [611, 417] on p "Analyze words in relation to roots, bases, and affixes." at bounding box center [782, 417] width 440 height 20
click at [518, 417] on input "Analyze words in relation to roots, bases, and affixes." at bounding box center [508, 417] width 20 height 20
radio input "true"
click at [611, 558] on button "SUBMIT" at bounding box center [765, 558] width 167 height 39
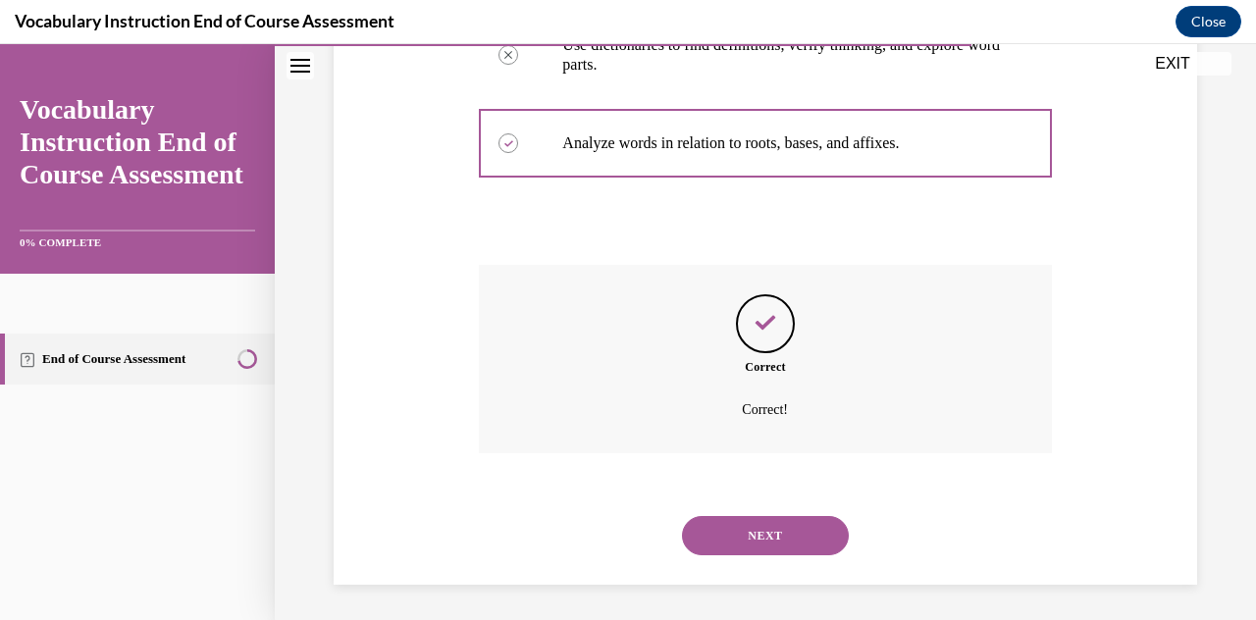
scroll to position [558, 0]
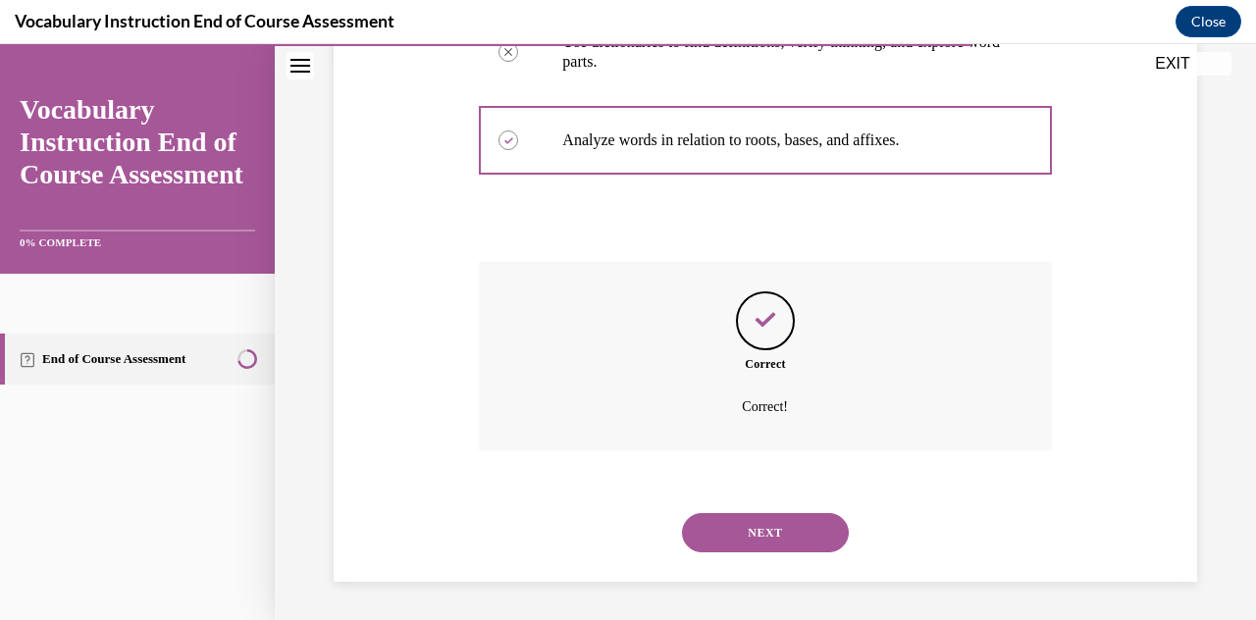
click at [611, 527] on button "NEXT" at bounding box center [765, 532] width 167 height 39
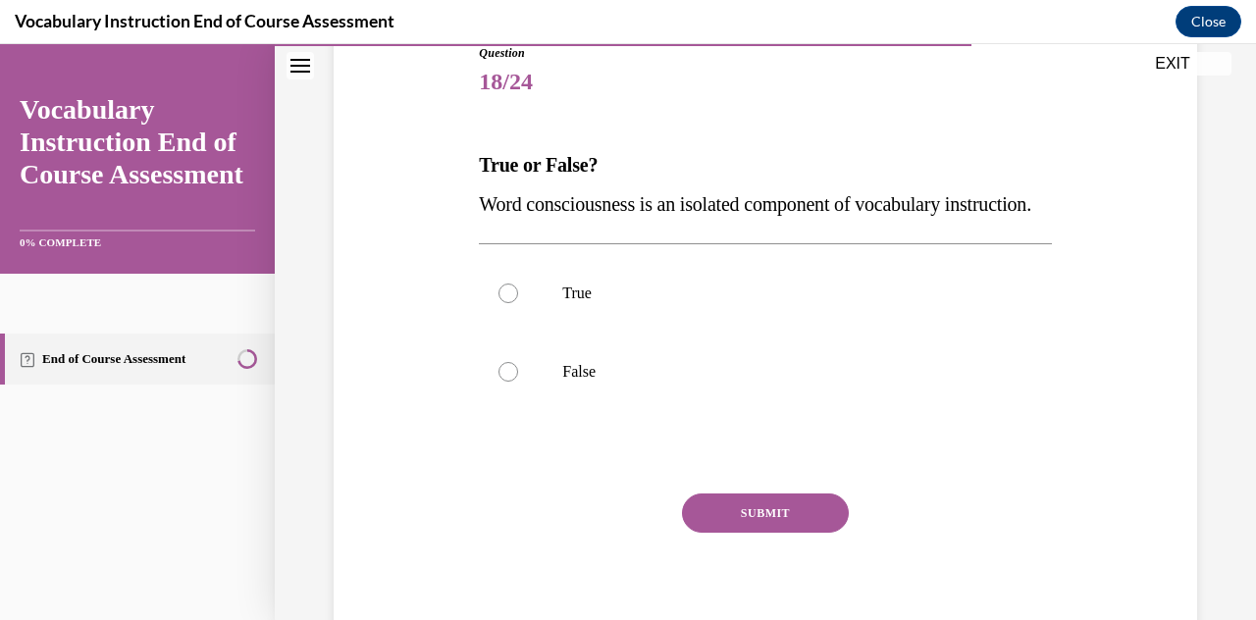
scroll to position [231, 0]
click at [538, 407] on label "False" at bounding box center [765, 370] width 572 height 78
click at [518, 380] on input "False" at bounding box center [508, 370] width 20 height 20
radio input "true"
click at [611, 531] on button "SUBMIT" at bounding box center [765, 511] width 167 height 39
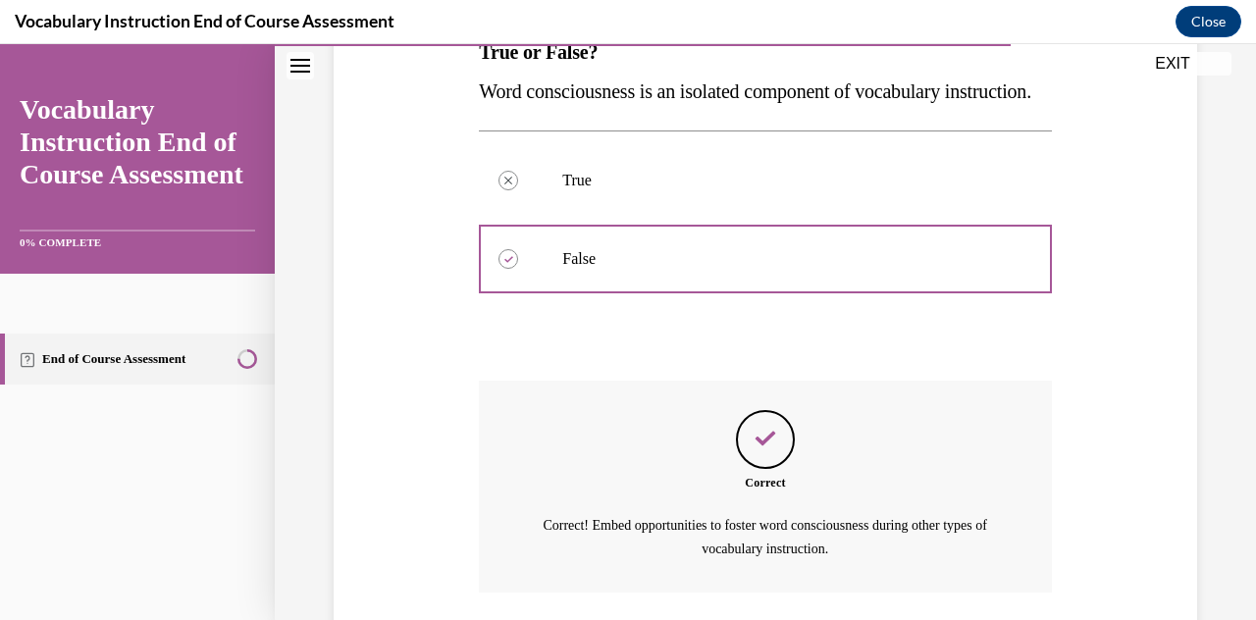
scroll to position [522, 0]
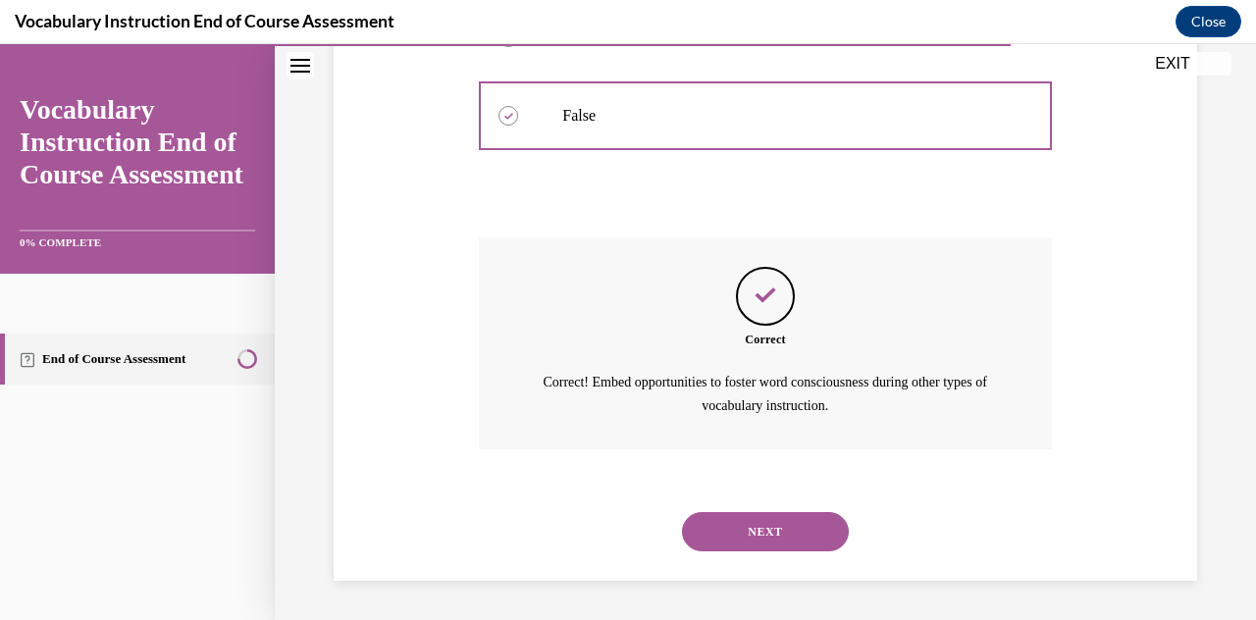
click at [611, 542] on button "NEXT" at bounding box center [765, 531] width 167 height 39
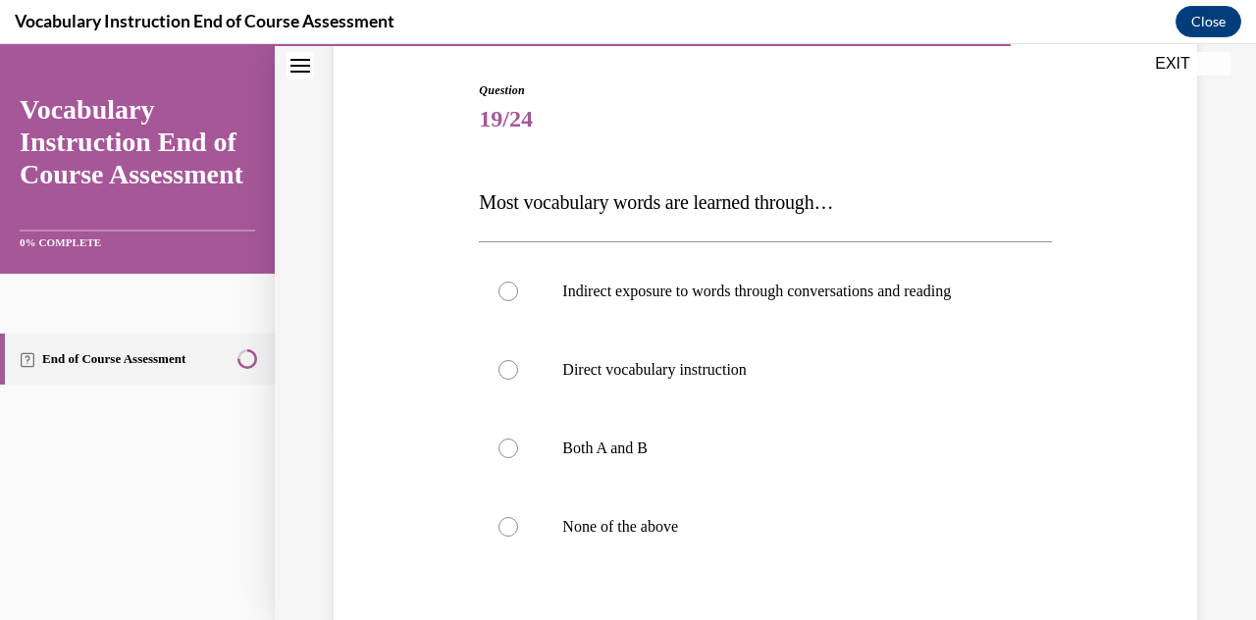
scroll to position [192, 0]
click at [611, 460] on label "Both A and B" at bounding box center [765, 447] width 572 height 78
click at [518, 457] on input "Both A and B" at bounding box center [508, 448] width 20 height 20
radio input "true"
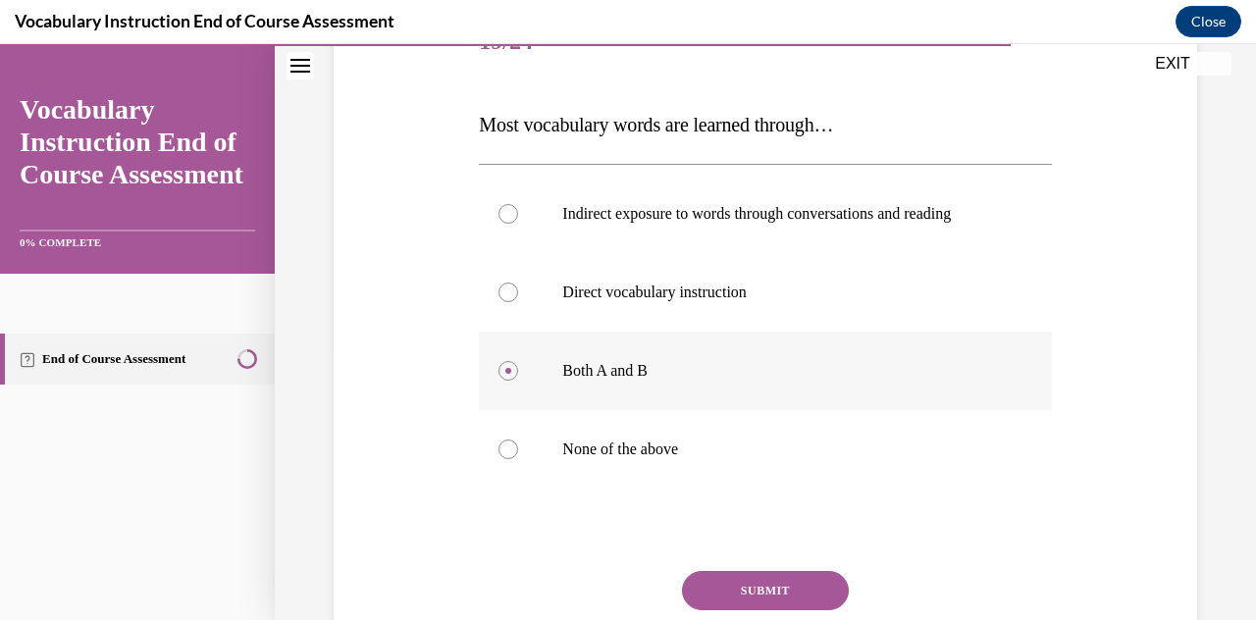
scroll to position [378, 0]
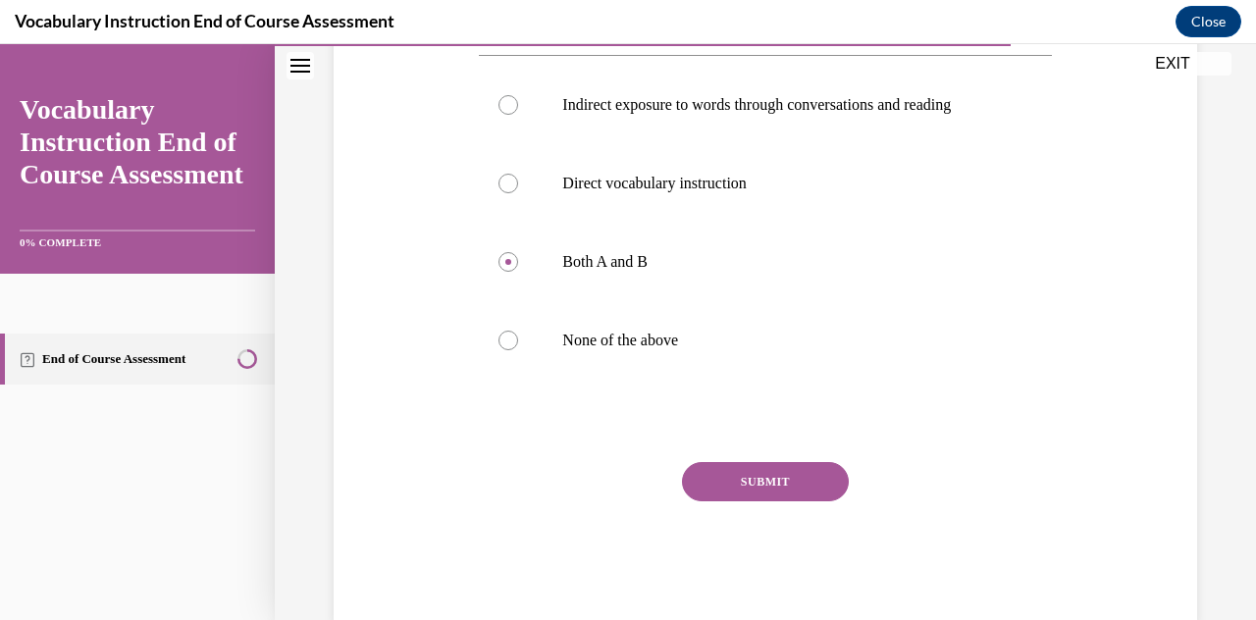
click at [611, 482] on button "SUBMIT" at bounding box center [765, 481] width 167 height 39
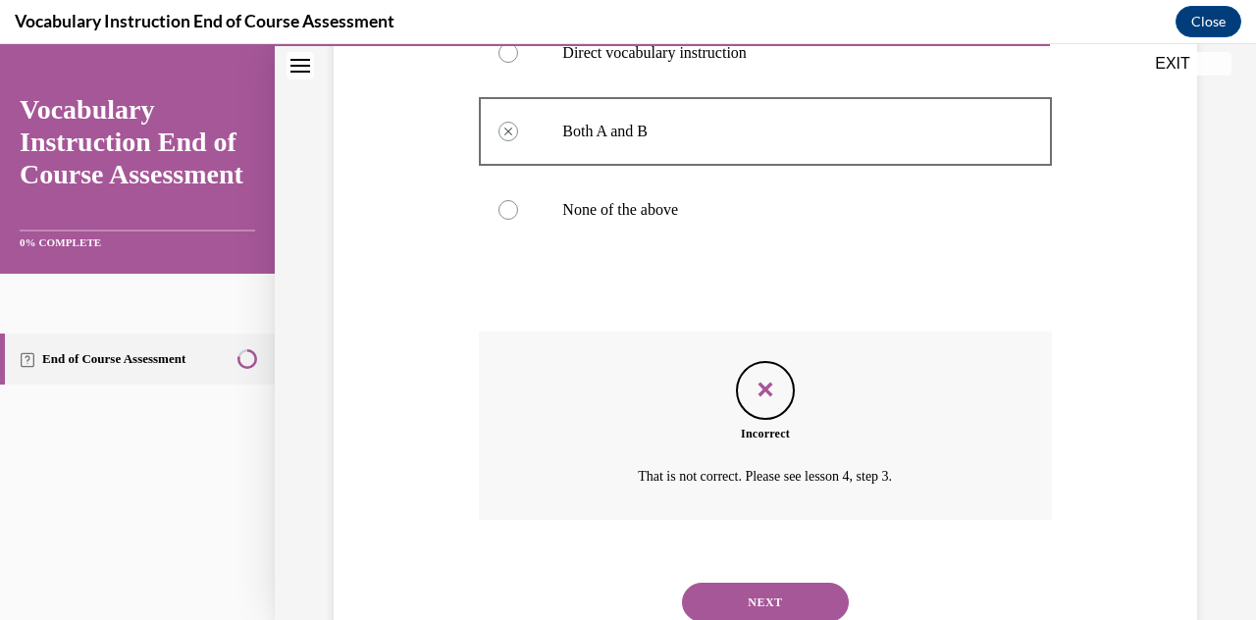
scroll to position [559, 0]
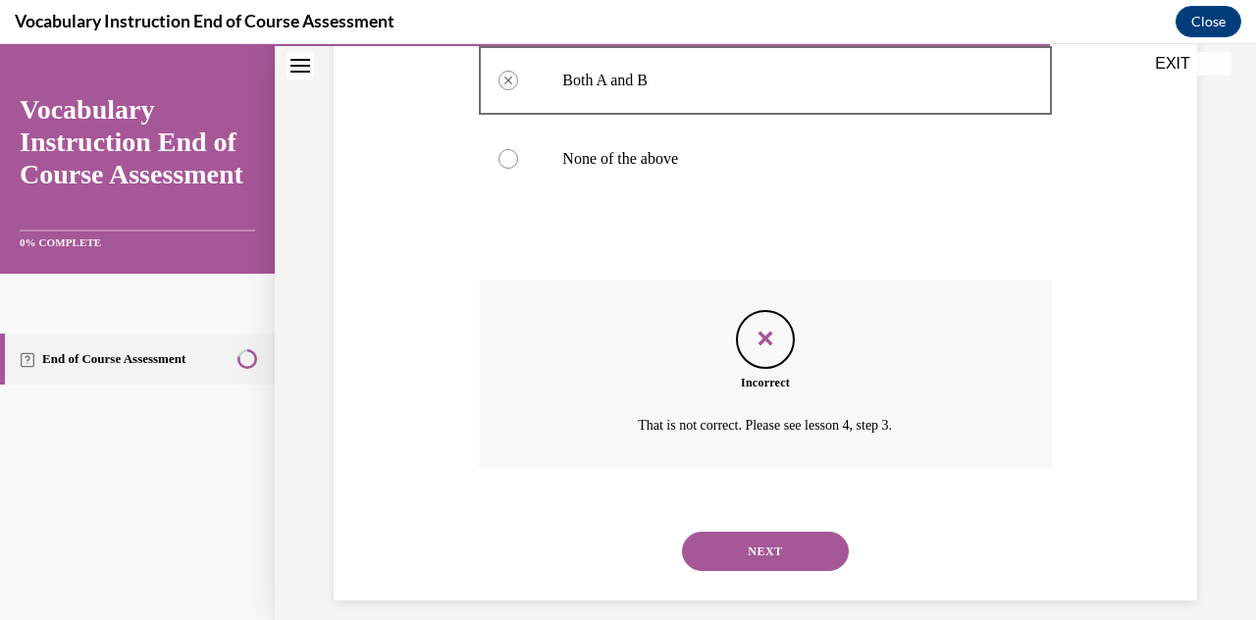
click at [611, 546] on button "NEXT" at bounding box center [765, 551] width 167 height 39
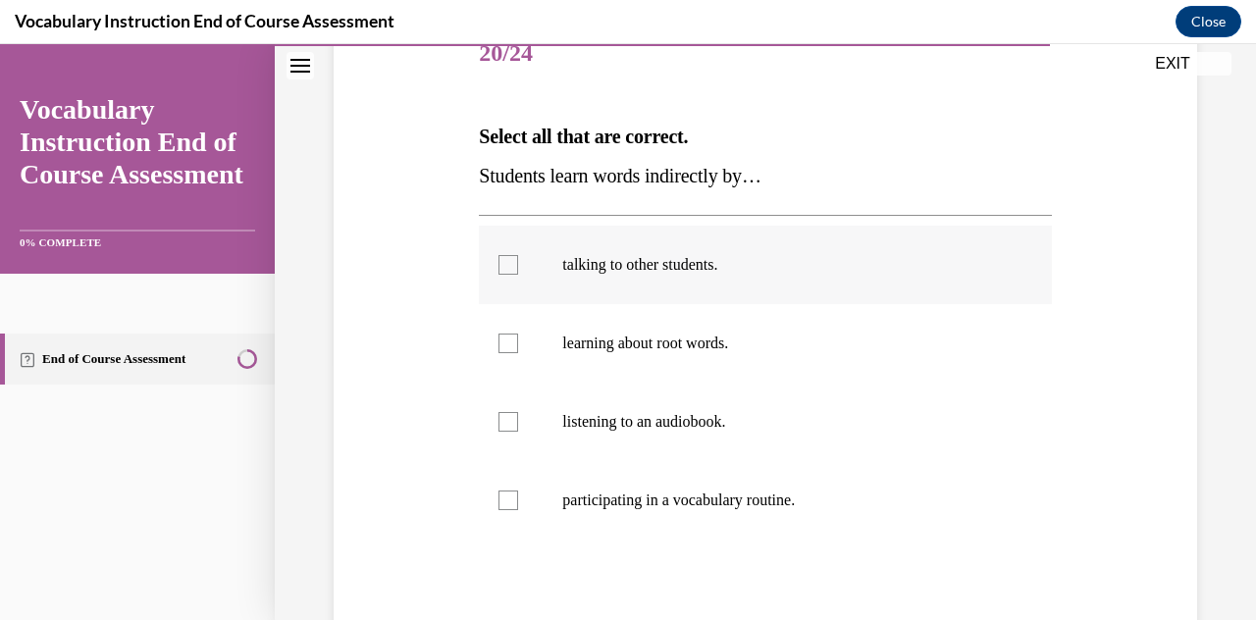
scroll to position [264, 0]
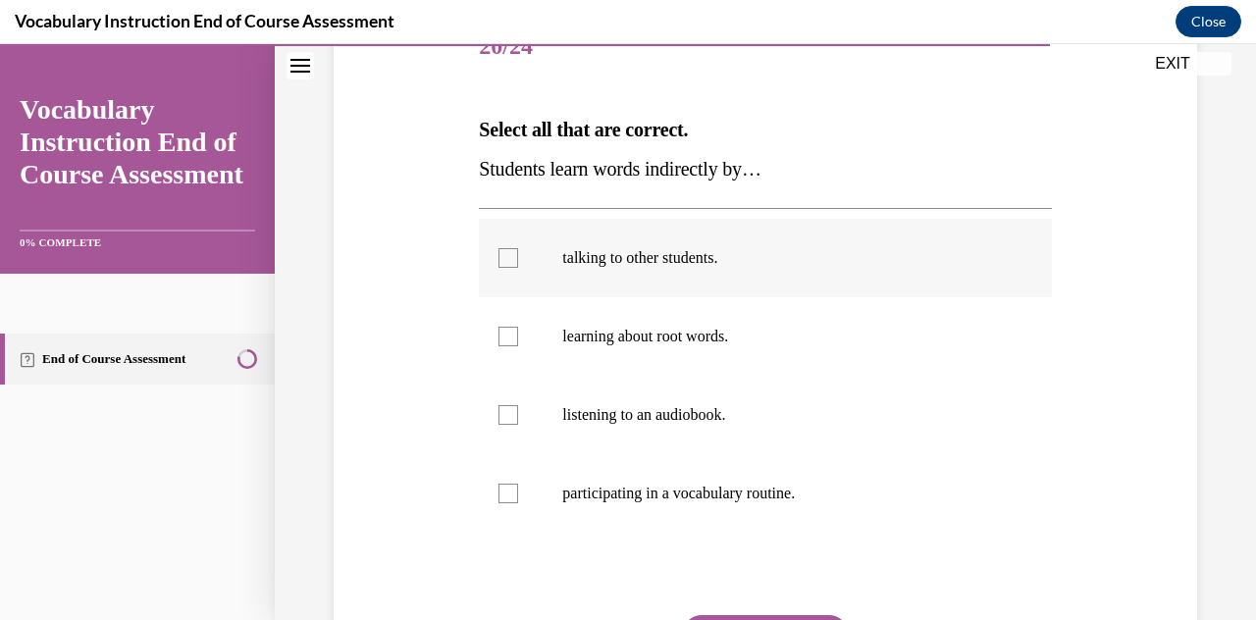
click at [611, 282] on label "talking to other students." at bounding box center [765, 258] width 572 height 78
click at [518, 268] on input "talking to other students." at bounding box center [508, 258] width 20 height 20
checkbox input "true"
click at [611, 407] on p "listening to an audiobook." at bounding box center [782, 415] width 440 height 20
click at [518, 407] on input "listening to an audiobook." at bounding box center [508, 415] width 20 height 20
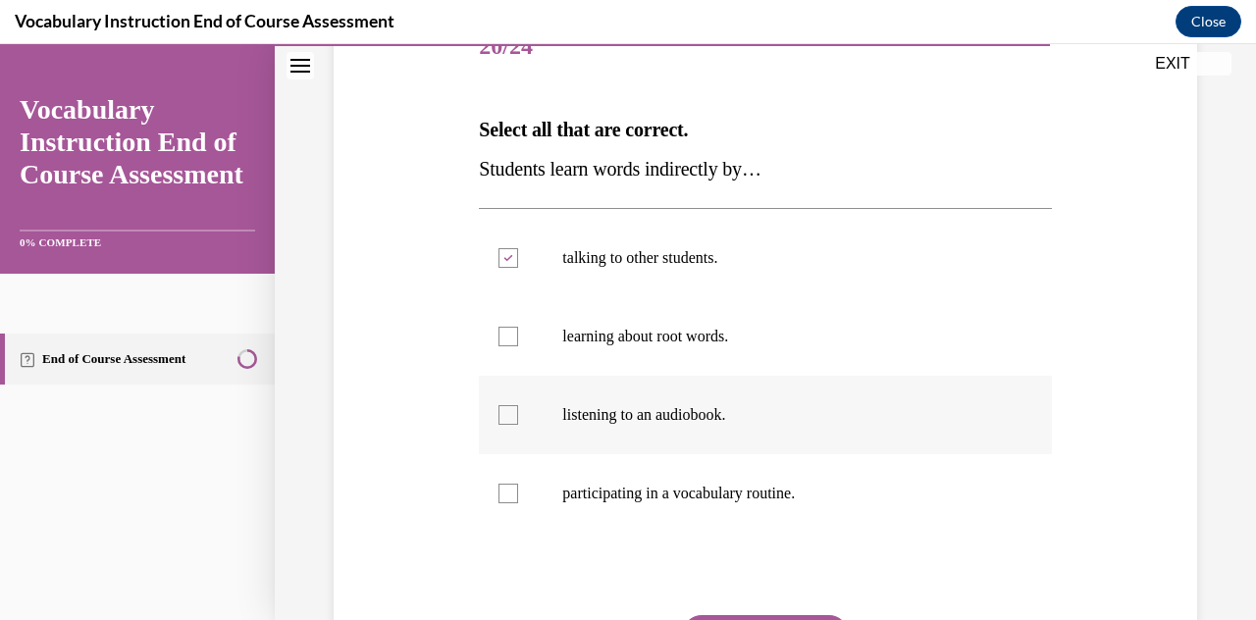
checkbox input "true"
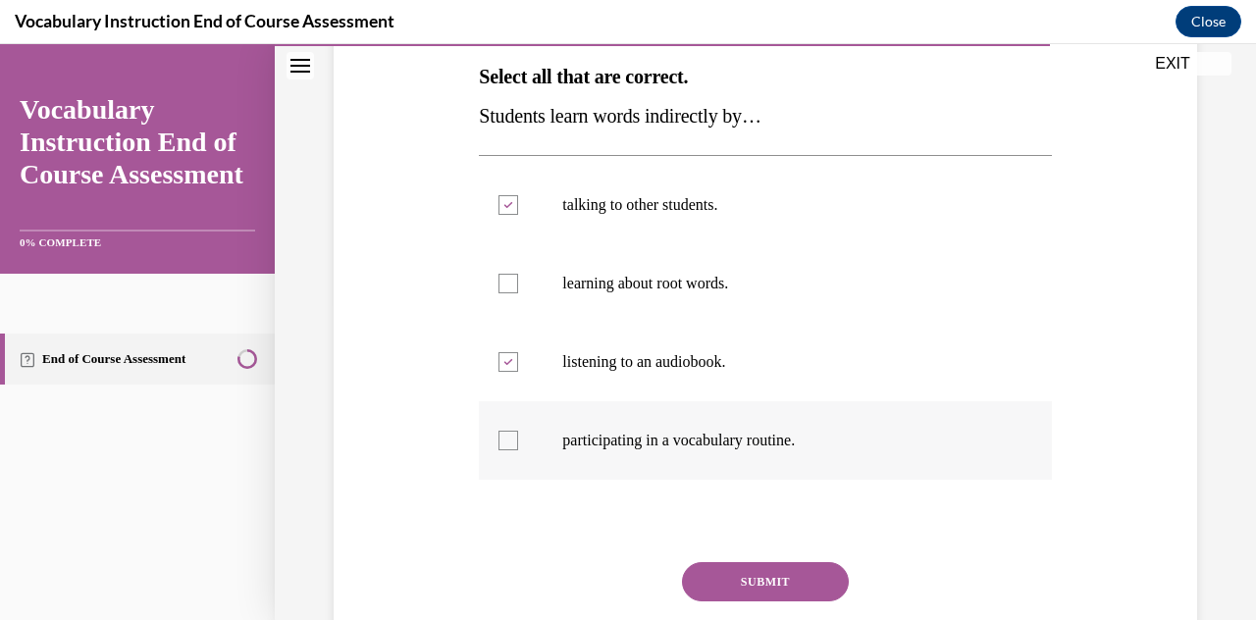
scroll to position [319, 0]
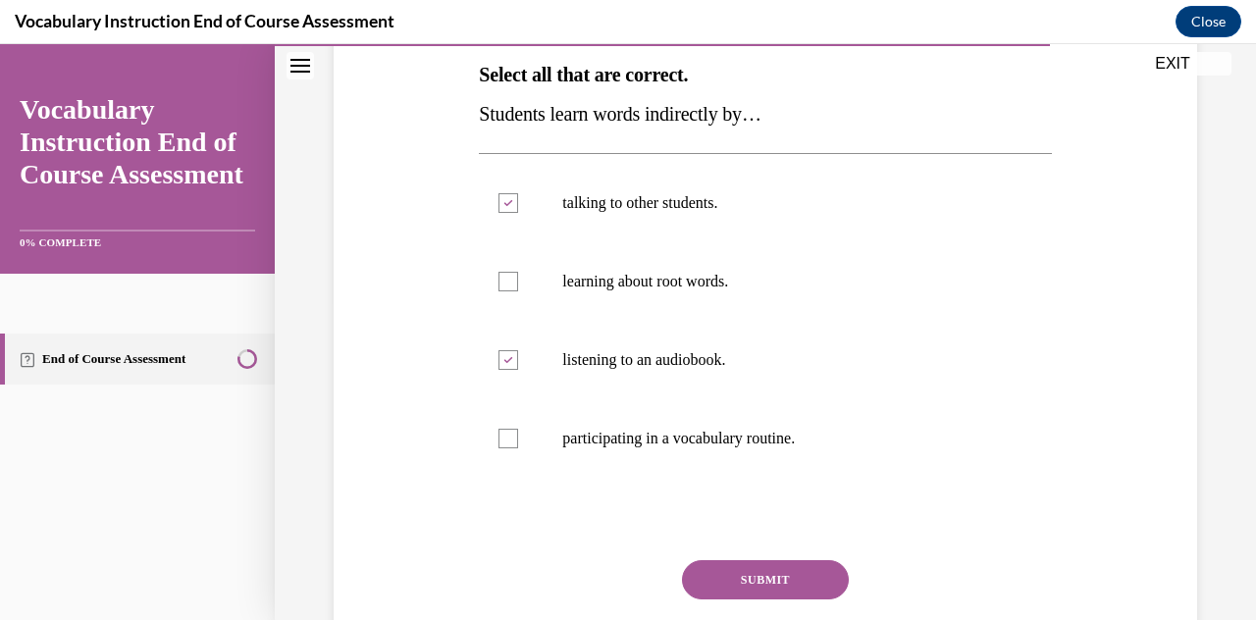
click at [611, 582] on button "SUBMIT" at bounding box center [765, 579] width 167 height 39
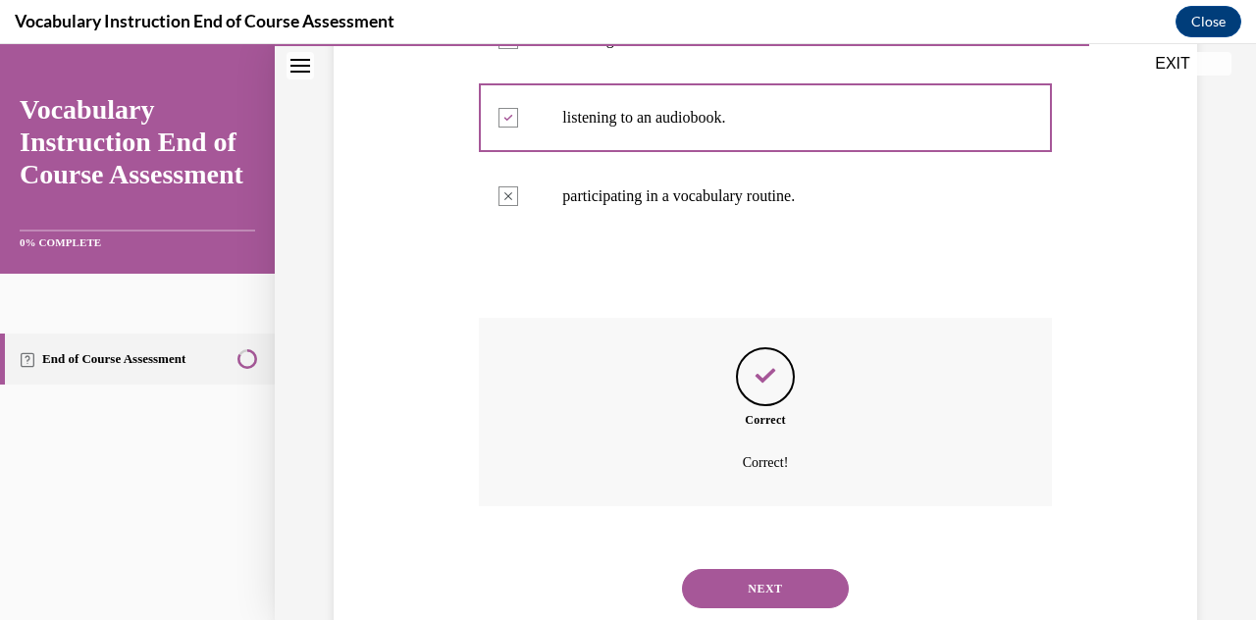
scroll to position [617, 0]
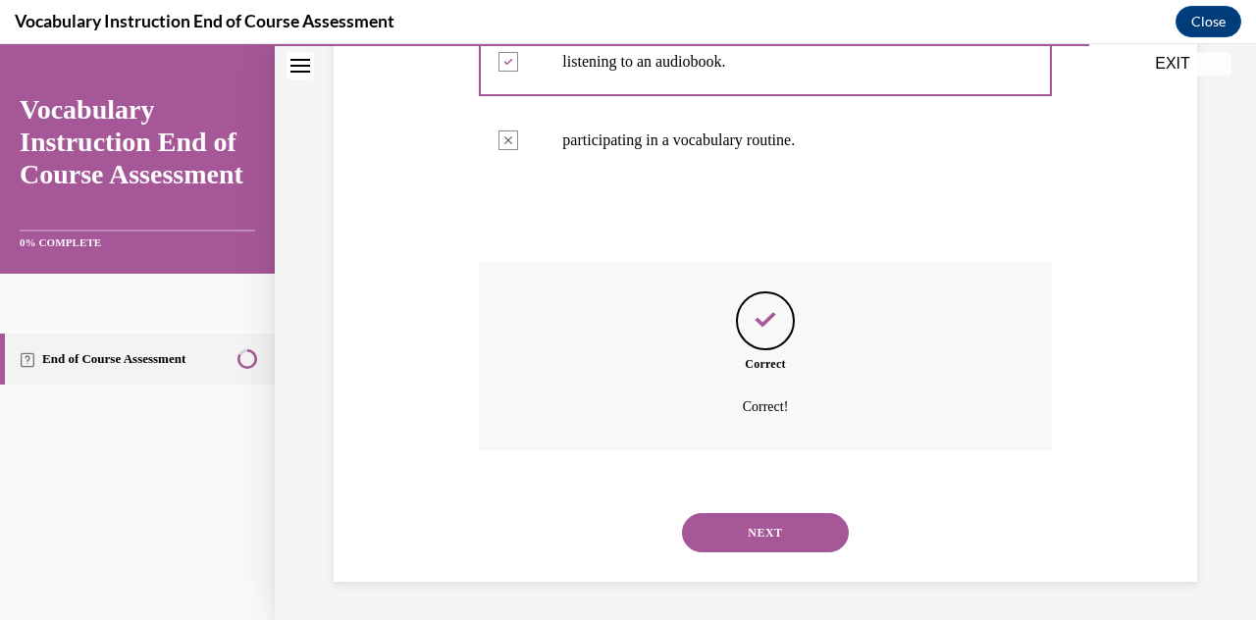
click at [611, 537] on button "NEXT" at bounding box center [765, 532] width 167 height 39
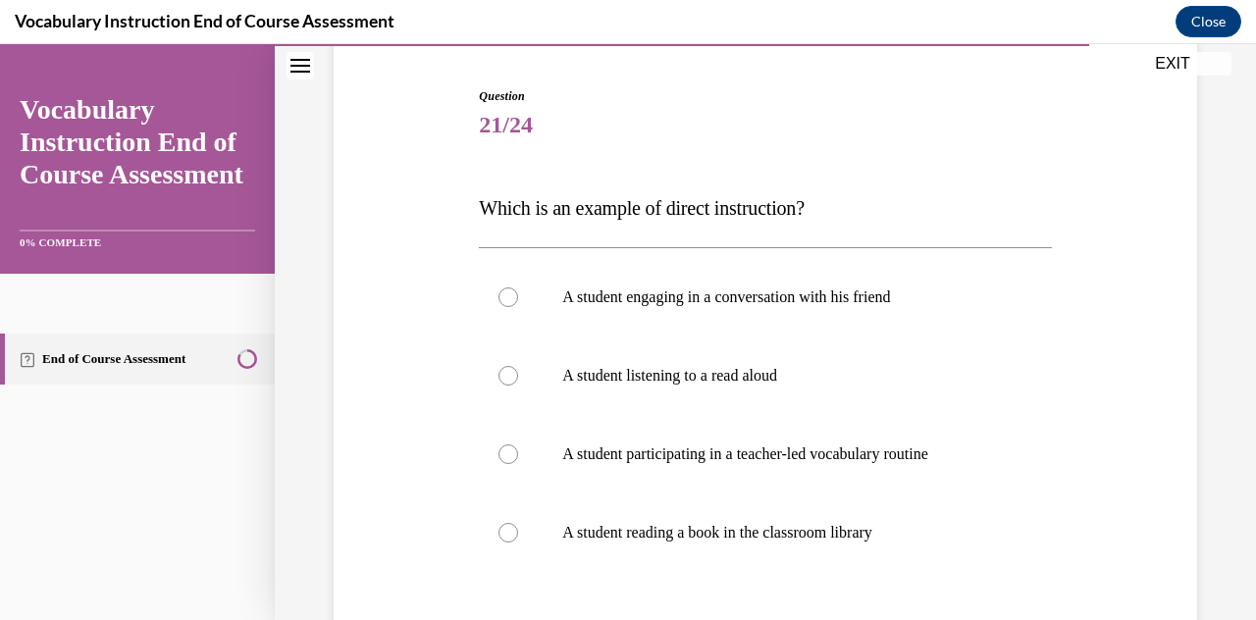
scroll to position [220, 0]
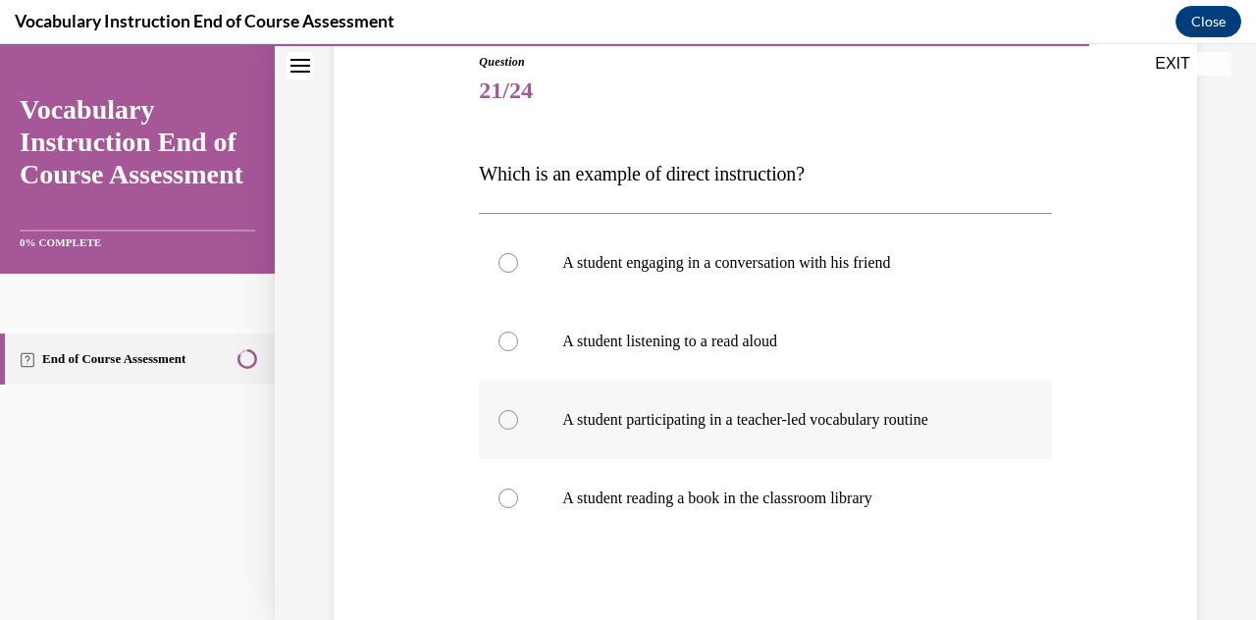
click at [611, 415] on p "A student participating in a teacher-led vocabulary routine" at bounding box center [782, 420] width 440 height 20
click at [518, 415] on input "A student participating in a teacher-led vocabulary routine" at bounding box center [508, 420] width 20 height 20
radio input "true"
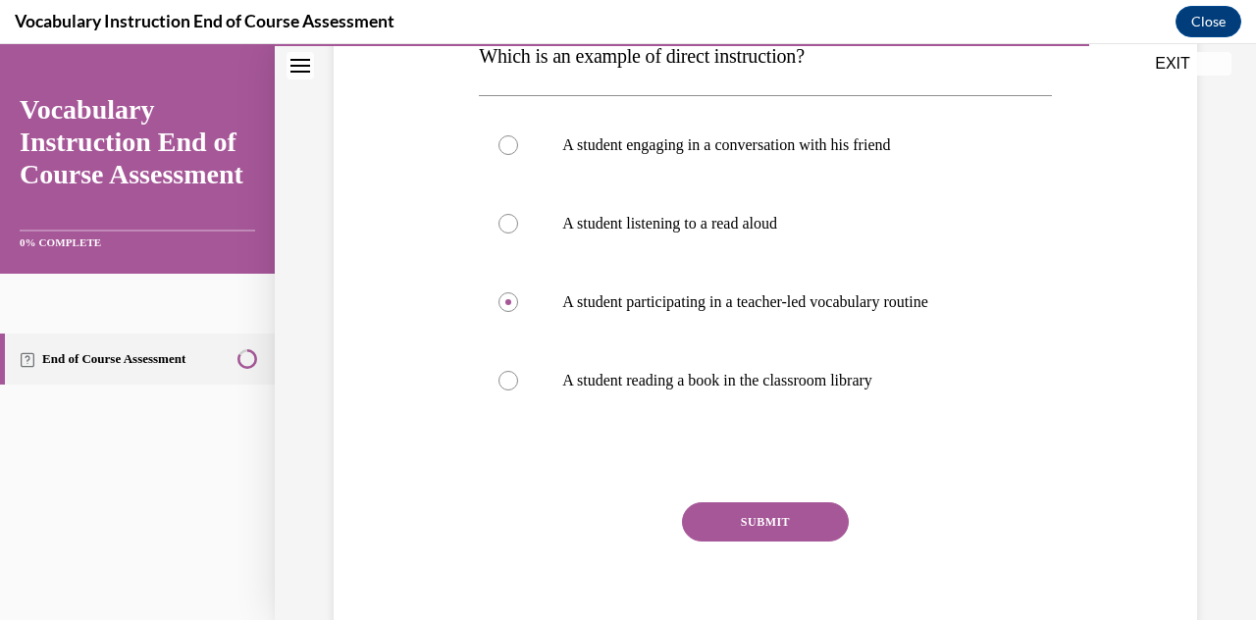
scroll to position [332, 0]
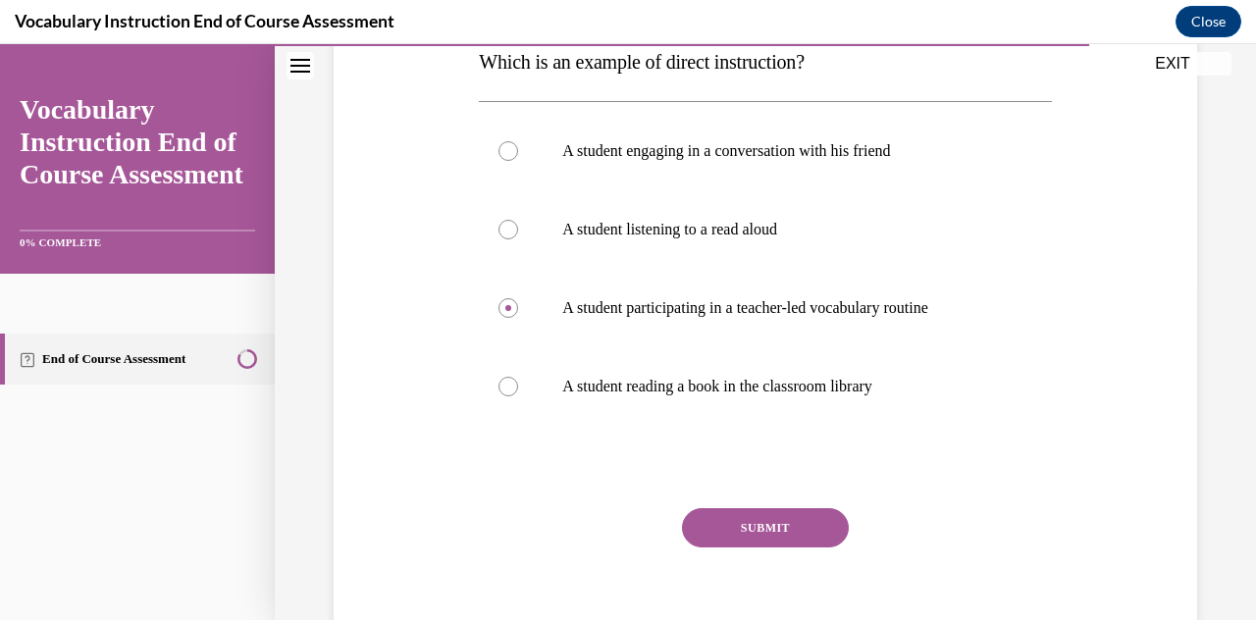
click at [611, 529] on button "SUBMIT" at bounding box center [765, 527] width 167 height 39
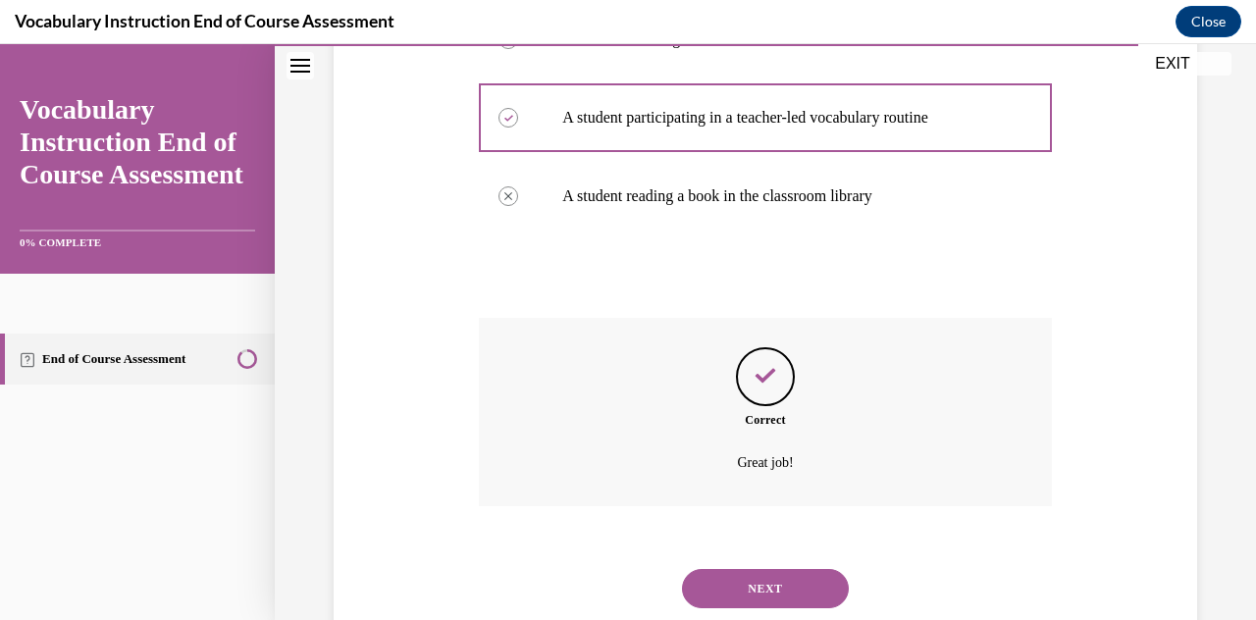
scroll to position [578, 0]
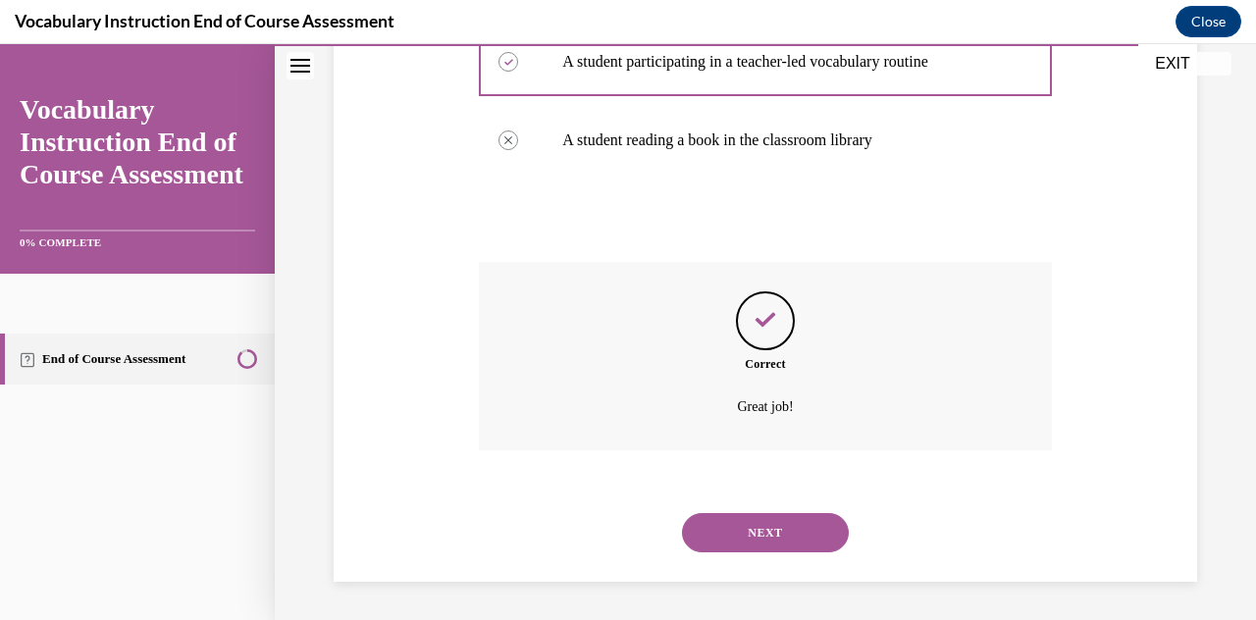
click at [611, 528] on button "NEXT" at bounding box center [765, 532] width 167 height 39
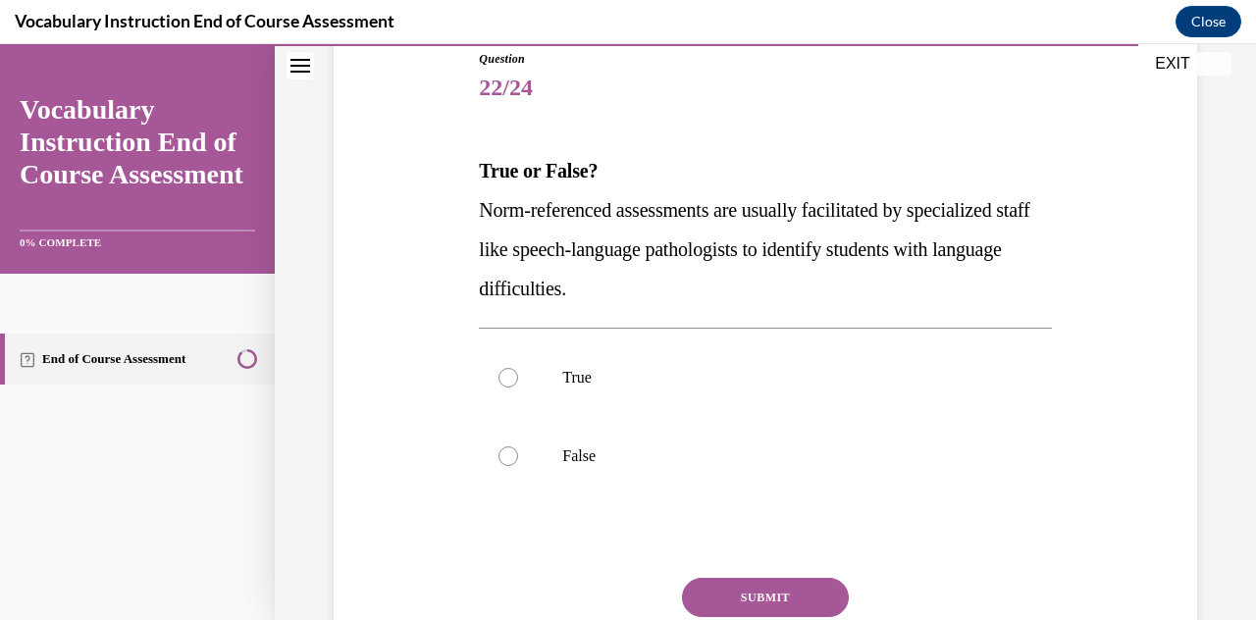
scroll to position [222, 0]
click at [550, 380] on label "True" at bounding box center [765, 378] width 572 height 78
click at [518, 380] on input "True" at bounding box center [508, 379] width 20 height 20
radio input "true"
click at [611, 596] on button "SUBMIT" at bounding box center [765, 598] width 167 height 39
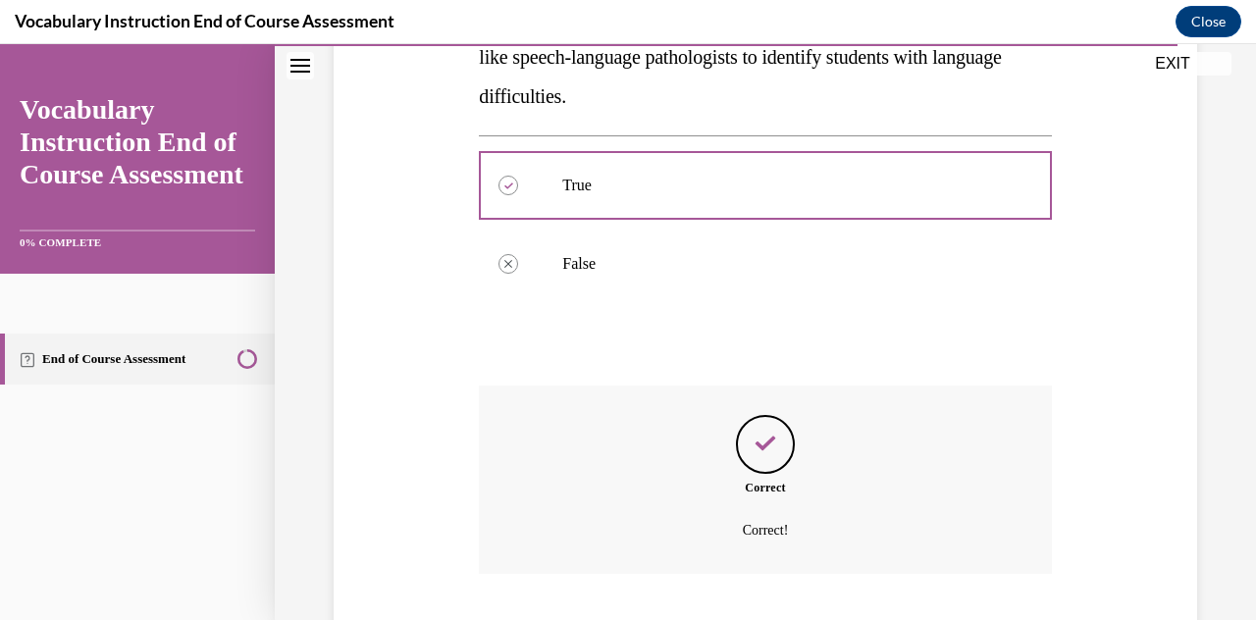
scroll to position [539, 0]
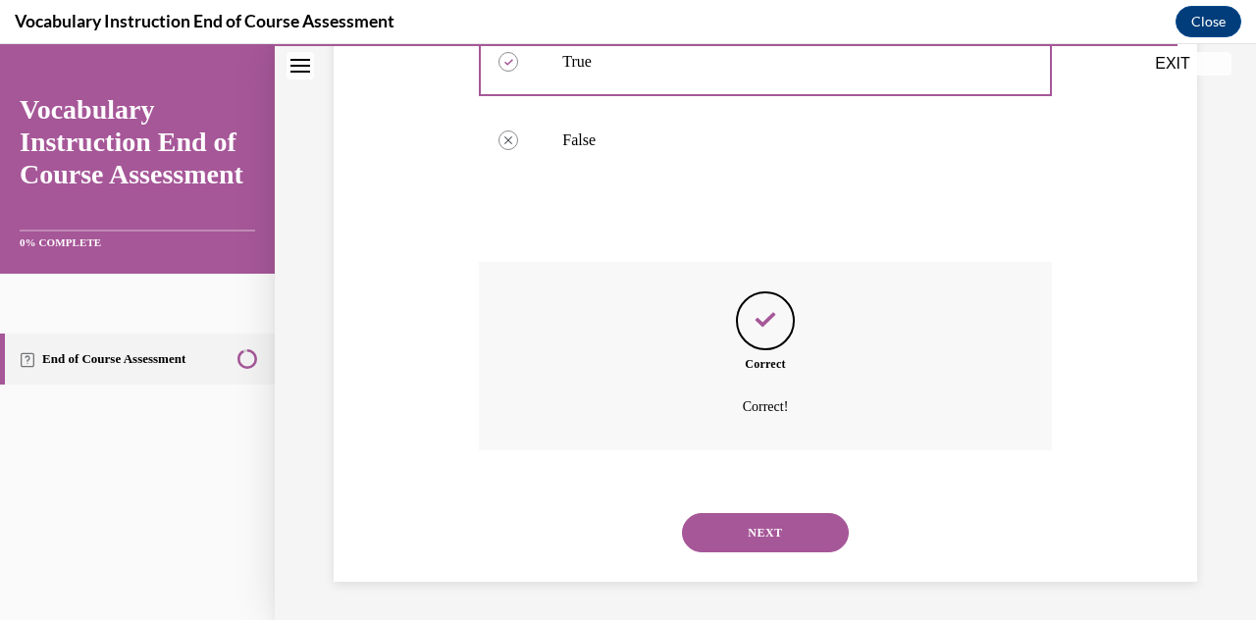
click at [611, 531] on button "NEXT" at bounding box center [765, 532] width 167 height 39
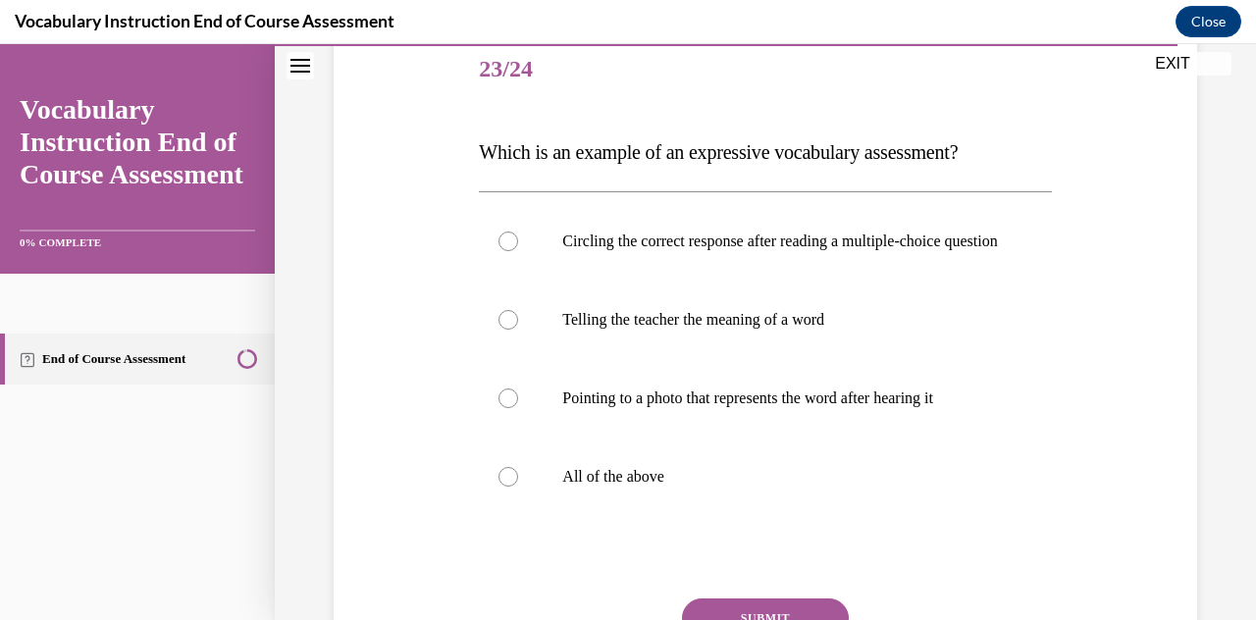
scroll to position [244, 0]
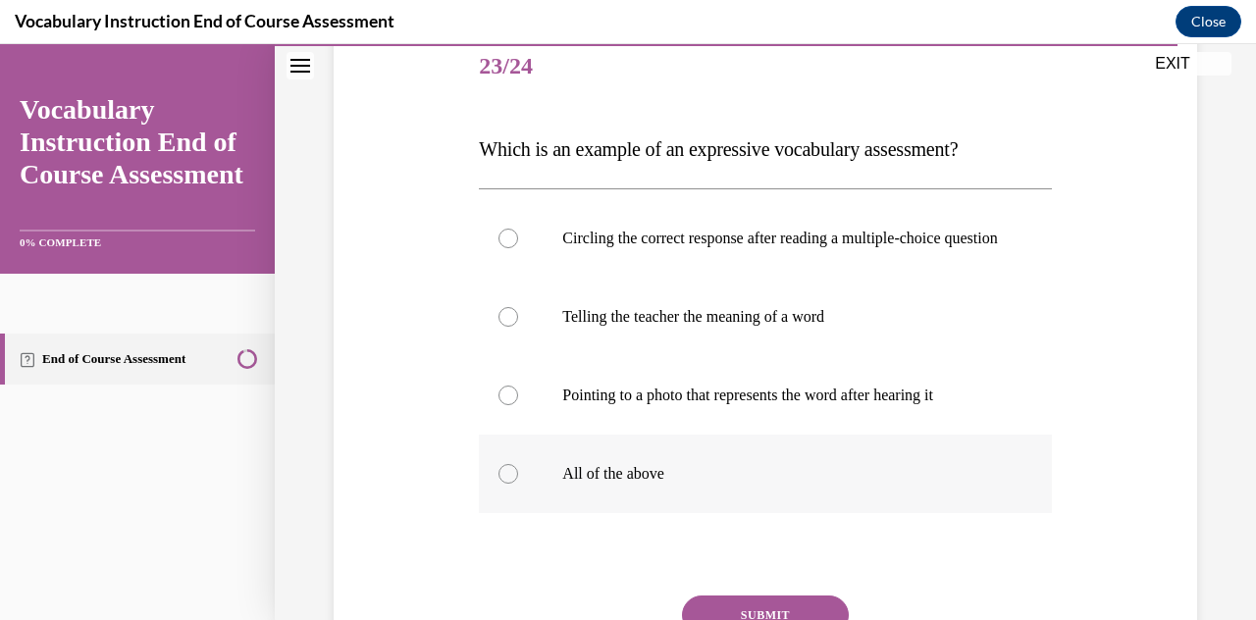
click at [611, 508] on label "All of the above" at bounding box center [765, 474] width 572 height 78
click at [518, 484] on input "All of the above" at bounding box center [508, 474] width 20 height 20
radio input "true"
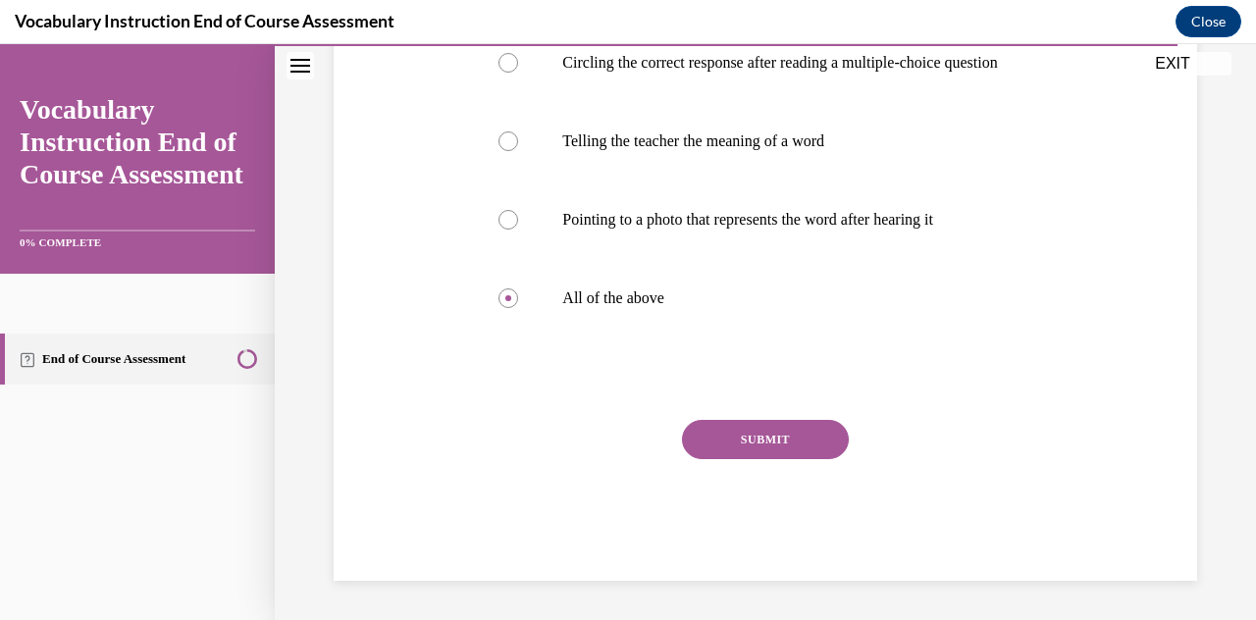
click at [611, 455] on button "SUBMIT" at bounding box center [765, 439] width 167 height 39
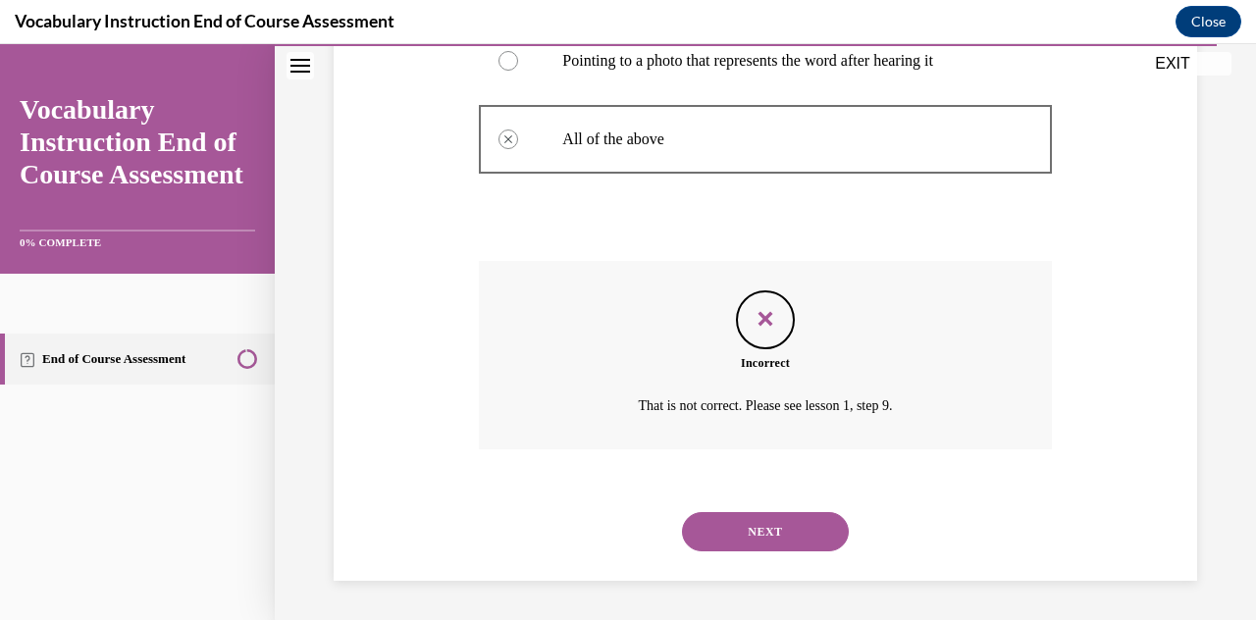
scroll to position [597, 0]
click at [611, 531] on button "NEXT" at bounding box center [765, 531] width 167 height 39
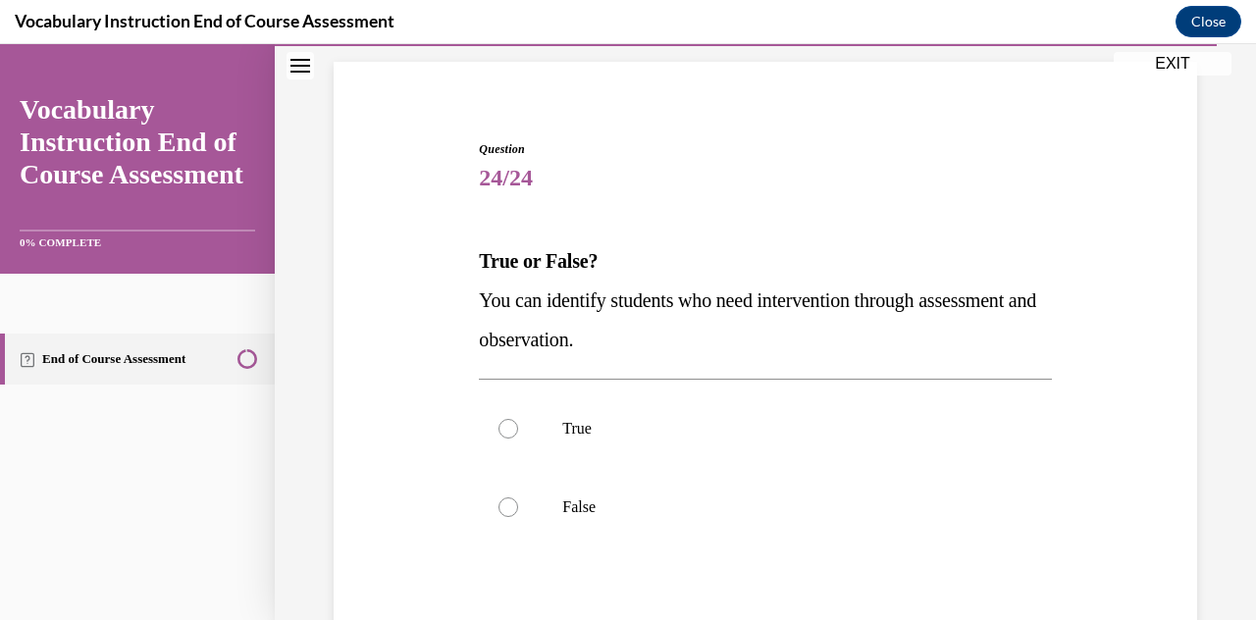
scroll to position [133, 0]
click at [611, 412] on label "True" at bounding box center [765, 428] width 572 height 78
click at [518, 418] on input "True" at bounding box center [508, 428] width 20 height 20
radio input "true"
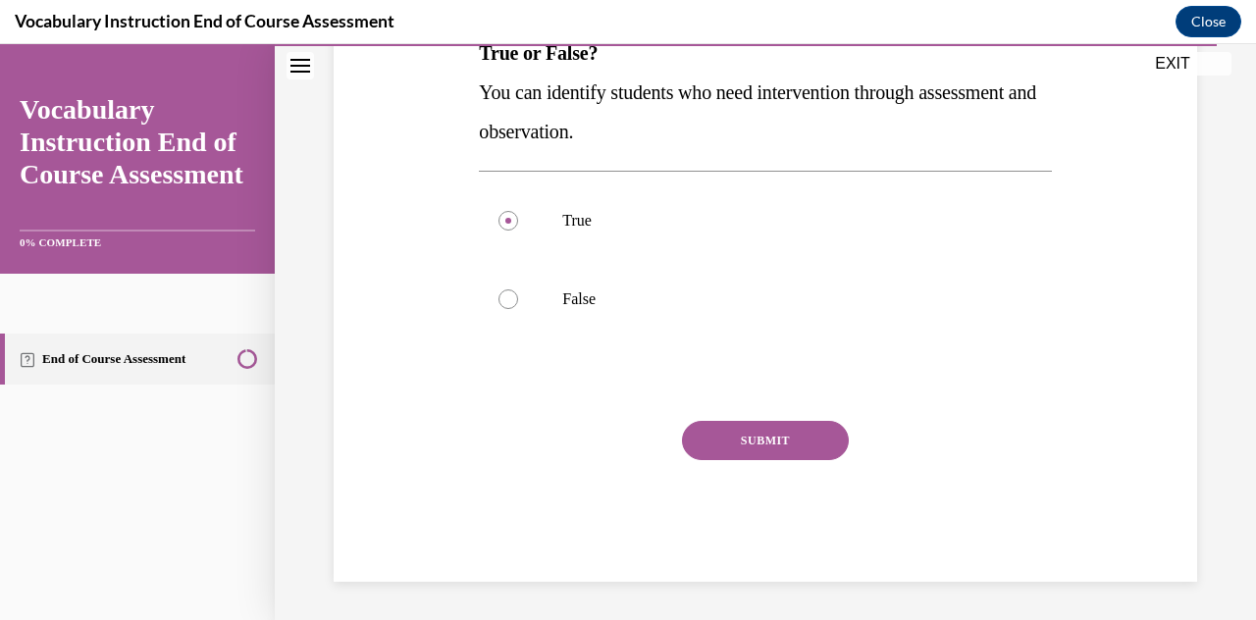
click at [611, 433] on button "SUBMIT" at bounding box center [765, 440] width 167 height 39
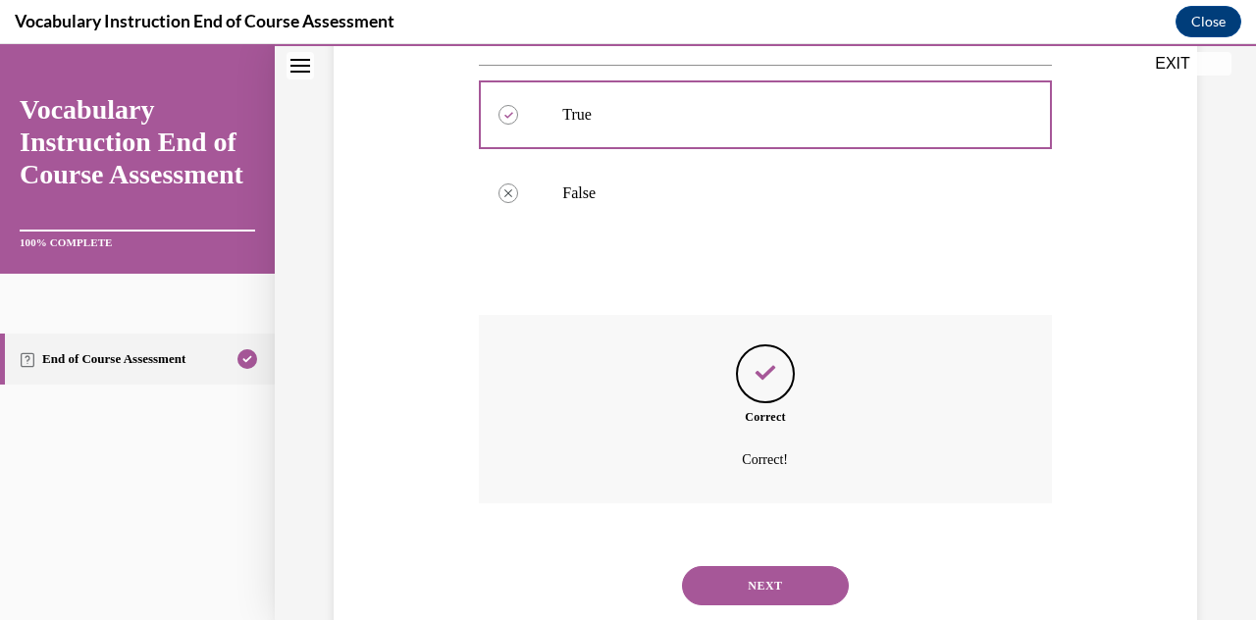
scroll to position [499, 0]
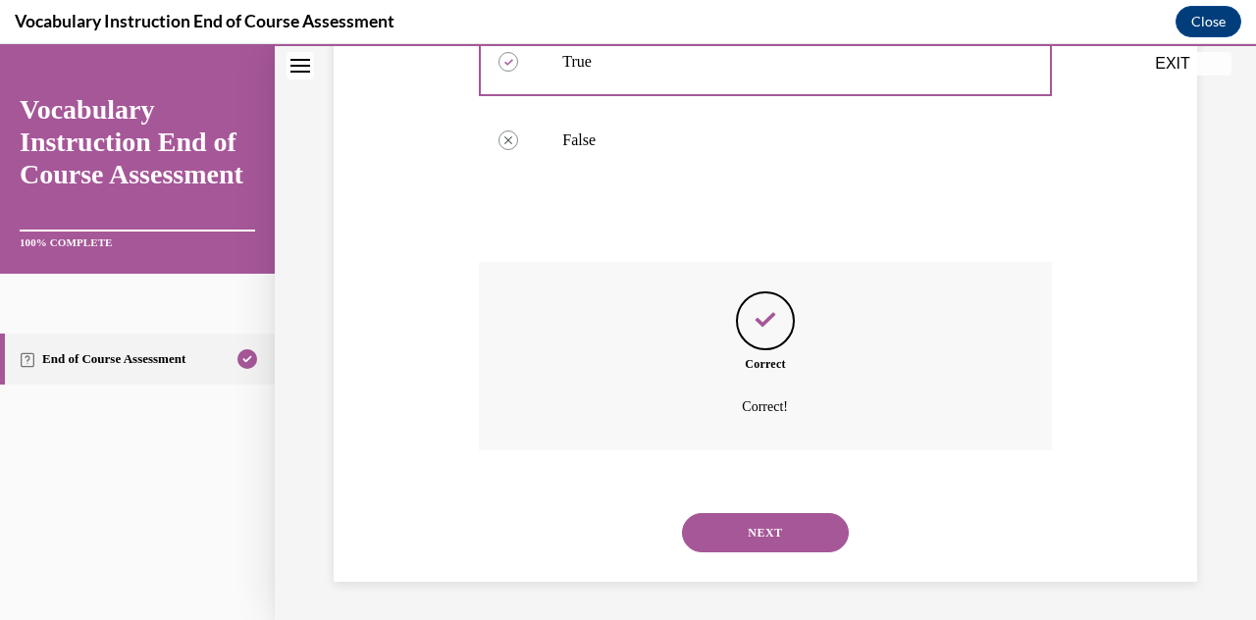
click at [611, 538] on button "NEXT" at bounding box center [765, 532] width 167 height 39
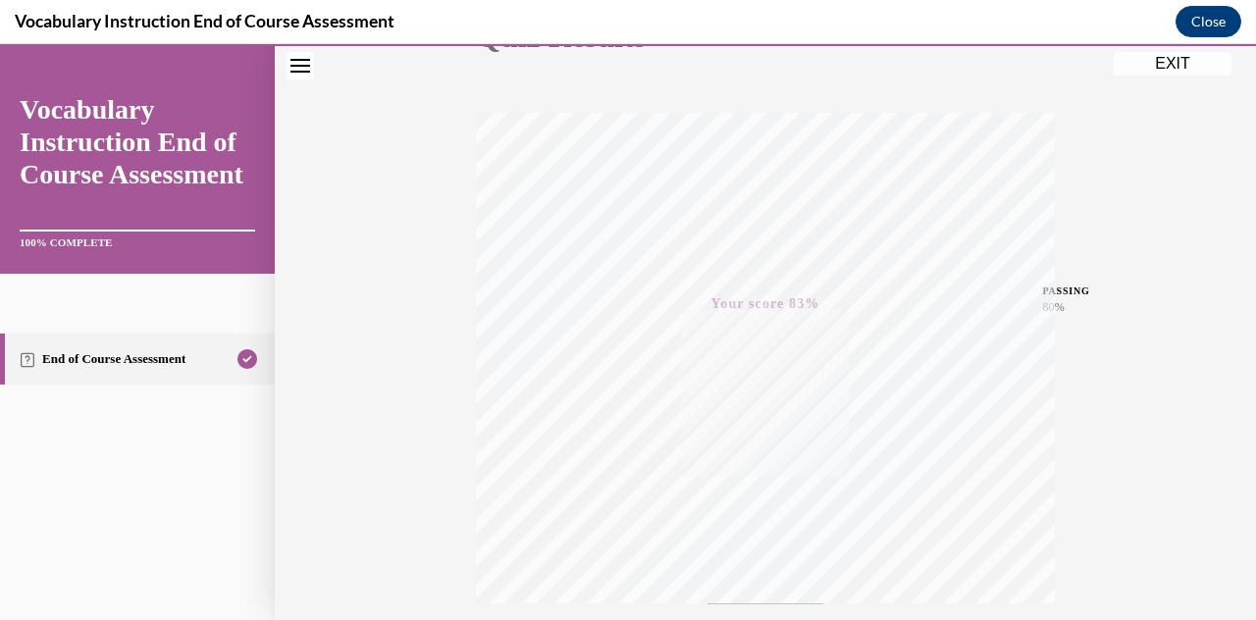
scroll to position [261, 0]
